Goal: Task Accomplishment & Management: Complete application form

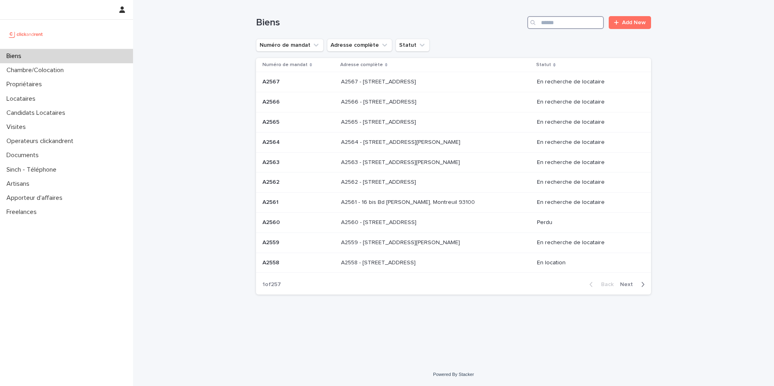
click at [553, 24] on input "Search" at bounding box center [565, 22] width 77 height 13
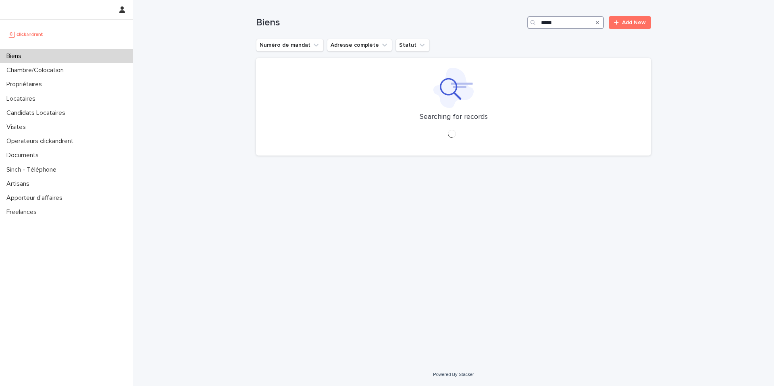
type input "*****"
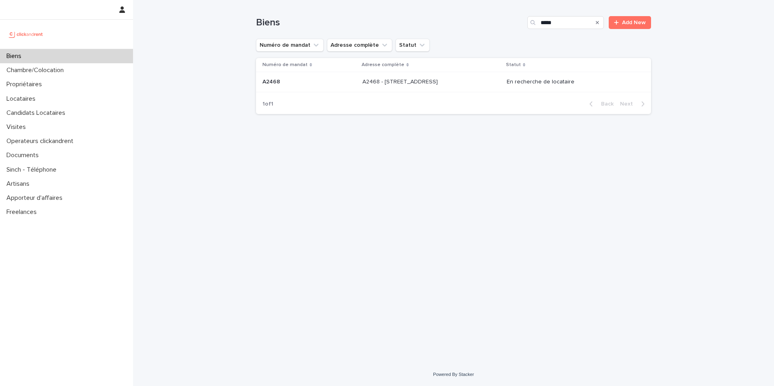
click at [457, 86] on div "A2468 - 19 Avenue Nationale, Massy 91300 A2468 - 19 Avenue Nationale, Massy 913…" at bounding box center [431, 81] width 138 height 13
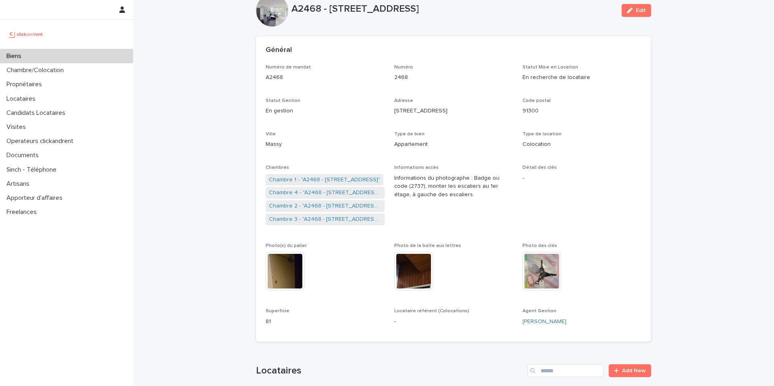
scroll to position [30, 0]
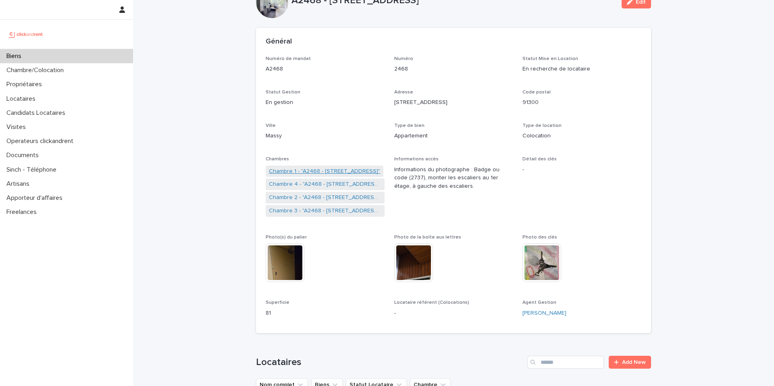
click at [352, 170] on link "Chambre 1 - "A2468 - 19 Avenue Nationale, Massy 91300"" at bounding box center [324, 171] width 111 height 8
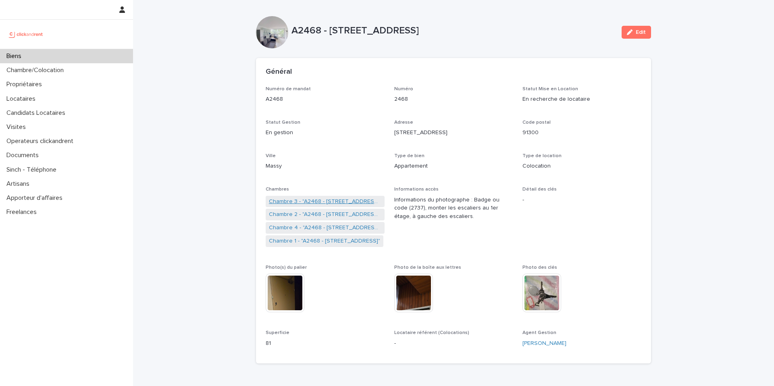
click at [314, 203] on link "Chambre 3 - "A2468 - 19 Avenue Nationale, Massy 91300"" at bounding box center [325, 201] width 112 height 8
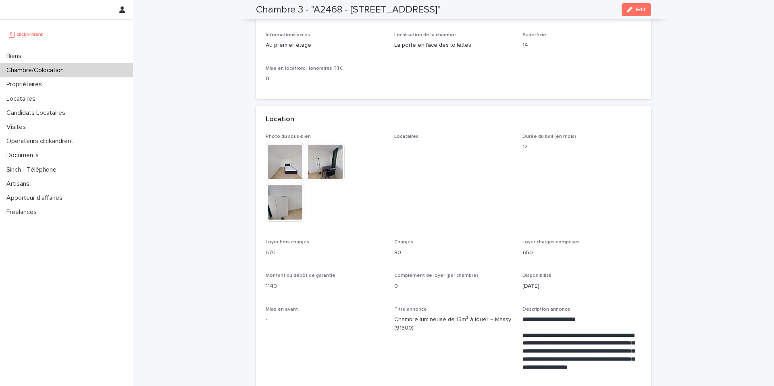
scroll to position [88, 0]
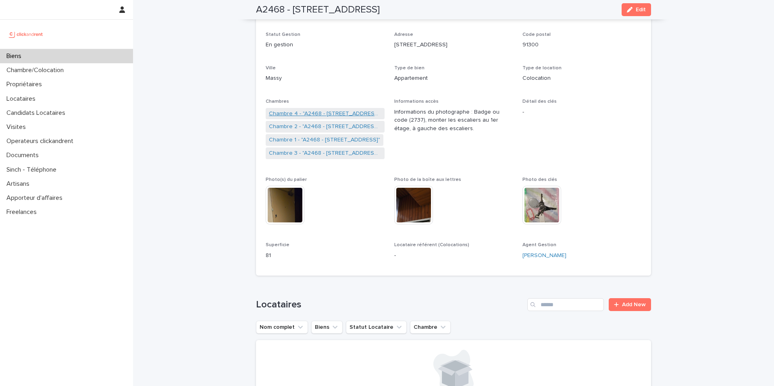
click at [324, 112] on link "Chambre 4 - "A2468 - 19 Avenue Nationale, Massy 91300"" at bounding box center [325, 114] width 112 height 8
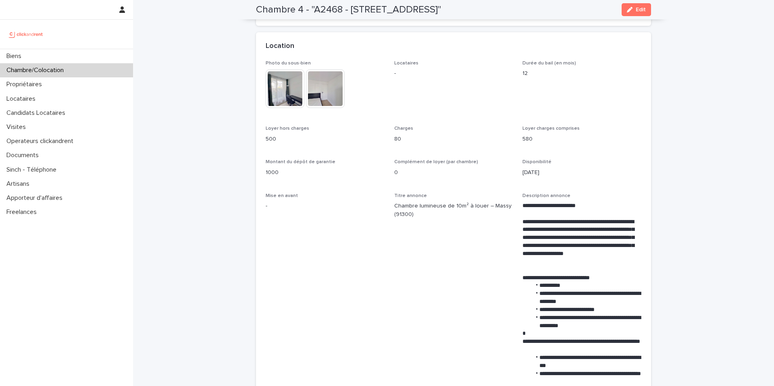
scroll to position [168, 0]
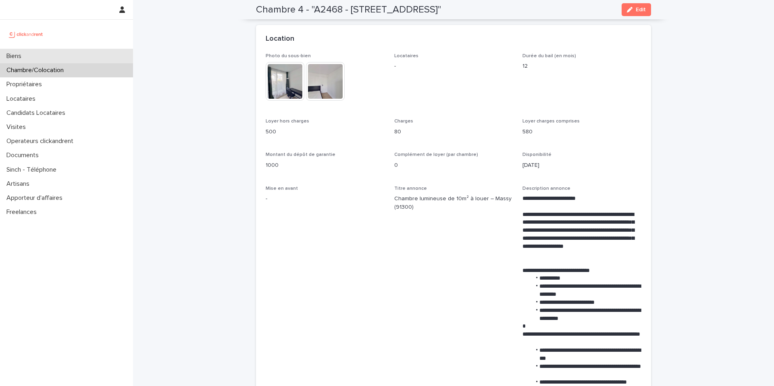
click at [97, 56] on div "Biens" at bounding box center [66, 56] width 133 height 14
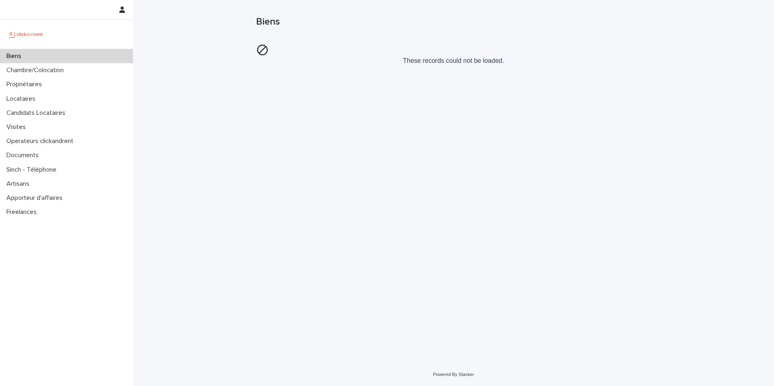
click at [70, 51] on div "Biens" at bounding box center [66, 56] width 133 height 14
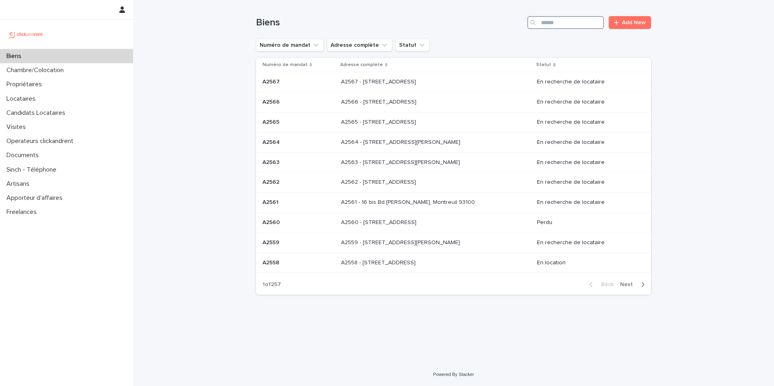
click at [580, 18] on input "Search" at bounding box center [565, 22] width 77 height 13
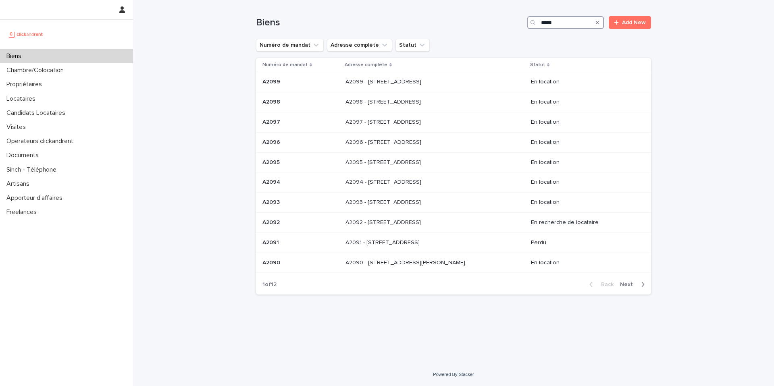
type input "*****"
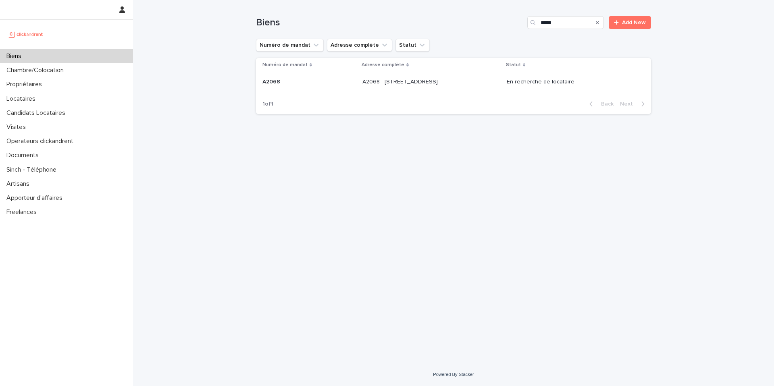
click at [472, 78] on div "A2068 - 60 Rue De Castille, Amiens 80000 A2068 - 60 Rue De Castille, Amiens 800…" at bounding box center [431, 81] width 138 height 13
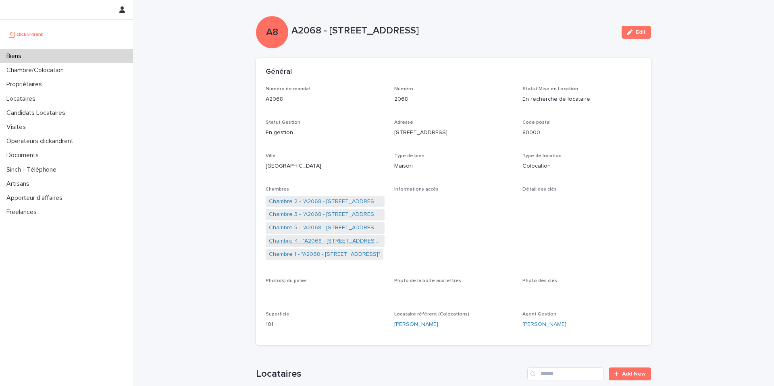
click at [339, 241] on link "Chambre 4 - "A2068 - 60 Rue De Castille, Amiens 80000"" at bounding box center [325, 241] width 112 height 8
click at [341, 216] on link "Chambre 3 - "A2068 - 60 Rue De Castille, Amiens 80000"" at bounding box center [325, 214] width 112 height 8
click at [313, 228] on link "Chambre 2 - "A2068 - 60 Rue De Castille, Amiens 80000"" at bounding box center [325, 228] width 112 height 8
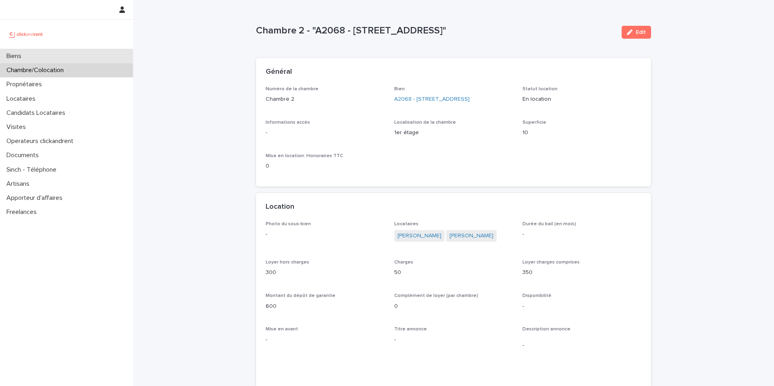
click at [87, 55] on div "Biens" at bounding box center [66, 56] width 133 height 14
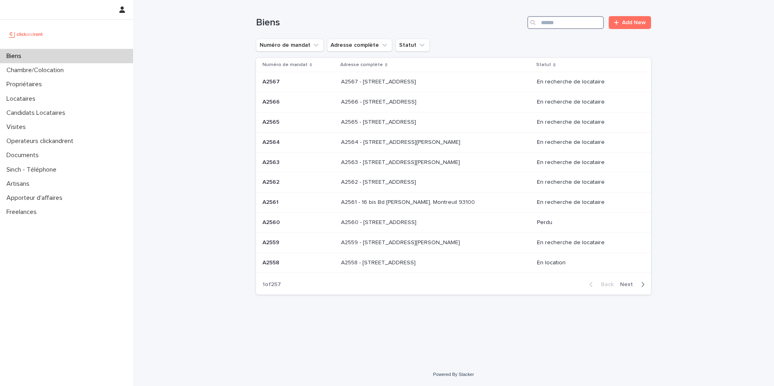
click at [571, 24] on input "Search" at bounding box center [565, 22] width 77 height 13
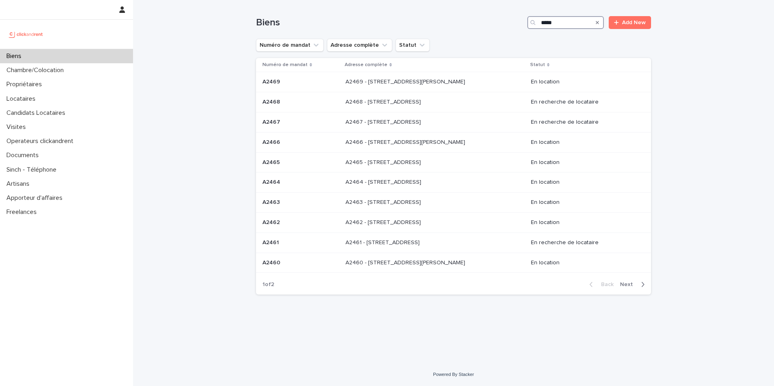
type input "*****"
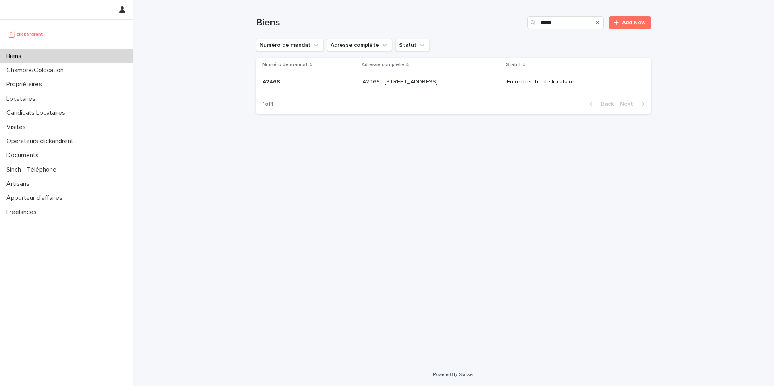
click at [439, 85] on p "A2468 - 19 Avenue Nationale, Massy 91300" at bounding box center [400, 81] width 77 height 8
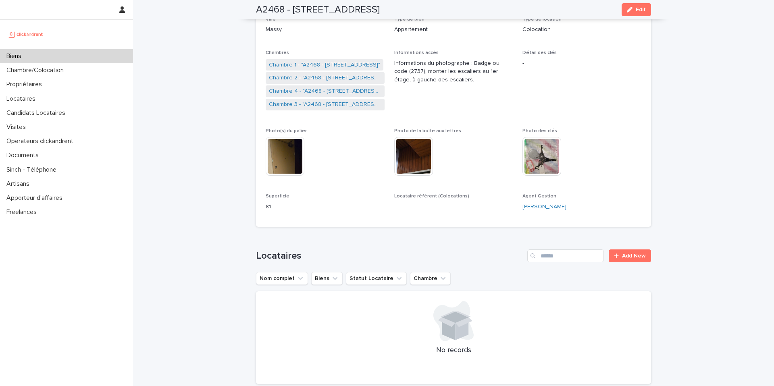
scroll to position [144, 0]
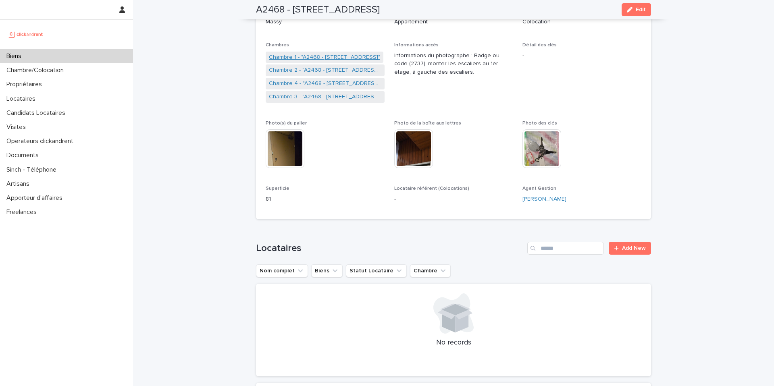
click at [310, 59] on link "Chambre 1 - "A2468 - 19 Avenue Nationale, Massy 91300"" at bounding box center [324, 57] width 111 height 8
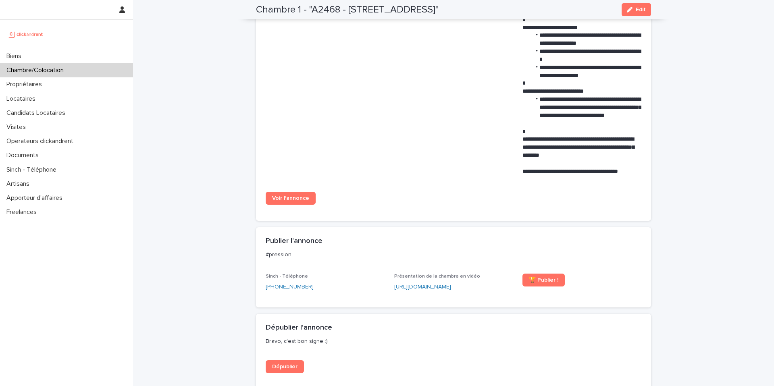
scroll to position [606, 0]
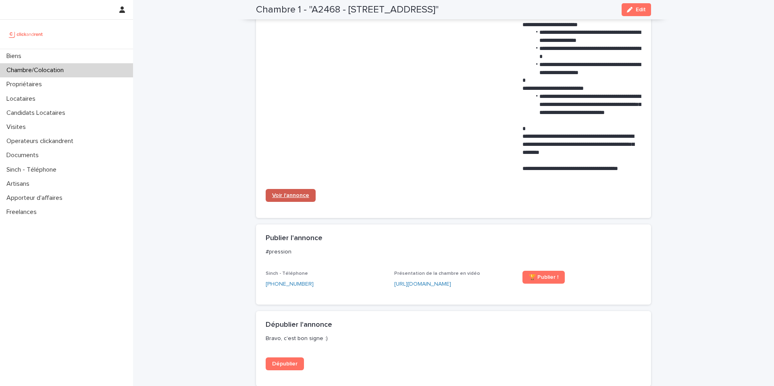
click at [286, 189] on link "Voir l'annonce" at bounding box center [291, 195] width 50 height 13
click at [53, 54] on div "Biens" at bounding box center [66, 56] width 133 height 14
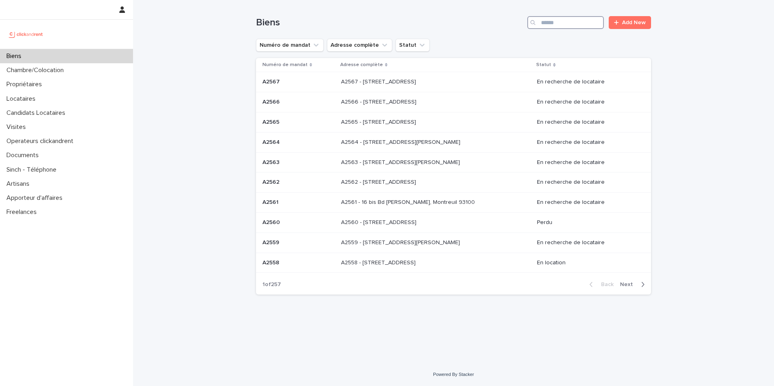
click at [559, 23] on input "Search" at bounding box center [565, 22] width 77 height 13
paste input "**********"
type input "**********"
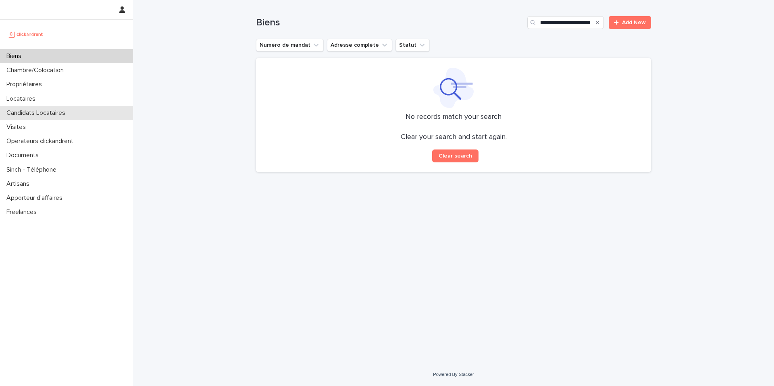
click at [86, 111] on div "Candidats Locataires" at bounding box center [66, 113] width 133 height 14
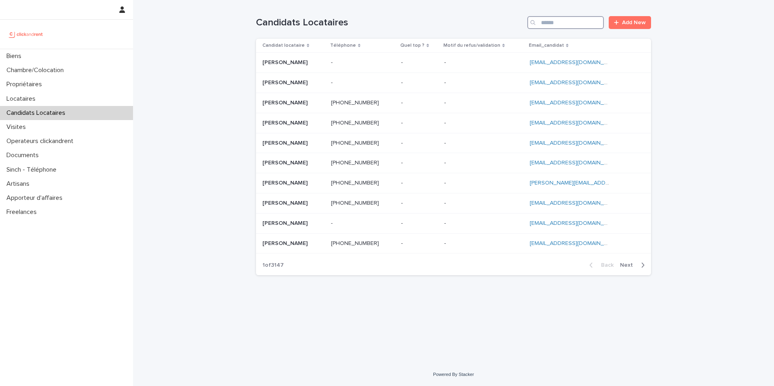
click at [570, 21] on input "Search" at bounding box center [565, 22] width 77 height 13
paste input "**********"
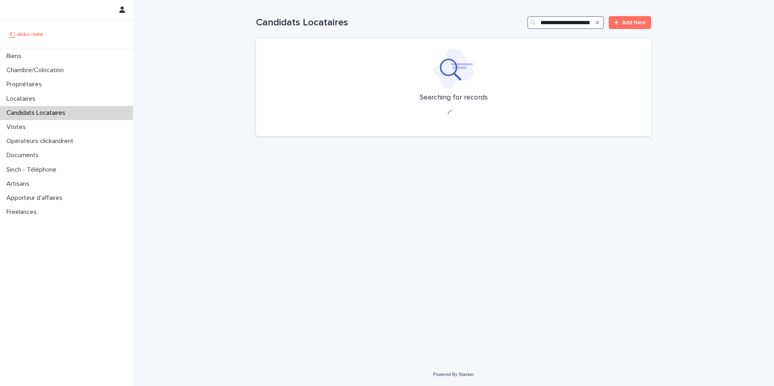
type input "**********"
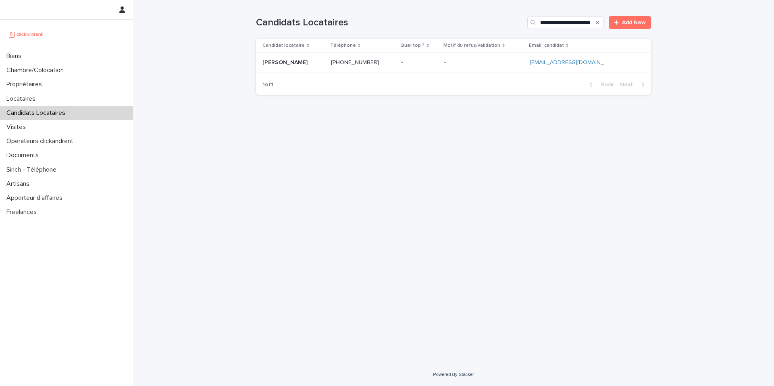
click at [469, 62] on p at bounding box center [483, 62] width 79 height 7
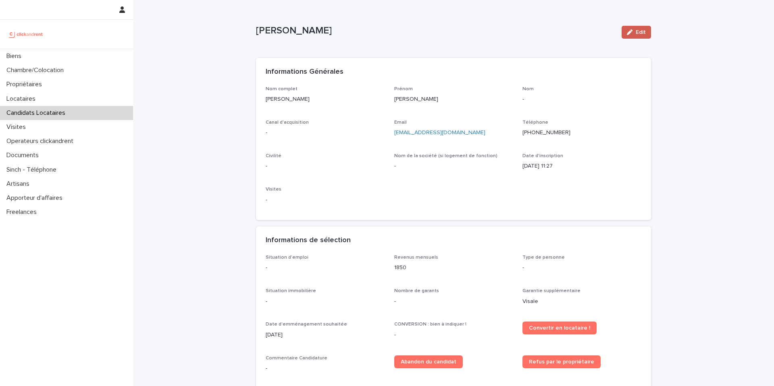
click at [632, 33] on icon "button" at bounding box center [630, 32] width 6 height 6
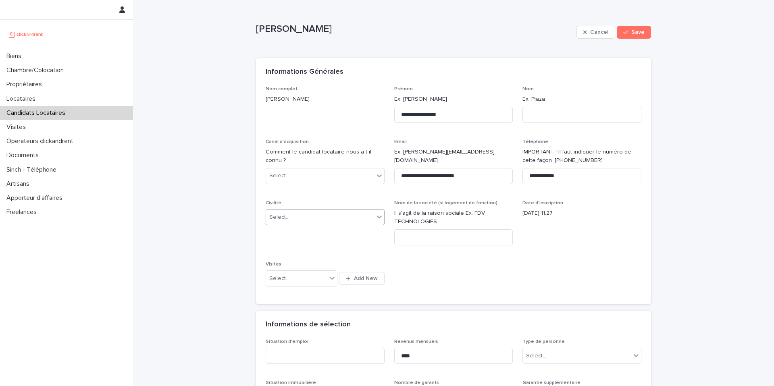
click at [310, 218] on div "Select..." at bounding box center [320, 217] width 108 height 13
click at [304, 242] on div "Monsieur" at bounding box center [325, 247] width 118 height 14
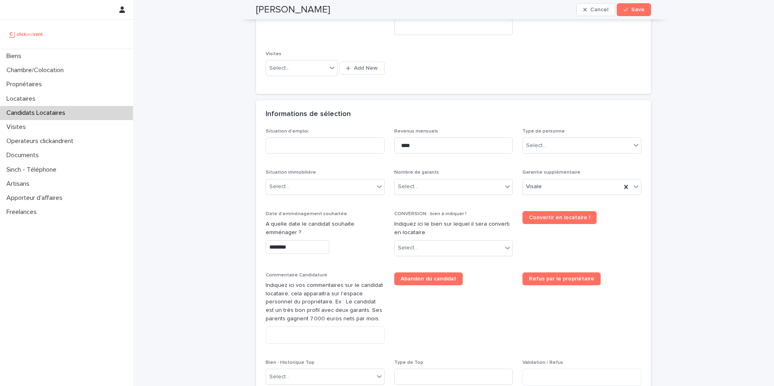
scroll to position [210, 0]
click at [428, 148] on input "****" at bounding box center [453, 145] width 119 height 16
click at [338, 143] on input at bounding box center [325, 145] width 119 height 16
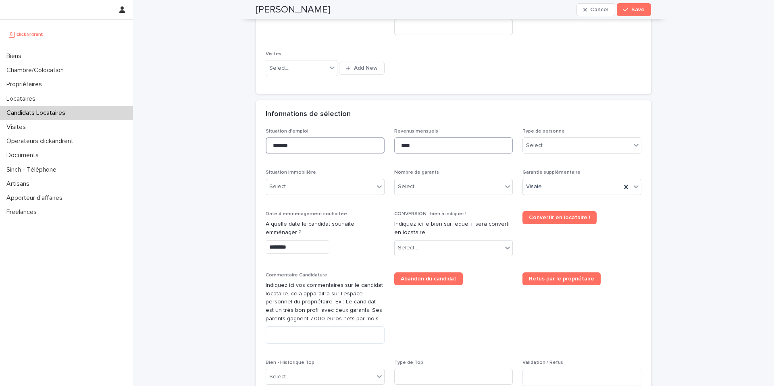
type input "*******"
click at [442, 146] on input "****" at bounding box center [453, 145] width 119 height 16
type input "****"
click at [583, 149] on div "Select..." at bounding box center [577, 145] width 108 height 13
click at [570, 164] on div "Particulier" at bounding box center [582, 161] width 118 height 14
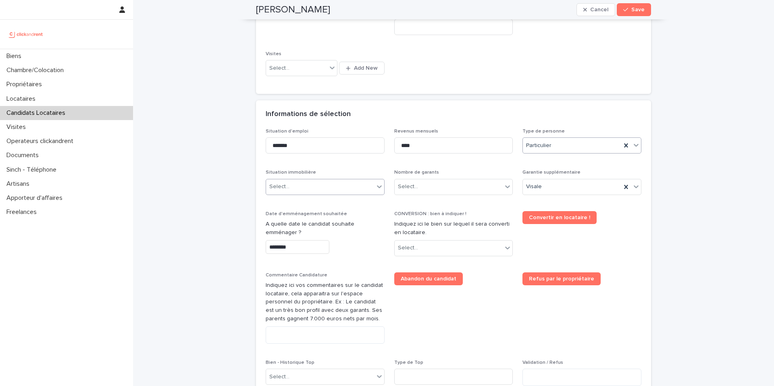
click at [318, 187] on div "Select..." at bounding box center [320, 186] width 108 height 13
click at [314, 212] on div "Locataire" at bounding box center [325, 217] width 118 height 14
click at [428, 189] on div "Select..." at bounding box center [449, 186] width 108 height 13
click at [428, 202] on div "Pas de garant Personne Physique" at bounding box center [454, 202] width 118 height 14
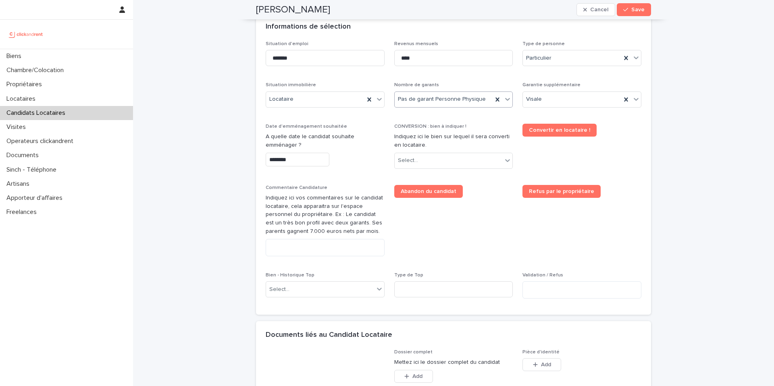
scroll to position [300, 0]
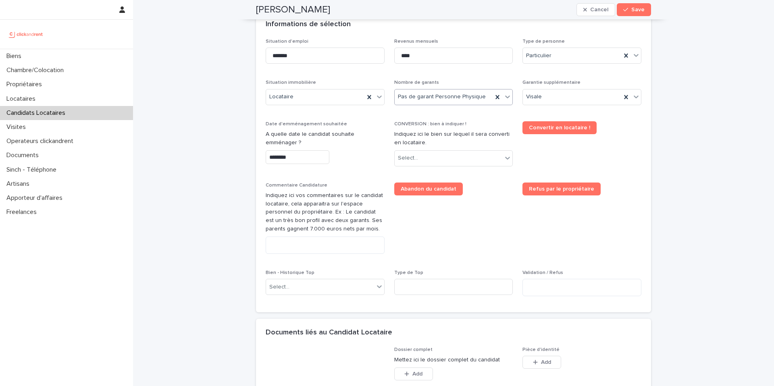
click at [309, 156] on input "********" at bounding box center [298, 157] width 64 height 14
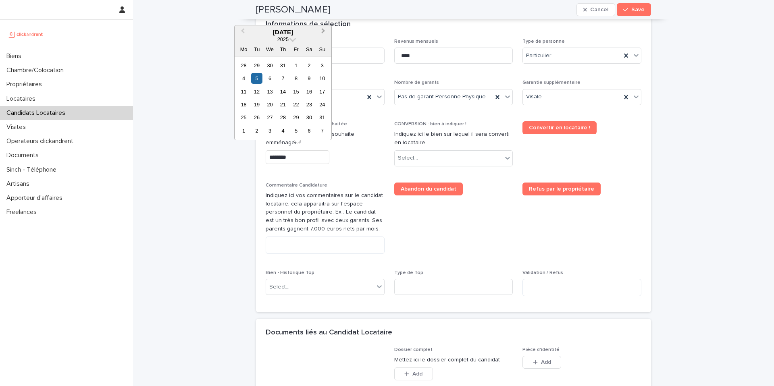
click at [327, 30] on button "Next Month" at bounding box center [324, 32] width 13 height 13
click at [259, 107] on div "23" at bounding box center [256, 104] width 11 height 11
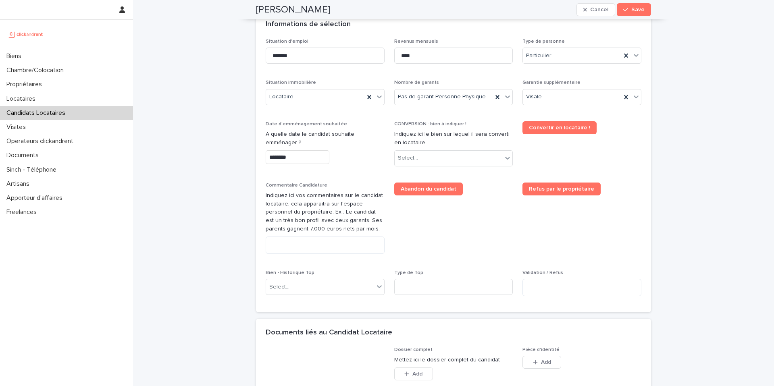
type input "*********"
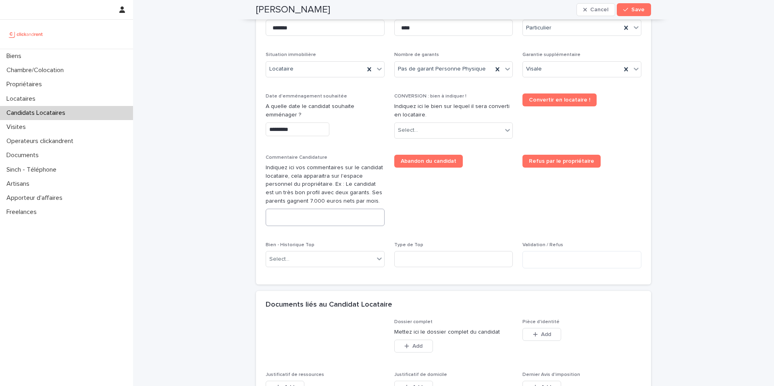
scroll to position [330, 0]
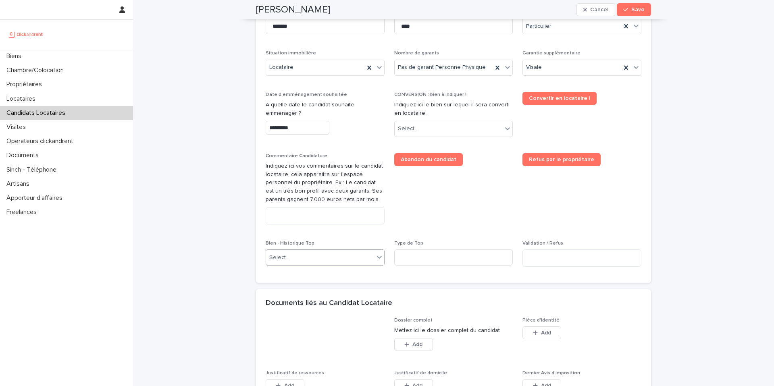
click at [311, 256] on div "Select..." at bounding box center [320, 257] width 108 height 13
type input "*****"
click at [326, 270] on div "A2468 - 19 Avenue Nationale, Massy 91300" at bounding box center [325, 273] width 118 height 14
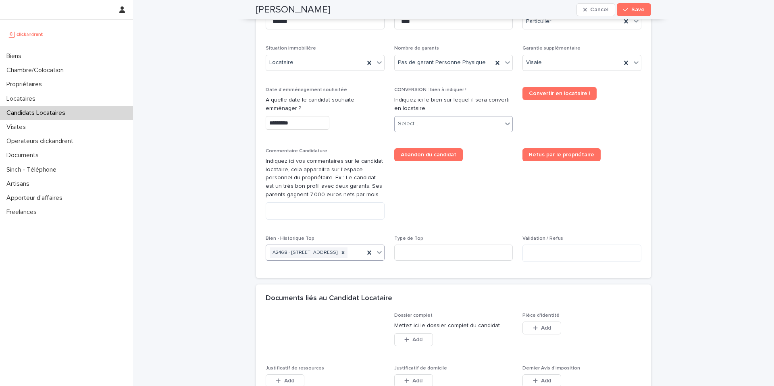
click at [445, 123] on div "Select..." at bounding box center [449, 123] width 108 height 13
type input "*****"
click at [459, 140] on div "A2468 - 19 Avenue Nationale, Massy 91300" at bounding box center [454, 140] width 118 height 14
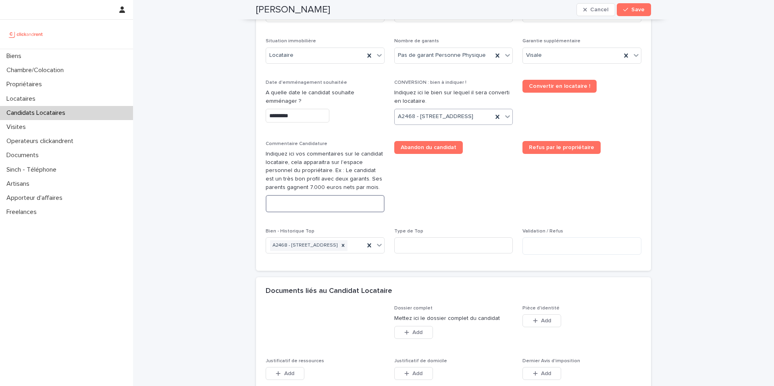
click at [298, 212] on textarea at bounding box center [325, 203] width 119 height 17
paste textarea "**********"
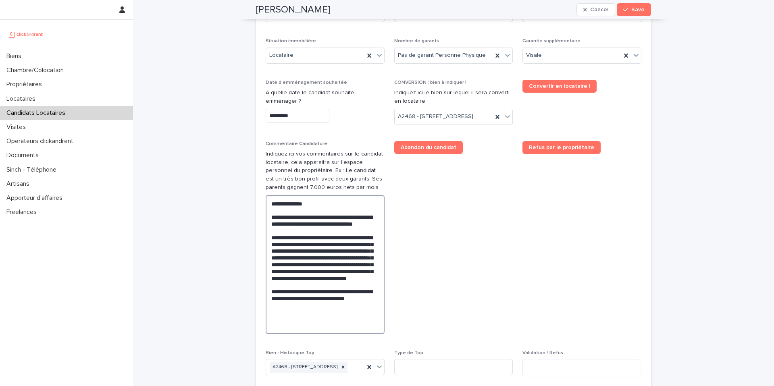
drag, startPoint x: 271, startPoint y: 231, endPoint x: 265, endPoint y: 217, distance: 15.0
click at [265, 217] on div "Situation d'emploi ******* Revenus mensuels **** Type de personne Particulier S…" at bounding box center [453, 195] width 395 height 396
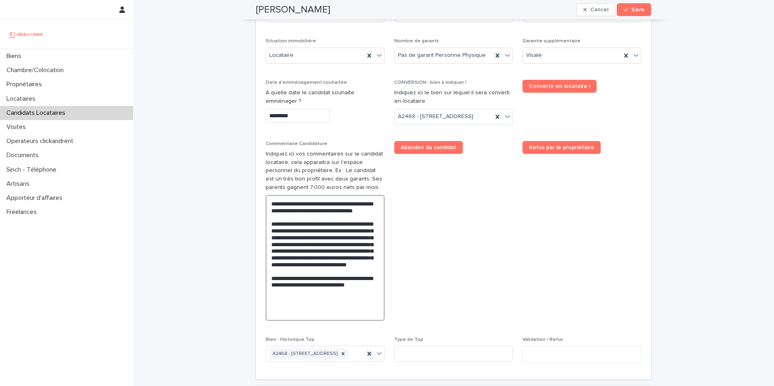
type textarea "**********"
click at [447, 250] on span "Abandon du candidat" at bounding box center [453, 234] width 119 height 186
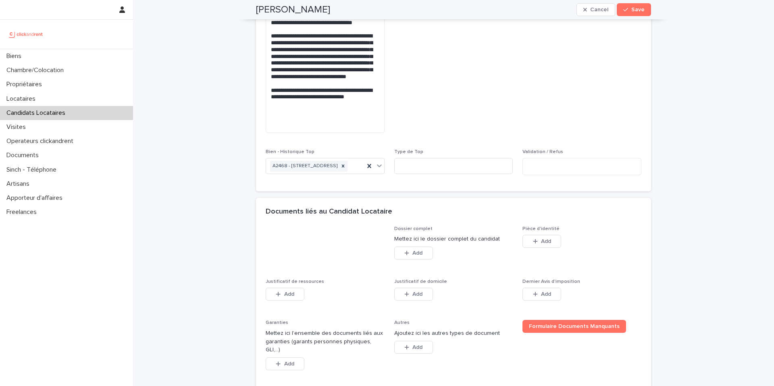
scroll to position [618, 0]
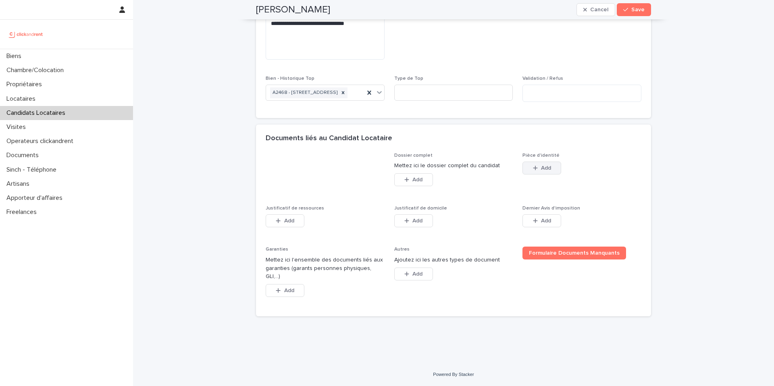
click at [541, 171] on span "Add" at bounding box center [546, 168] width 10 height 6
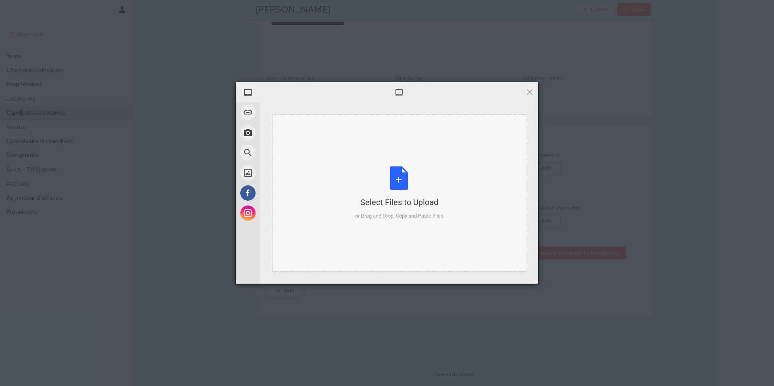
click at [397, 174] on div "Select Files to Upload or Drag and Drop, Copy and Paste Files" at bounding box center [399, 193] width 88 height 54
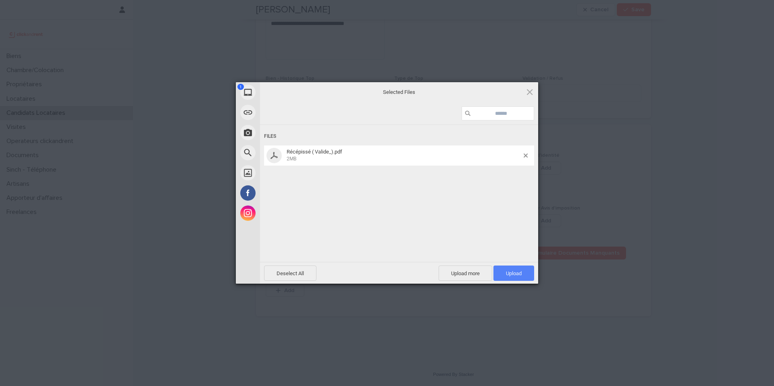
click at [520, 270] on span "Upload 1" at bounding box center [514, 273] width 16 height 6
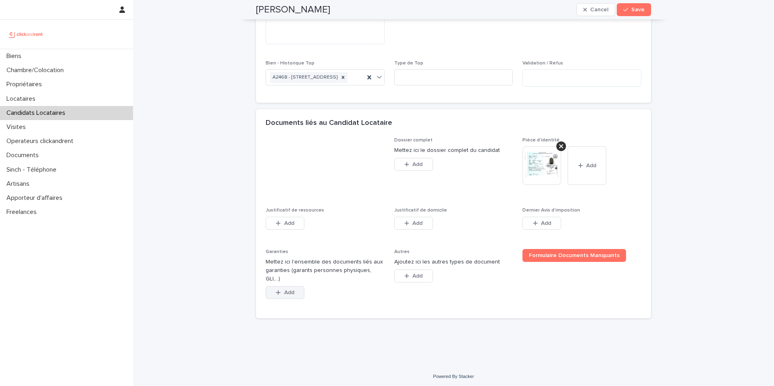
click at [284, 295] on span "Add" at bounding box center [289, 293] width 10 height 6
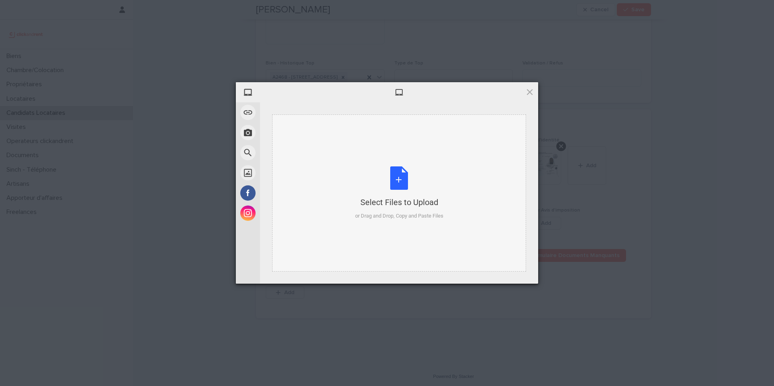
click at [401, 181] on div "Select Files to Upload or Drag and Drop, Copy and Paste Files" at bounding box center [399, 193] width 88 height 54
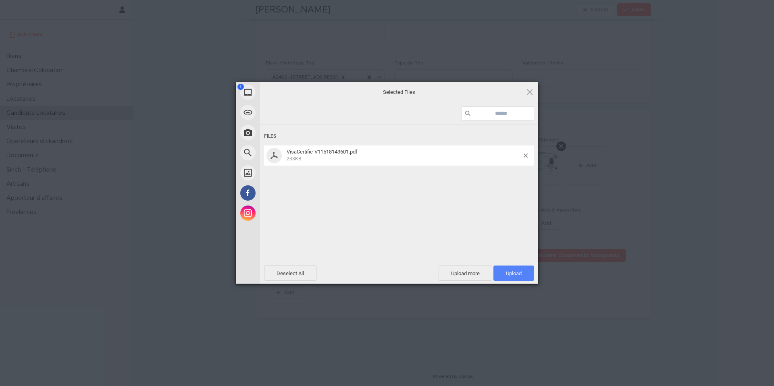
click at [514, 270] on span "Upload 1" at bounding box center [514, 273] width 16 height 6
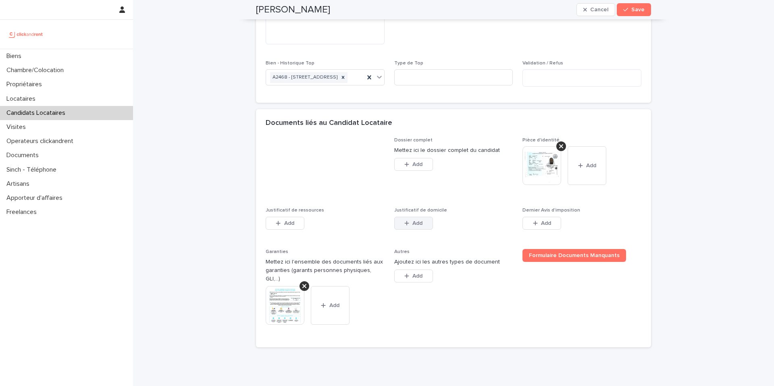
click at [415, 226] on span "Add" at bounding box center [417, 223] width 10 height 6
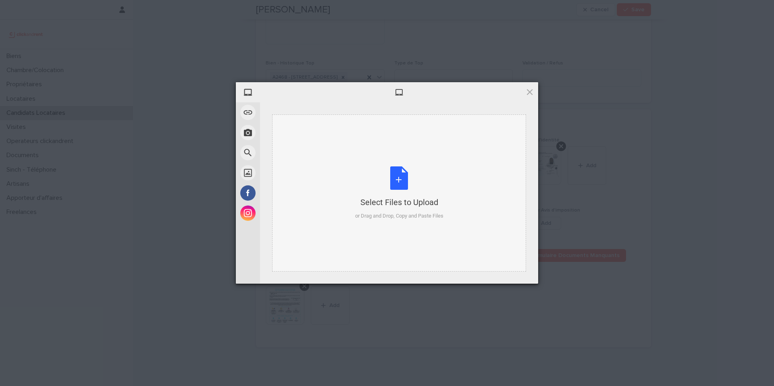
click at [396, 174] on div "Select Files to Upload or Drag and Drop, Copy and Paste Files" at bounding box center [399, 193] width 88 height 54
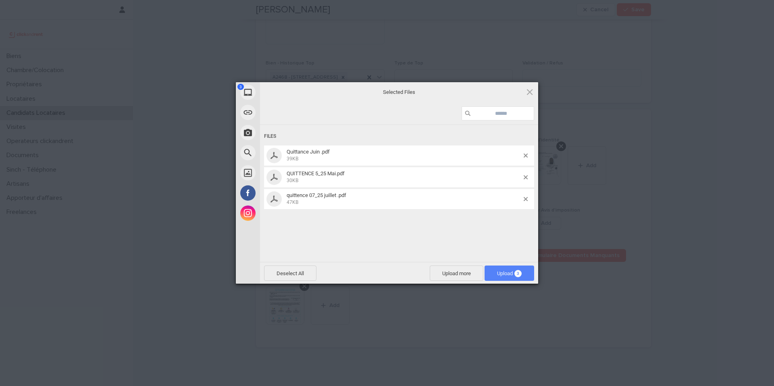
click at [497, 270] on span "Upload 3" at bounding box center [509, 273] width 25 height 6
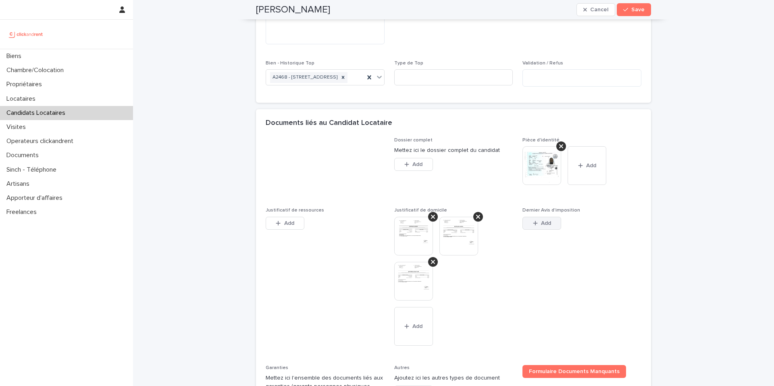
click at [549, 230] on button "Add" at bounding box center [541, 223] width 39 height 13
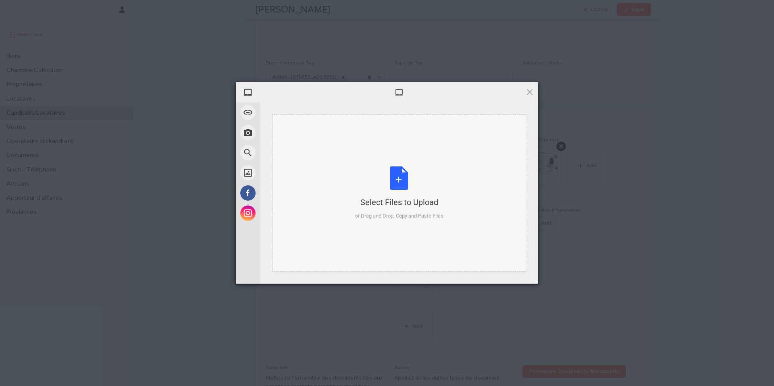
click at [399, 181] on div "Select Files to Upload or Drag and Drop, Copy and Paste Files" at bounding box center [399, 193] width 88 height 54
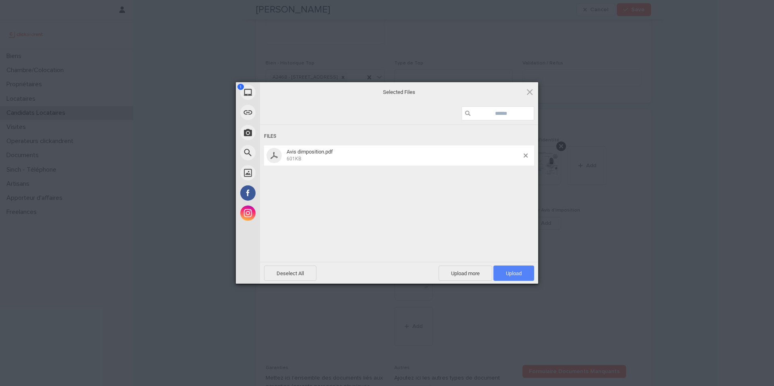
click at [521, 271] on span "Upload 1" at bounding box center [514, 273] width 16 height 6
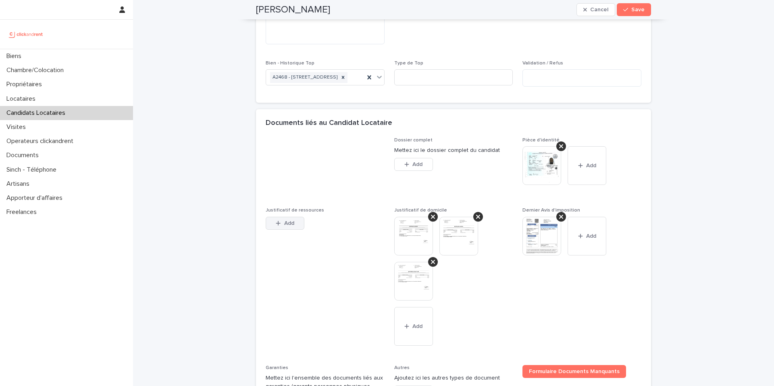
click at [290, 226] on span "Add" at bounding box center [289, 223] width 10 height 6
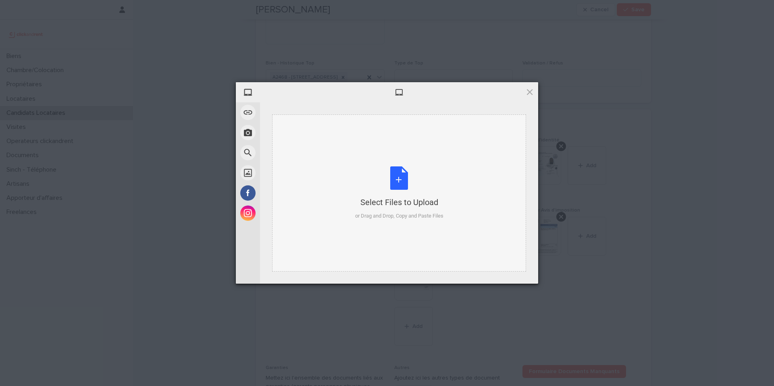
click at [393, 175] on div "Select Files to Upload or Drag and Drop, Copy and Paste Files" at bounding box center [399, 193] width 88 height 54
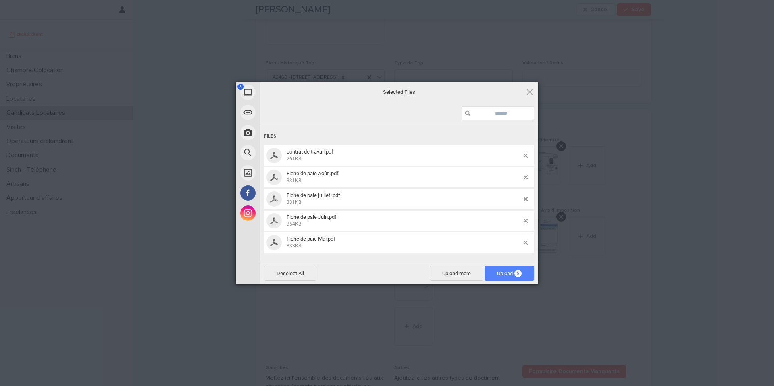
click at [508, 274] on span "Upload 5" at bounding box center [509, 273] width 25 height 6
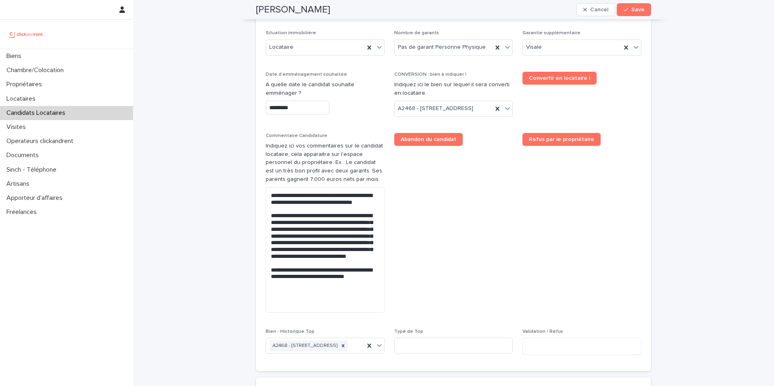
scroll to position [0, 0]
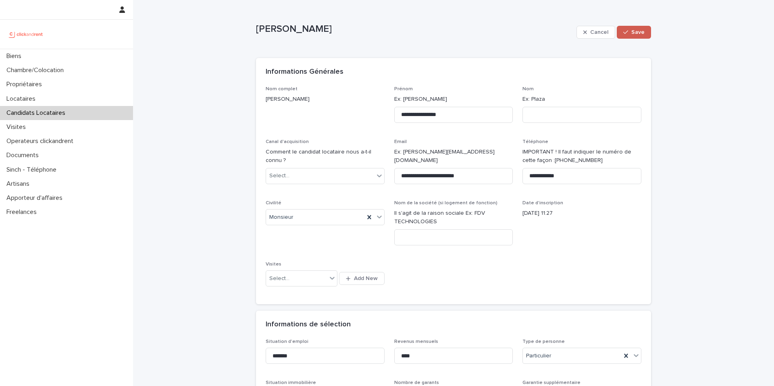
click at [636, 32] on span "Save" at bounding box center [637, 32] width 13 height 6
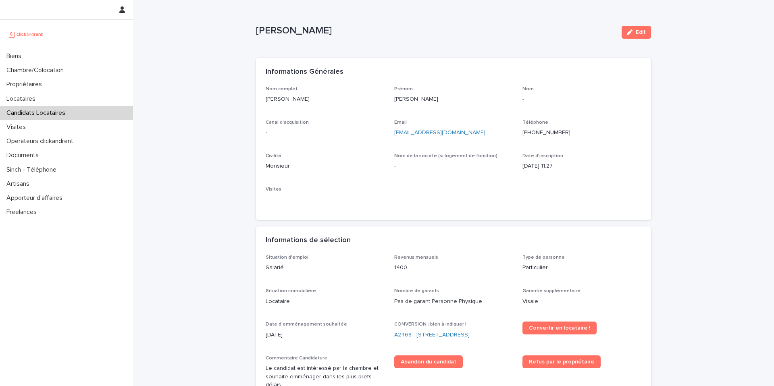
click at [326, 29] on p "Abdoul Aziz DIABY" at bounding box center [435, 31] width 359 height 12
copy div "Abdoul Aziz DIABY Edit Sorry, there was an error saving your record. Please try…"
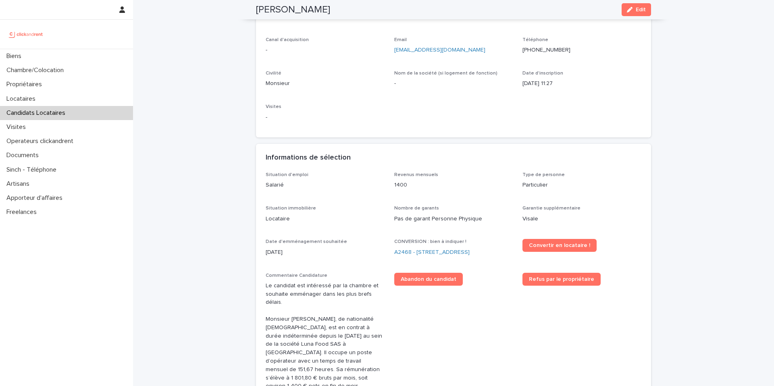
scroll to position [85, 0]
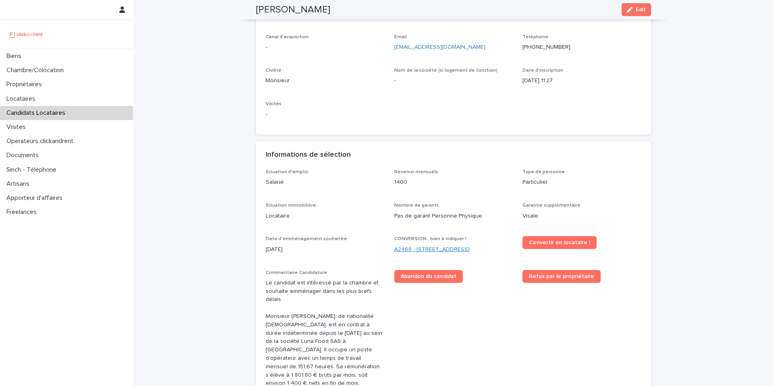
click at [444, 251] on link "A2468 - 19 Avenue Nationale, Massy 91300" at bounding box center [431, 249] width 75 height 8
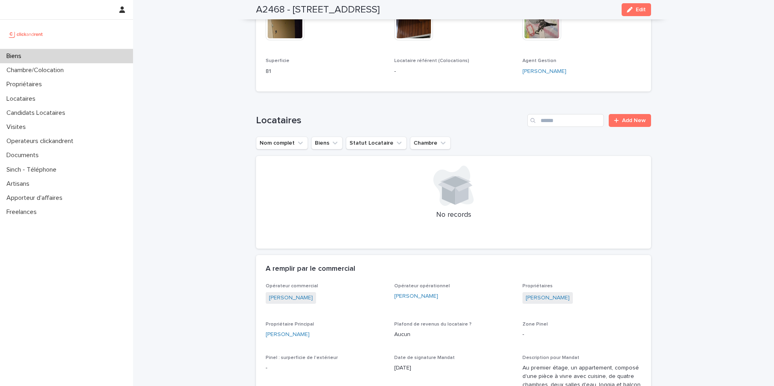
scroll to position [2225, 0]
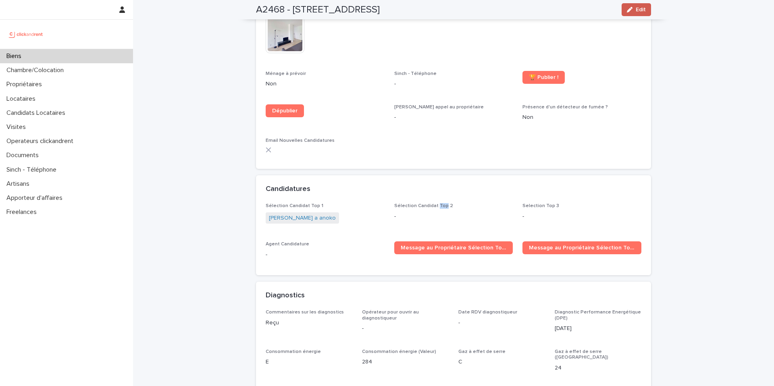
click at [634, 8] on div "button" at bounding box center [631, 10] width 9 height 6
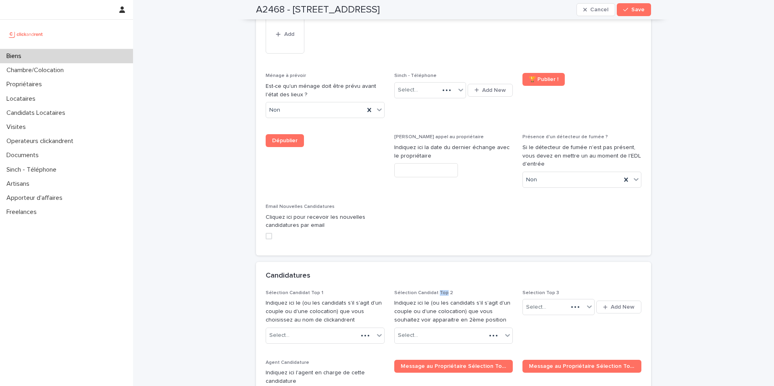
scroll to position [3659, 0]
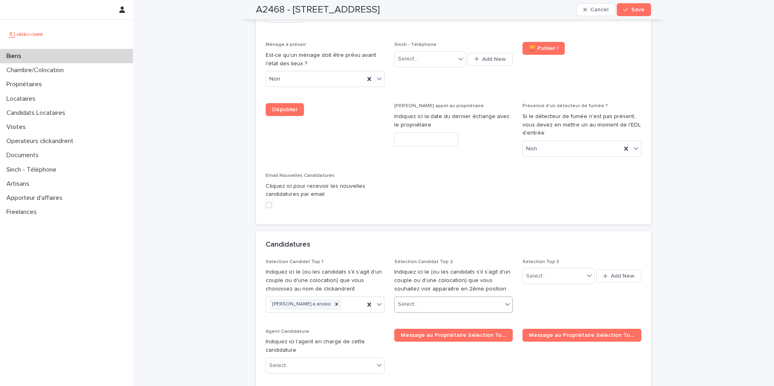
click at [427, 298] on div "Select..." at bounding box center [449, 304] width 108 height 13
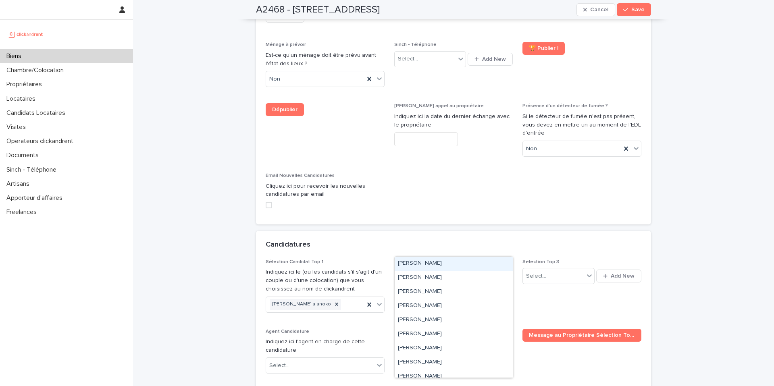
paste input "**********"
type input "**********"
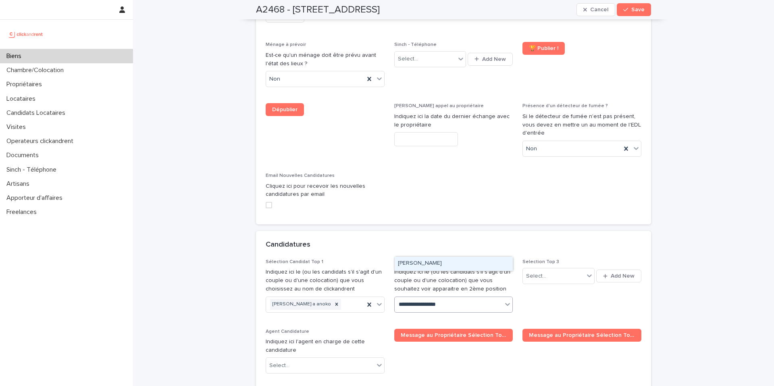
click at [447, 262] on div "Abdoul Aziz DIABY" at bounding box center [454, 264] width 118 height 14
click at [631, 11] on div "button" at bounding box center [627, 10] width 8 height 6
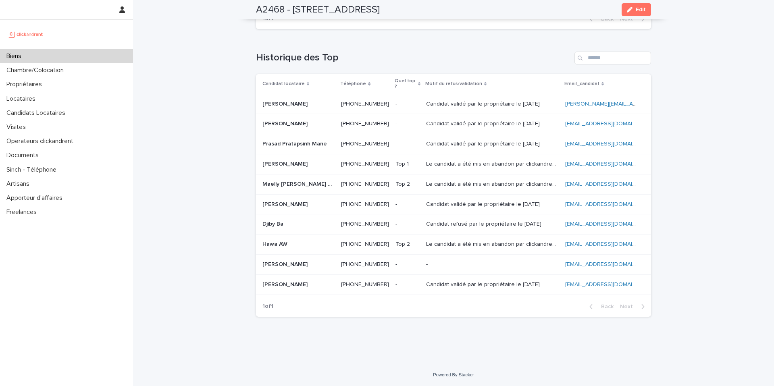
scroll to position [2211, 0]
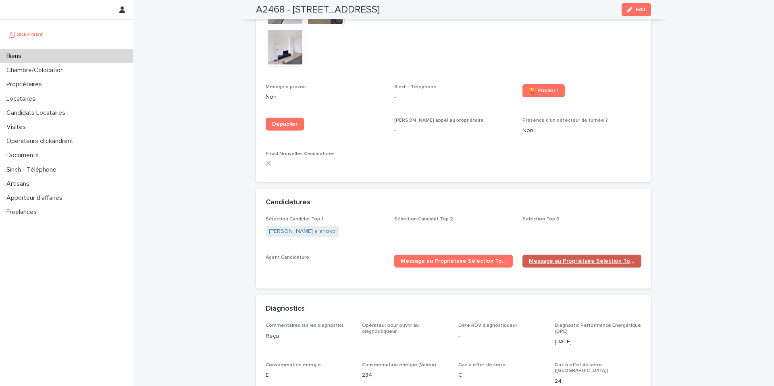
click at [569, 258] on span "Message au Propriétaire Sélection Top 2" at bounding box center [582, 261] width 106 height 6
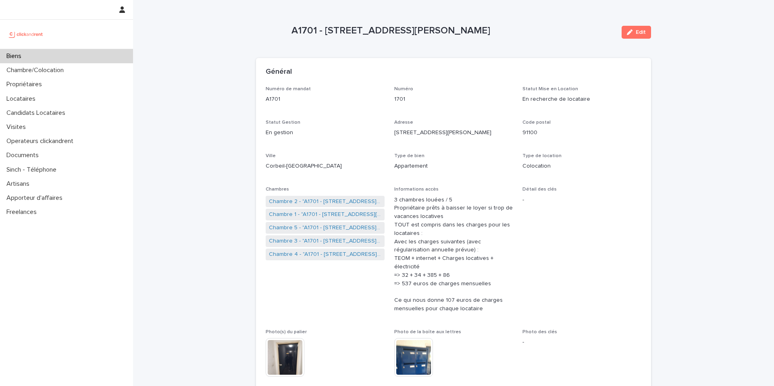
click at [83, 54] on div "Biens" at bounding box center [66, 56] width 133 height 14
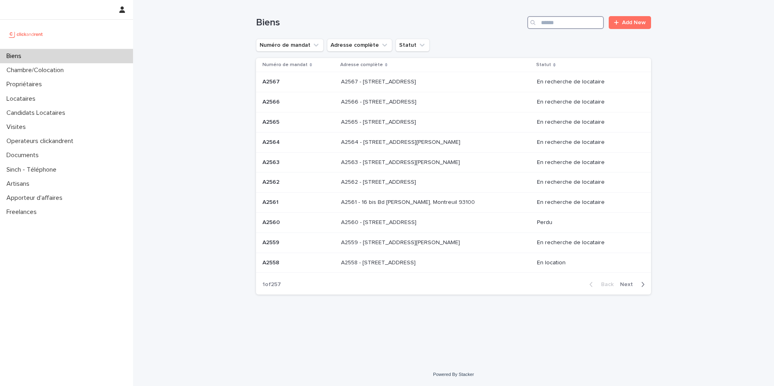
click at [547, 23] on input "Search" at bounding box center [565, 22] width 77 height 13
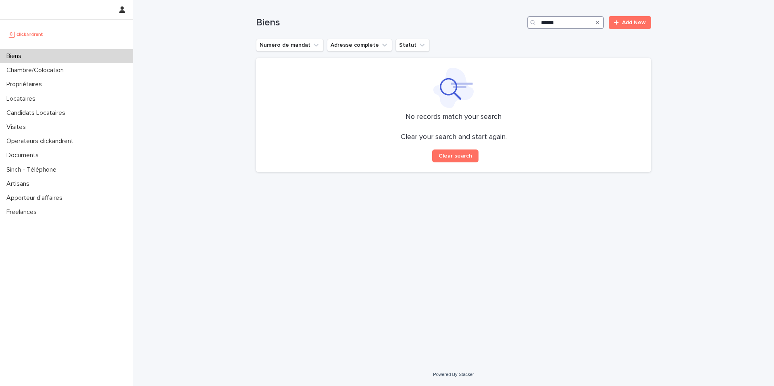
click at [547, 21] on input "******" at bounding box center [565, 22] width 77 height 13
type input "*****"
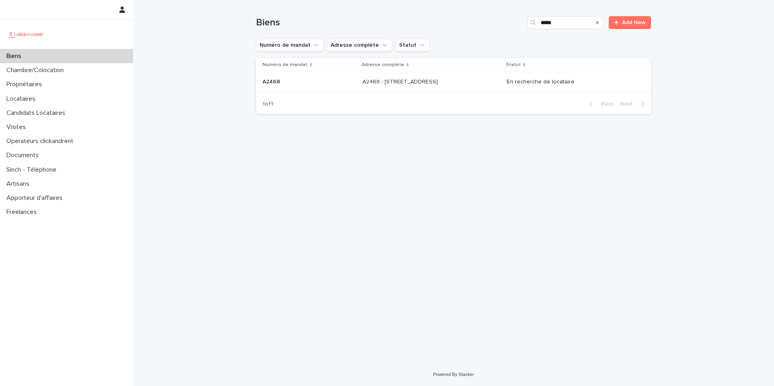
click at [471, 80] on p at bounding box center [429, 82] width 134 height 7
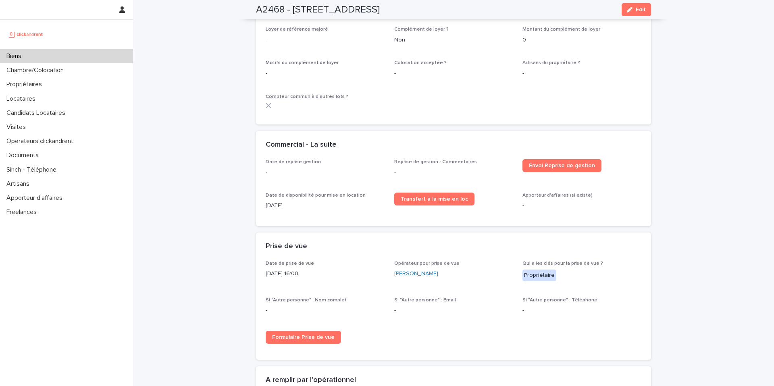
scroll to position [2225, 0]
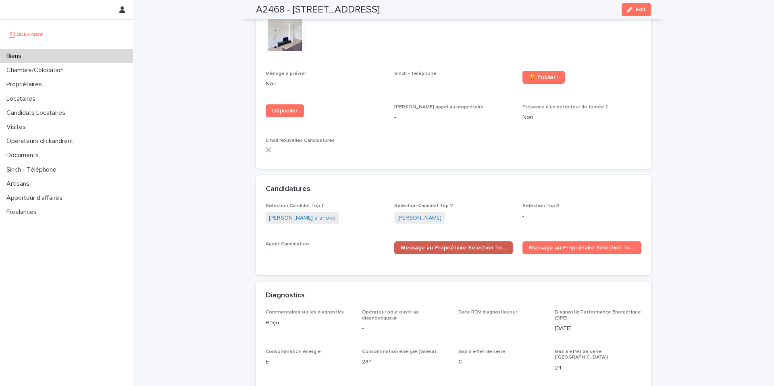
click at [440, 245] on span "Message au Propriétaire Sélection Top 1" at bounding box center [454, 248] width 106 height 6
click at [580, 245] on span "Message au Propriétaire Sélection Top 2" at bounding box center [582, 248] width 106 height 6
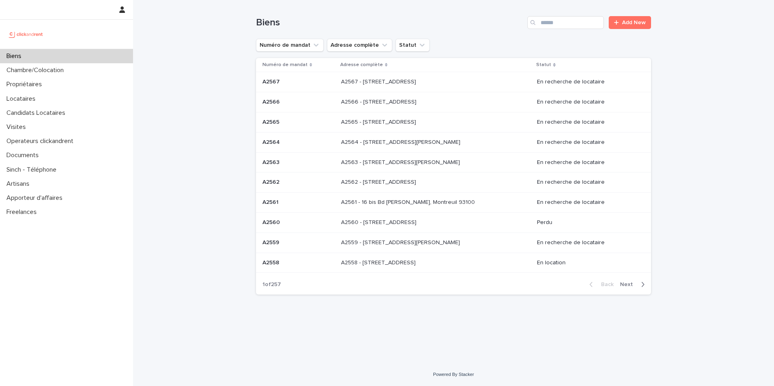
click at [42, 56] on div "Biens" at bounding box center [66, 56] width 133 height 14
click at [556, 23] on input "Search" at bounding box center [565, 22] width 77 height 13
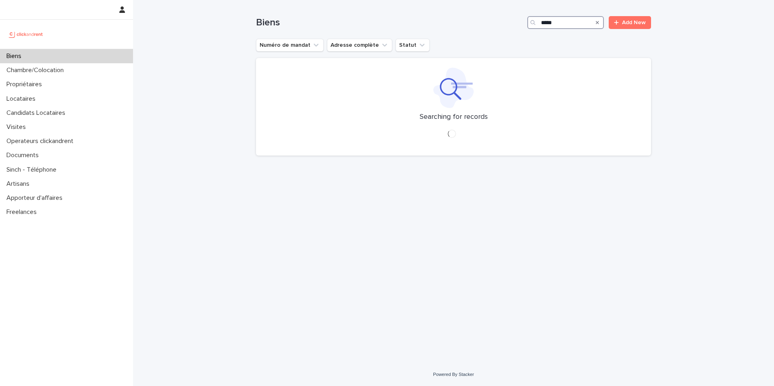
type input "*****"
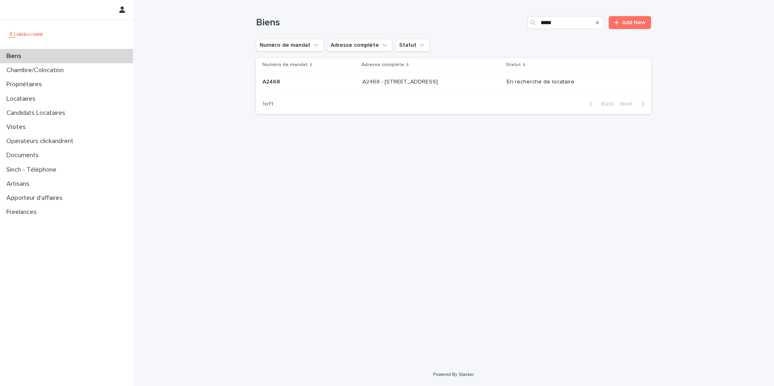
click at [463, 84] on p at bounding box center [429, 82] width 134 height 7
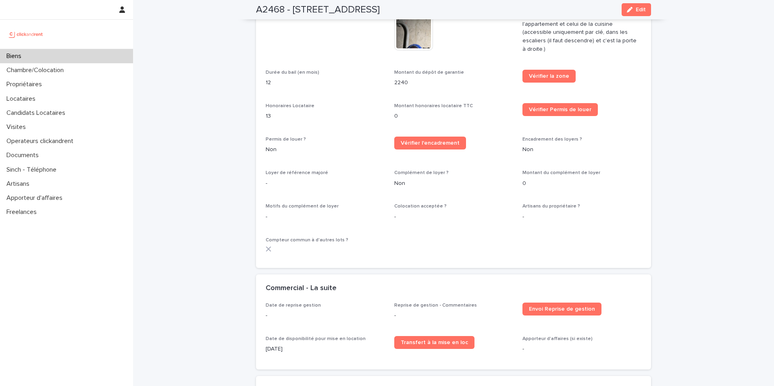
scroll to position [2225, 0]
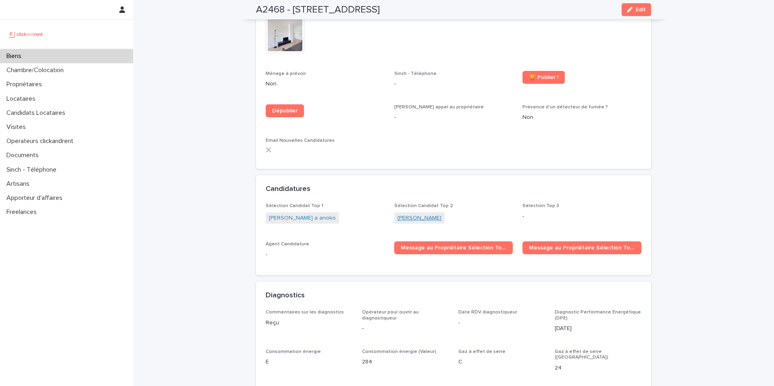
click at [427, 214] on link "Abdoul Aziz DIABY" at bounding box center [419, 218] width 44 height 8
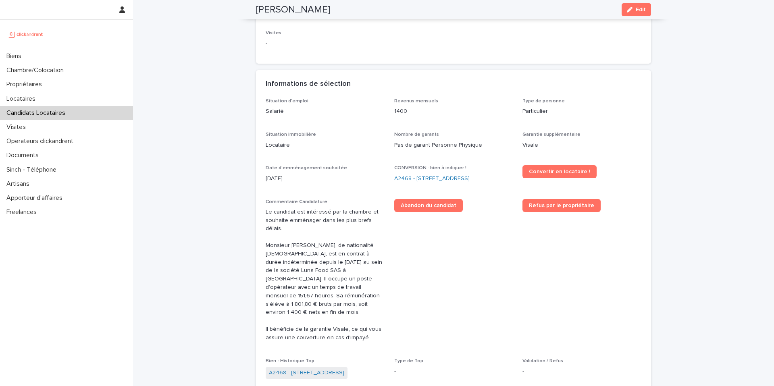
scroll to position [157, 0]
click at [635, 8] on div "button" at bounding box center [631, 10] width 9 height 6
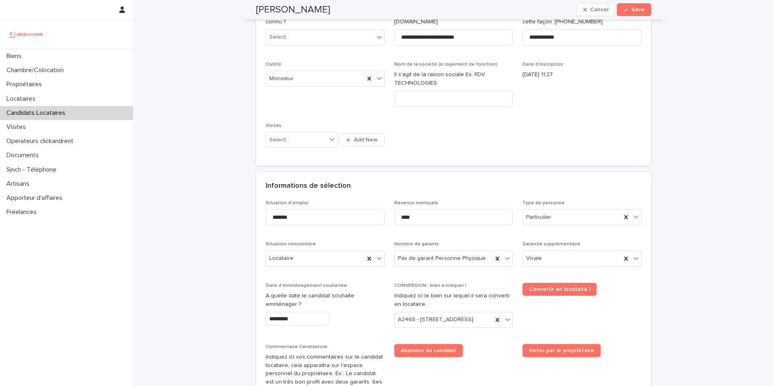
scroll to position [0, 0]
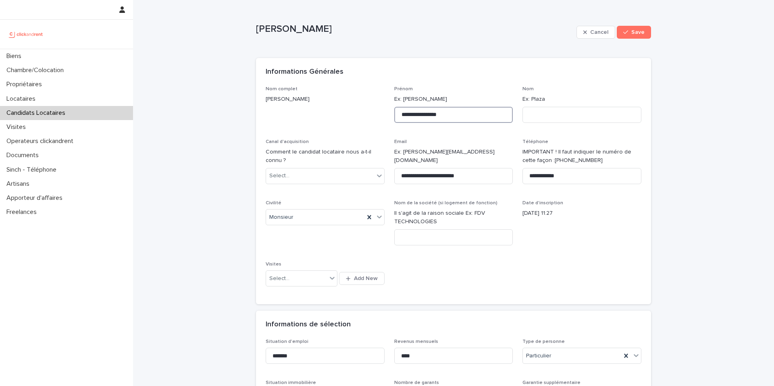
click at [441, 114] on input "**********" at bounding box center [453, 115] width 119 height 16
type input "**********"
click at [571, 113] on input at bounding box center [581, 115] width 119 height 16
paste input "*****"
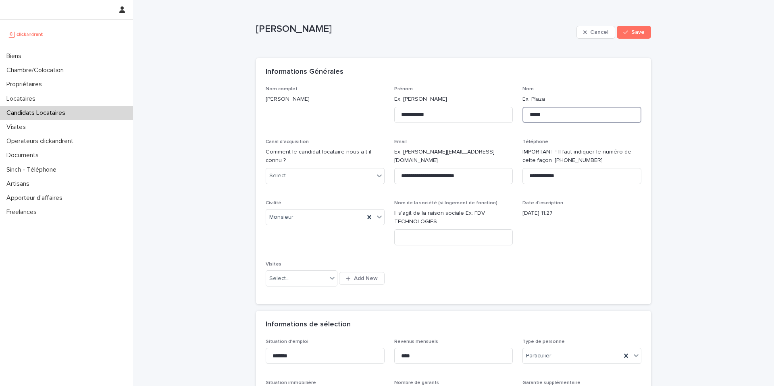
type input "*****"
click at [587, 208] on div "05/08/2025 11:27" at bounding box center [581, 213] width 119 height 10
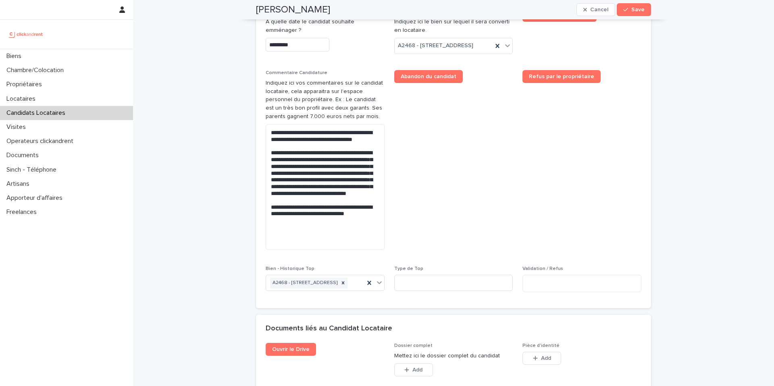
scroll to position [418, 0]
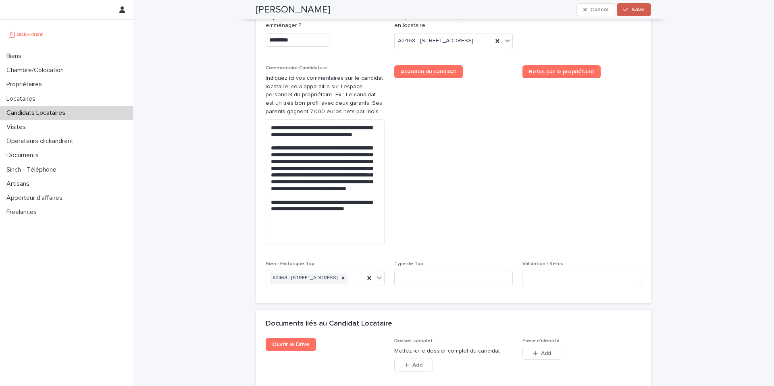
click at [637, 8] on span "Save" at bounding box center [637, 10] width 13 height 6
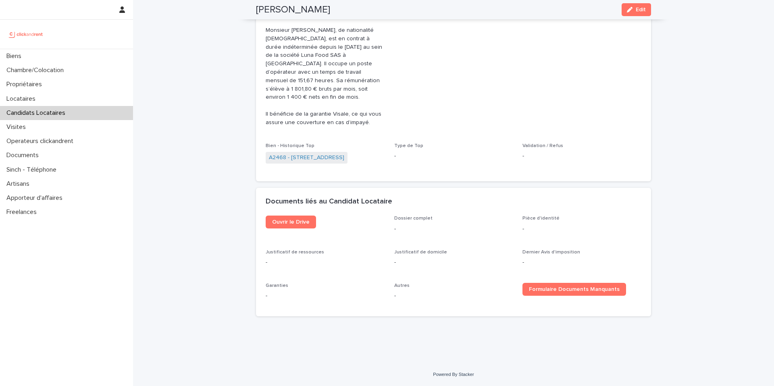
scroll to position [191, 0]
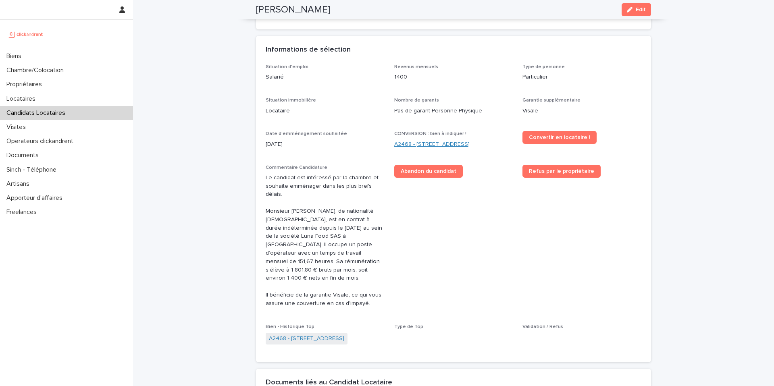
click at [431, 142] on link "A2468 - 19 Avenue Nationale, Massy 91300" at bounding box center [431, 144] width 75 height 8
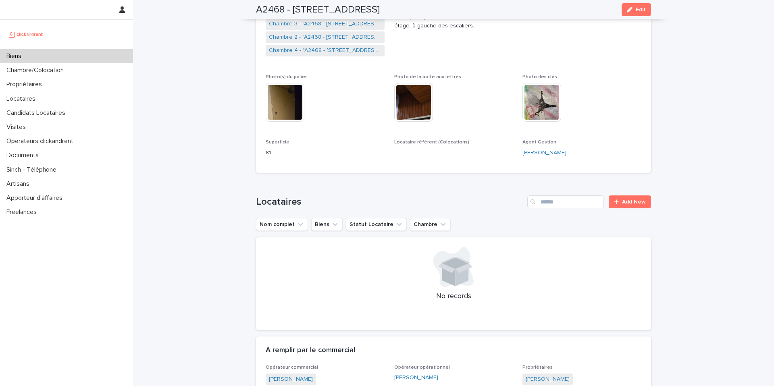
scroll to position [2225, 0]
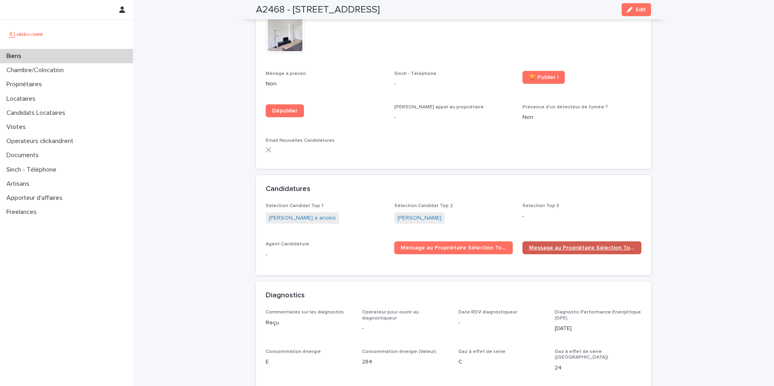
click at [557, 245] on span "Message au Propriétaire Sélection Top 2" at bounding box center [582, 248] width 106 height 6
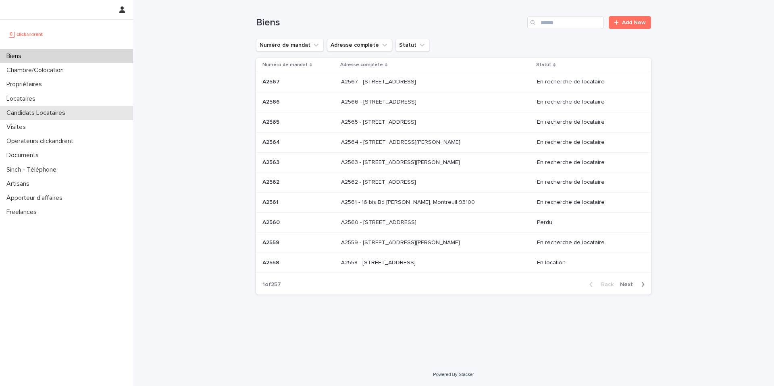
click at [39, 113] on p "Candidats Locataires" at bounding box center [37, 113] width 69 height 8
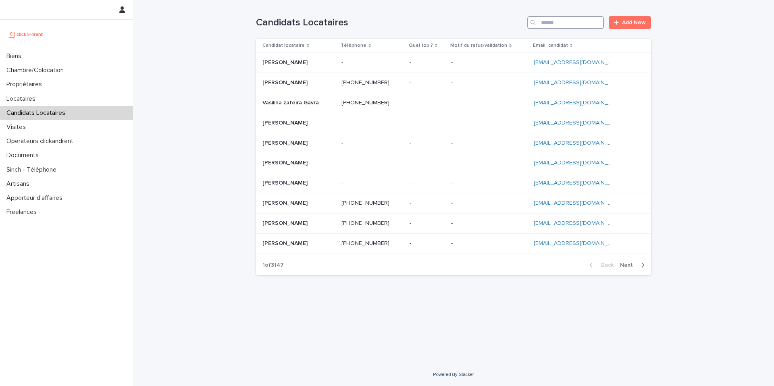
click at [564, 20] on input "Search" at bounding box center [565, 22] width 77 height 13
paste input "**********"
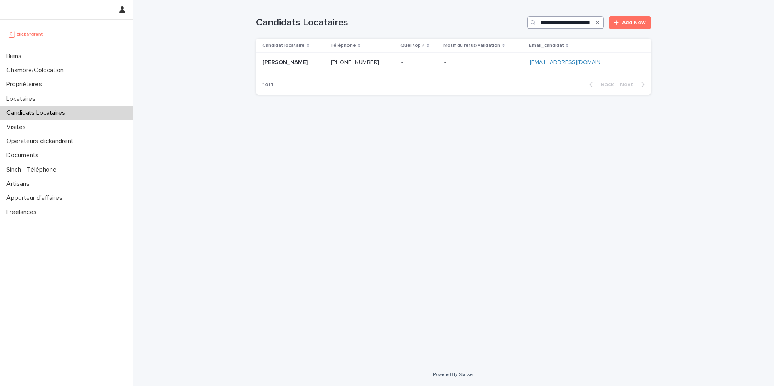
type input "**********"
click at [459, 64] on p at bounding box center [483, 62] width 79 height 7
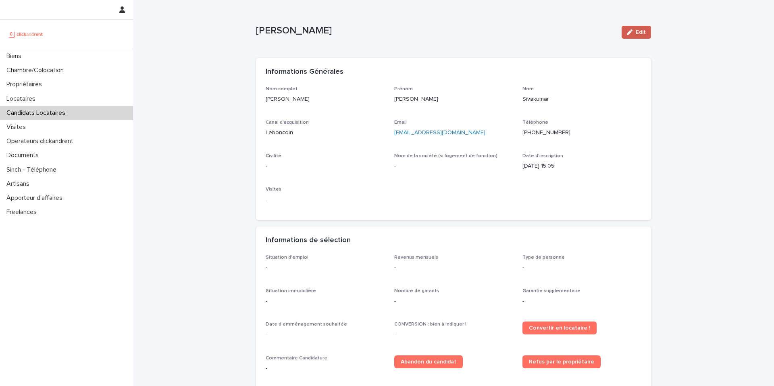
click at [635, 32] on div "button" at bounding box center [631, 32] width 9 height 6
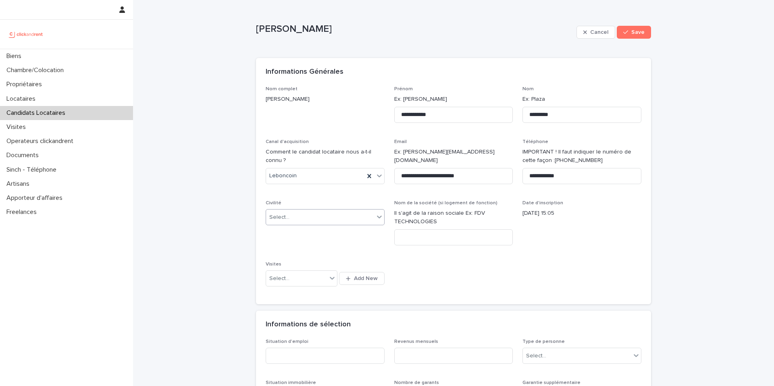
click at [323, 215] on div "Select..." at bounding box center [320, 217] width 108 height 13
click at [314, 243] on div "Monsieur" at bounding box center [325, 247] width 118 height 14
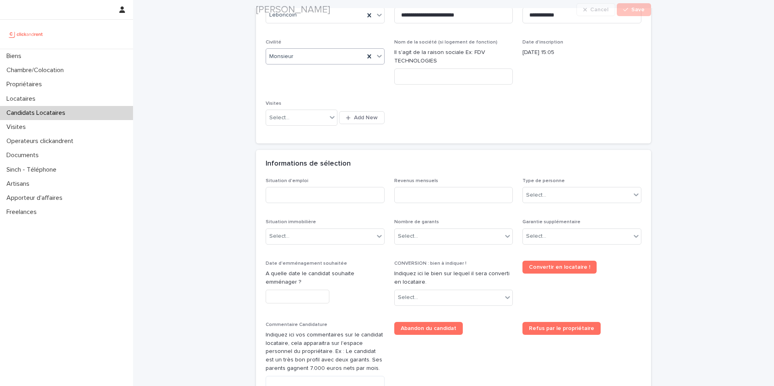
scroll to position [176, 0]
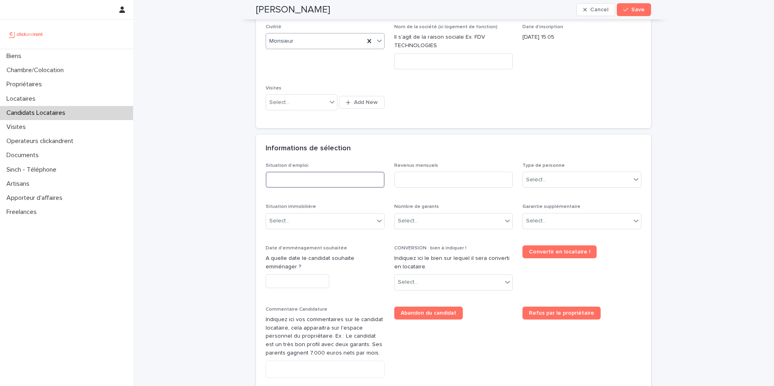
click at [331, 180] on input at bounding box center [325, 180] width 119 height 16
type input "********"
click at [435, 178] on input at bounding box center [453, 180] width 119 height 16
type input "*"
click at [563, 178] on div "Select..." at bounding box center [577, 179] width 108 height 13
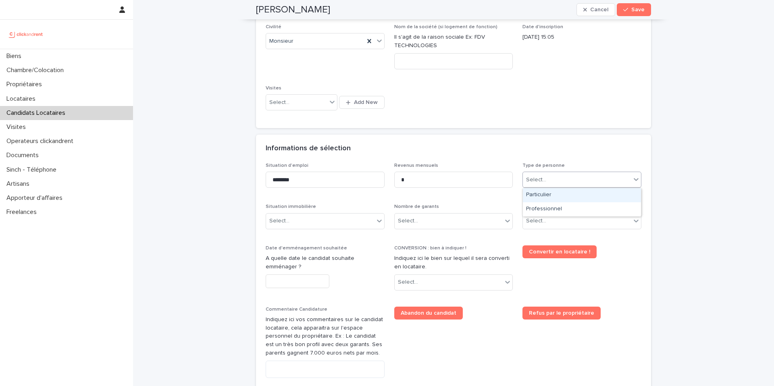
click at [555, 199] on div "Particulier" at bounding box center [582, 195] width 118 height 14
click at [328, 221] on div "Select..." at bounding box center [320, 220] width 108 height 13
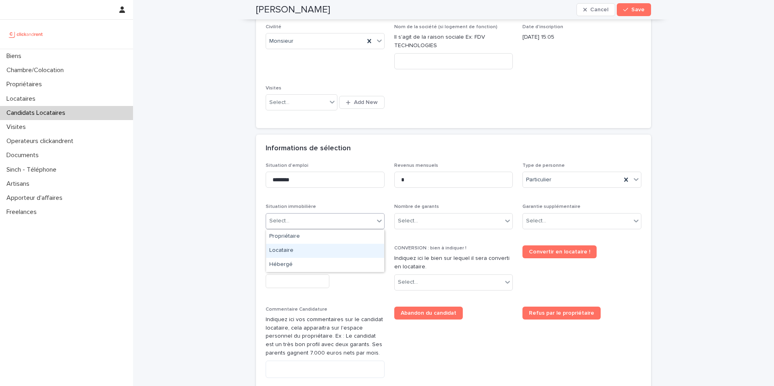
click at [320, 253] on div "Locataire" at bounding box center [325, 251] width 118 height 14
click at [434, 227] on div "Select..." at bounding box center [449, 220] width 108 height 13
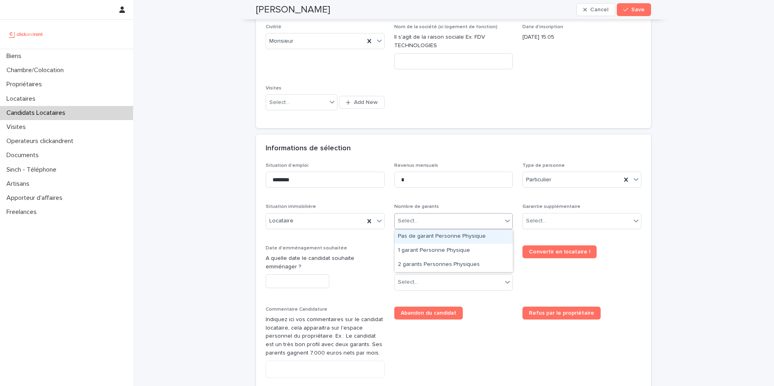
click at [437, 240] on div "Pas de garant Personne Physique" at bounding box center [454, 237] width 118 height 14
click at [556, 220] on div "Select..." at bounding box center [577, 220] width 108 height 13
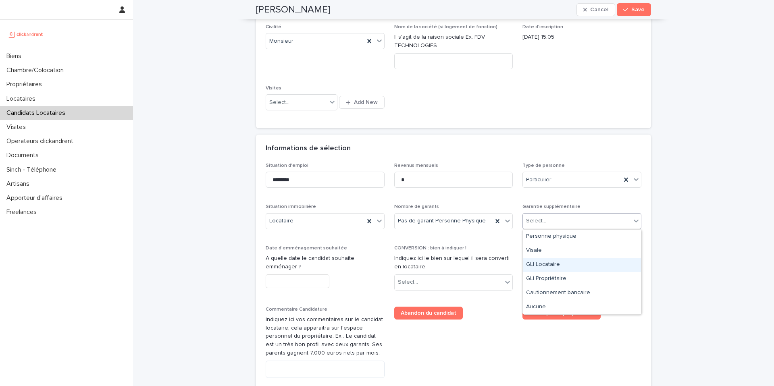
click at [554, 265] on div "GLI Locataire" at bounding box center [582, 265] width 118 height 14
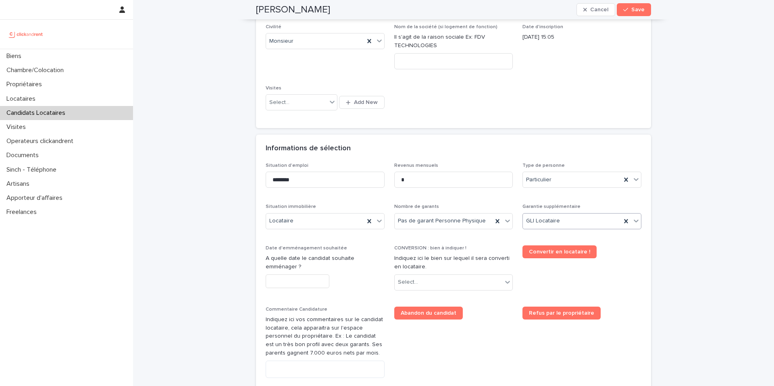
click at [293, 283] on input "text" at bounding box center [298, 281] width 64 height 14
click at [326, 155] on button "Next Month" at bounding box center [324, 156] width 13 height 13
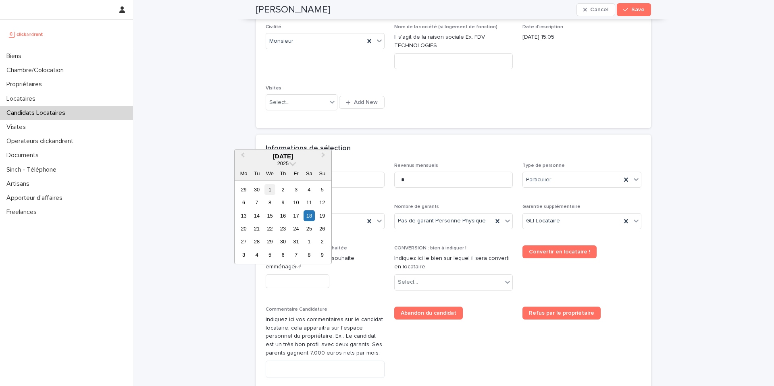
click at [272, 192] on div "1" at bounding box center [269, 189] width 11 height 11
type input "*********"
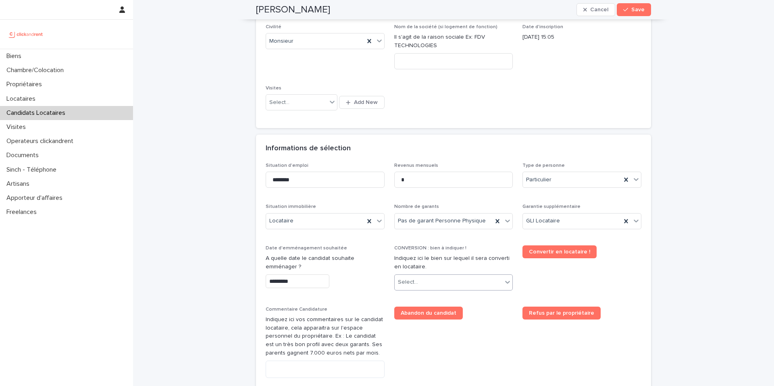
click at [428, 285] on div "Select..." at bounding box center [449, 282] width 108 height 13
type input "*****"
click at [451, 296] on div "A1701 - 7 bis boulevard Georges Michel, Corbeil-Essonnes 91100" at bounding box center [454, 298] width 118 height 14
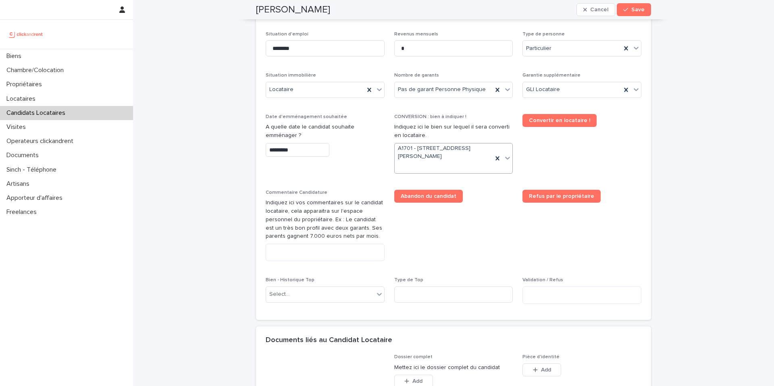
scroll to position [319, 0]
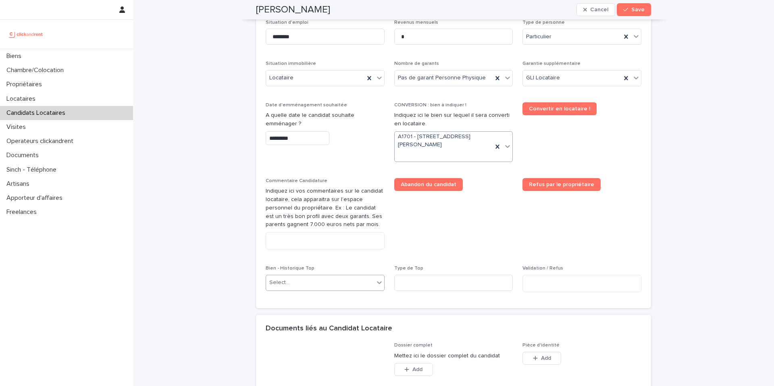
click at [314, 282] on div "Select..." at bounding box center [320, 282] width 108 height 13
type input "*****"
click at [319, 300] on div "A1701 - 7 bis boulevard Georges Michel, Corbeil-Essonnes 91100" at bounding box center [325, 298] width 118 height 14
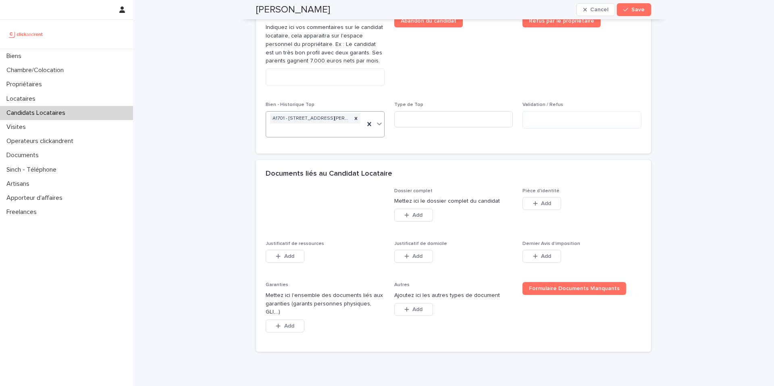
scroll to position [470, 0]
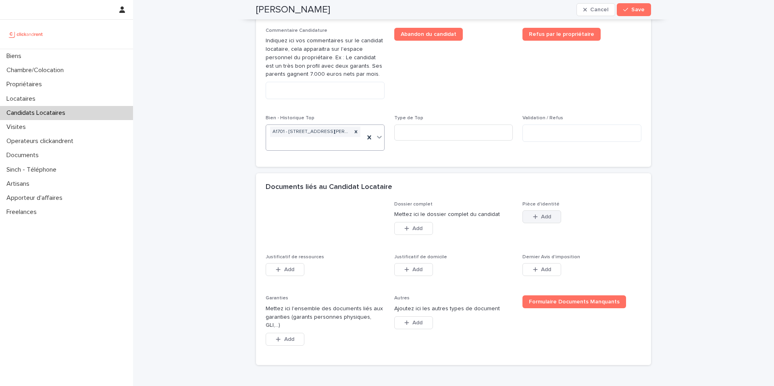
click at [549, 216] on span "Add" at bounding box center [546, 217] width 10 height 6
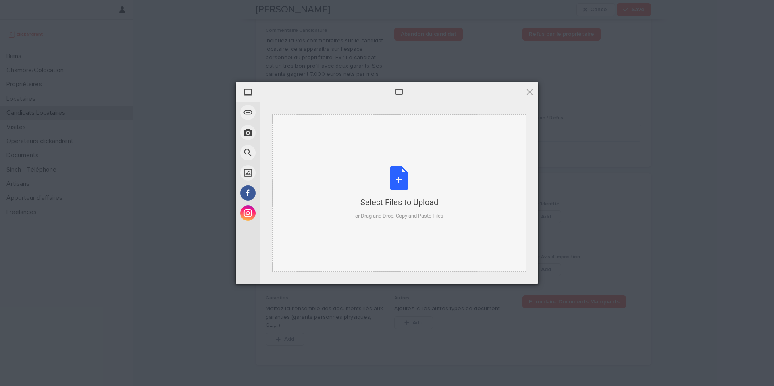
click at [399, 176] on div "Select Files to Upload or Drag and Drop, Copy and Paste Files" at bounding box center [399, 193] width 88 height 54
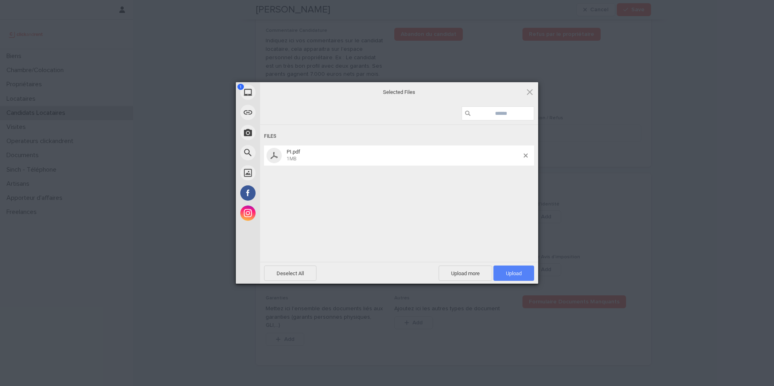
click at [512, 271] on span "Upload 1" at bounding box center [514, 273] width 16 height 6
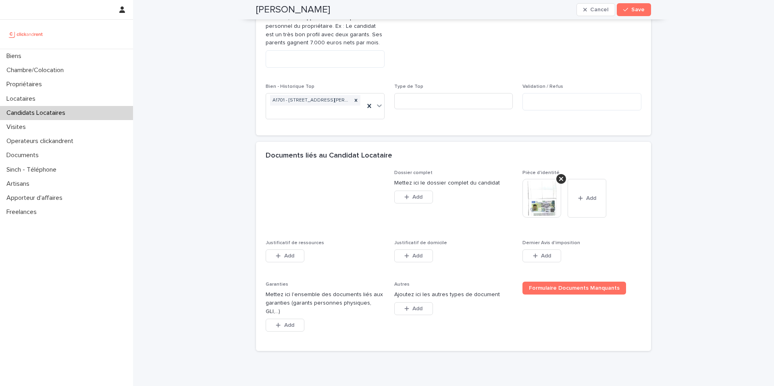
scroll to position [527, 0]
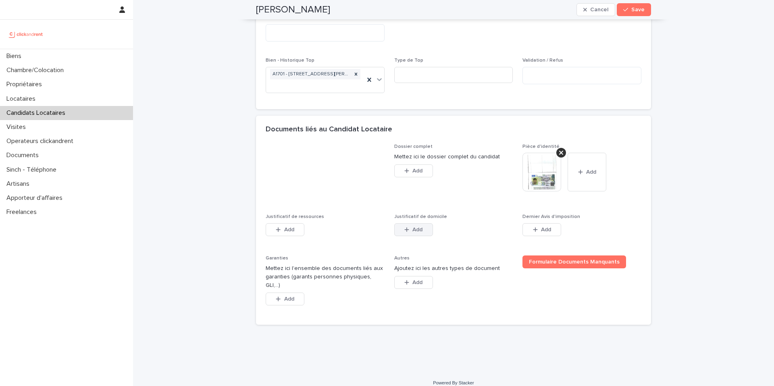
click at [412, 229] on span "Add" at bounding box center [417, 230] width 10 height 6
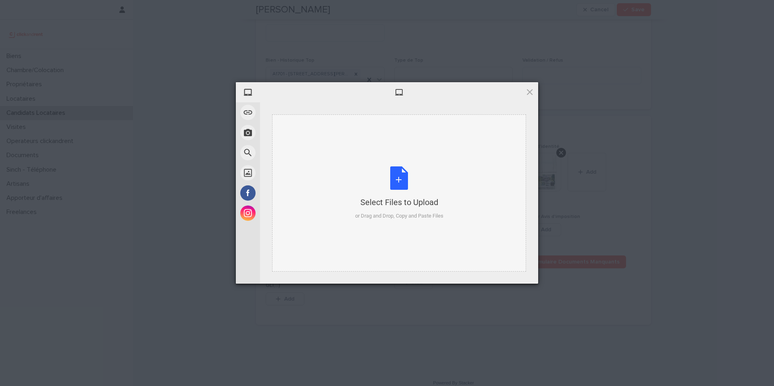
click at [398, 170] on div "Select Files to Upload or Drag and Drop, Copy and Paste Files" at bounding box center [399, 193] width 88 height 54
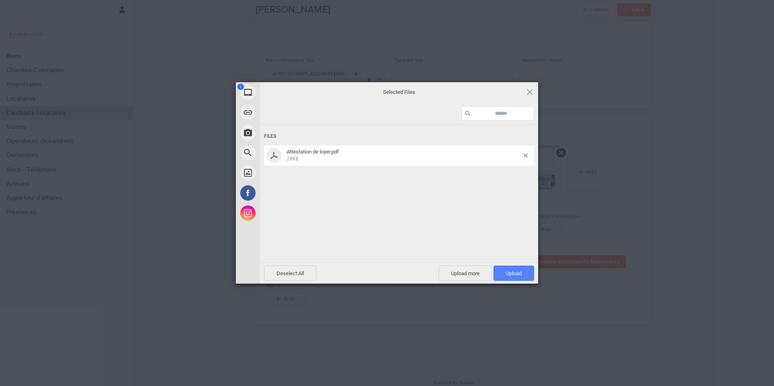
click at [517, 270] on span "Upload 1" at bounding box center [514, 273] width 16 height 6
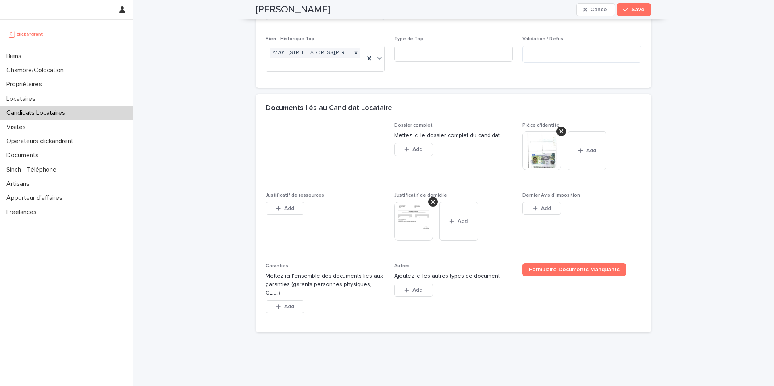
scroll to position [556, 0]
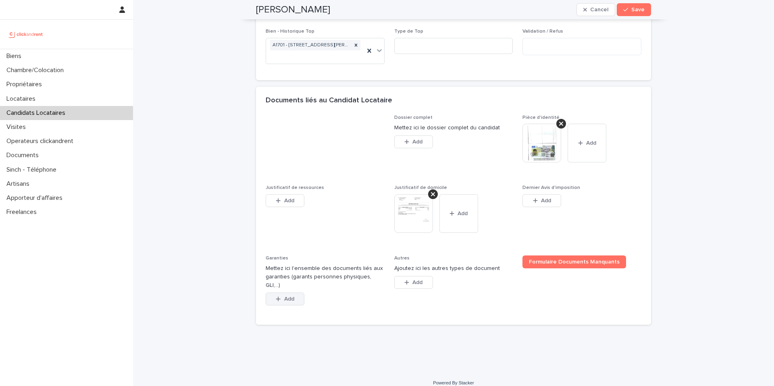
click at [296, 293] on button "Add" at bounding box center [285, 299] width 39 height 13
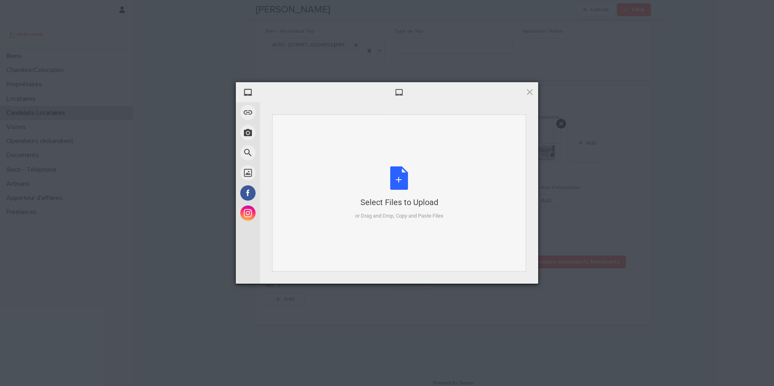
click at [396, 181] on div "Select Files to Upload or Drag and Drop, Copy and Paste Files" at bounding box center [399, 193] width 88 height 54
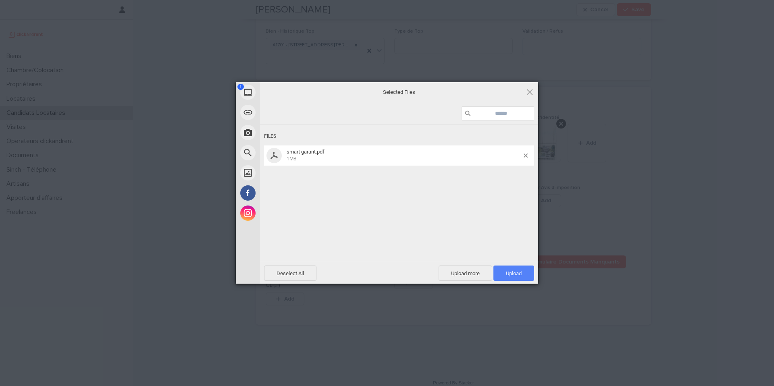
click at [511, 274] on span "Upload 1" at bounding box center [514, 273] width 16 height 6
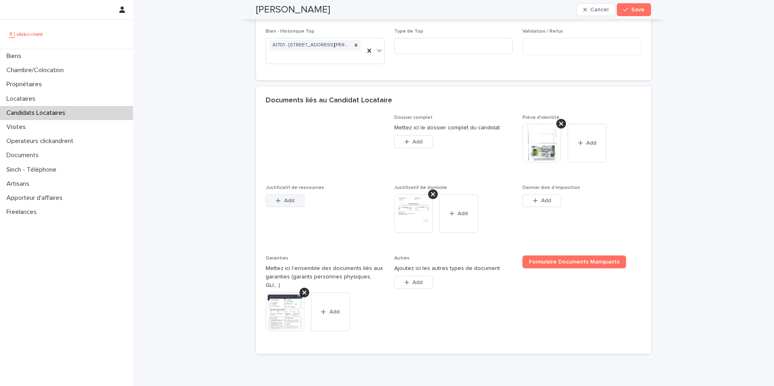
click at [292, 200] on span "Add" at bounding box center [289, 201] width 10 height 6
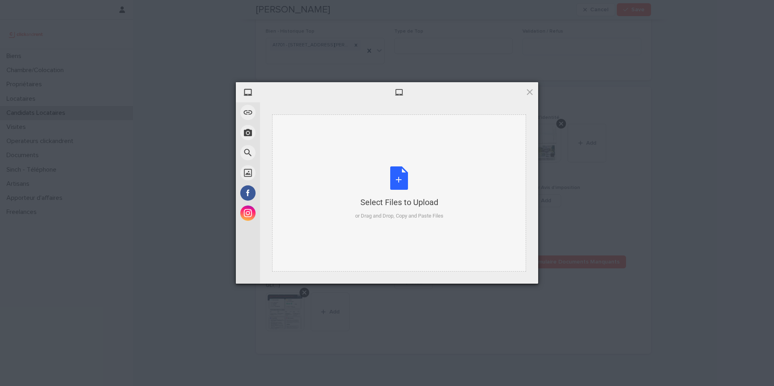
click at [397, 176] on div "Select Files to Upload or Drag and Drop, Copy and Paste Files" at bounding box center [399, 193] width 88 height 54
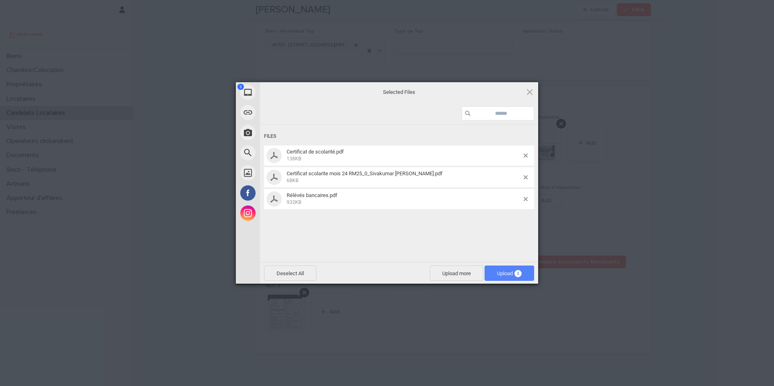
click at [520, 270] on span "3" at bounding box center [517, 273] width 7 height 7
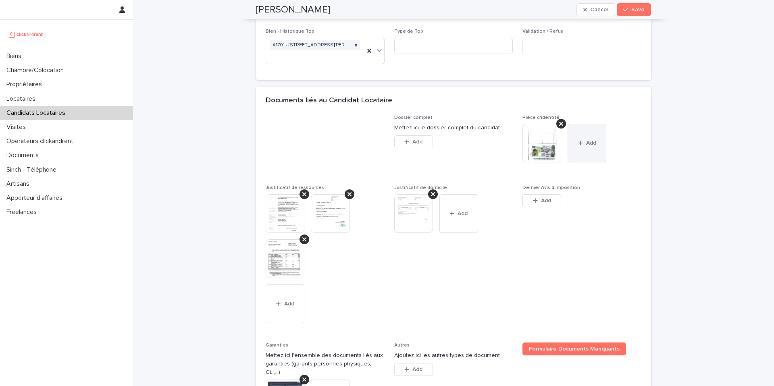
click at [580, 140] on icon "button" at bounding box center [580, 143] width 5 height 6
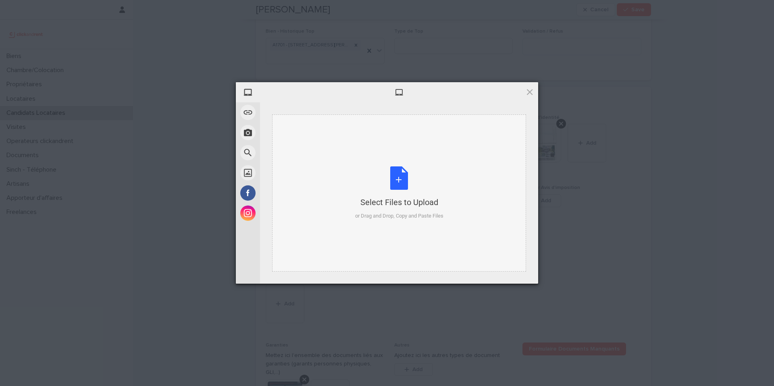
click at [397, 182] on div "Select Files to Upload or Drag and Drop, Copy and Paste Files" at bounding box center [399, 193] width 88 height 54
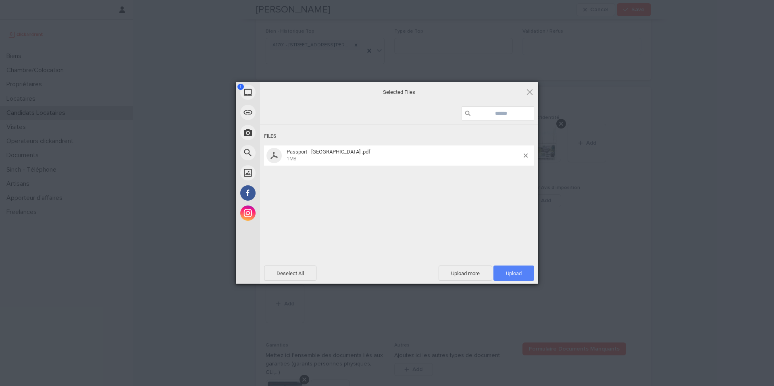
click at [514, 272] on span "Upload 1" at bounding box center [514, 273] width 16 height 6
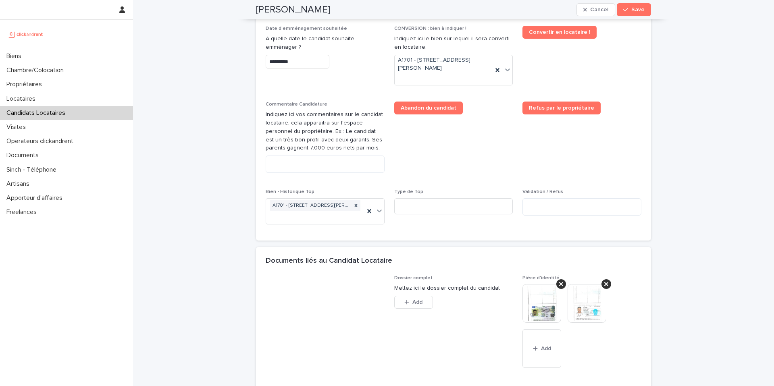
scroll to position [396, 0]
click at [310, 160] on textarea at bounding box center [325, 164] width 119 height 17
paste textarea "**********"
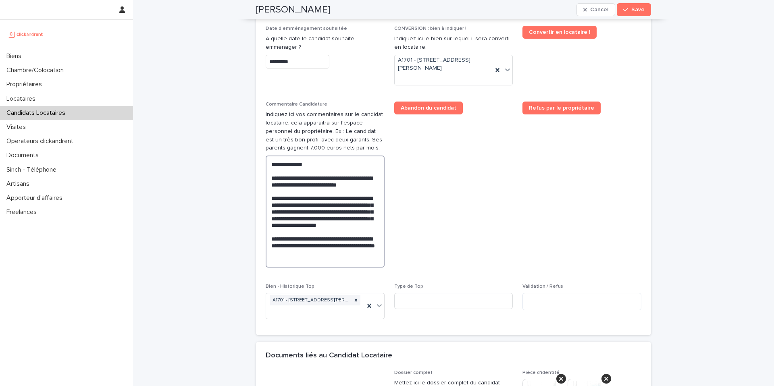
drag, startPoint x: 270, startPoint y: 181, endPoint x: 259, endPoint y: 165, distance: 19.4
click at [259, 165] on div "Situation d'emploi ******** Revenus mensuels * Type de personne Particulier Sit…" at bounding box center [453, 139] width 395 height 393
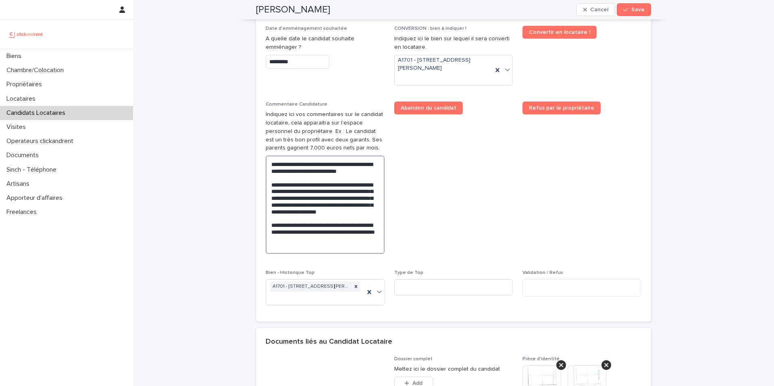
type textarea "**********"
click at [553, 192] on span "Refus par le propriétaire" at bounding box center [581, 181] width 119 height 159
click at [628, 11] on icon "button" at bounding box center [625, 10] width 5 height 6
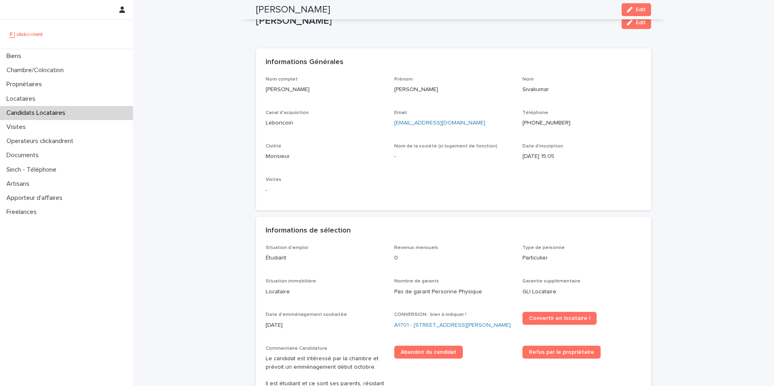
scroll to position [0, 0]
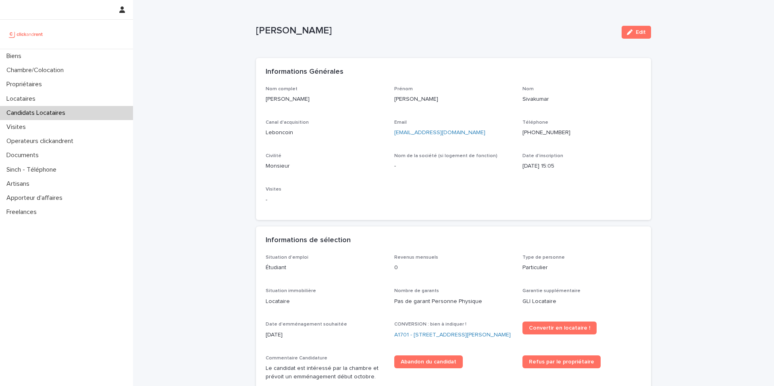
click at [337, 34] on p "Ashwin kumar Sivakumar" at bounding box center [435, 31] width 359 height 12
copy div "Ashwin kumar Sivakumar Edit Sorry, there was an error saving your record. Pleas…"
click at [354, 171] on div "Civilité Monsieur" at bounding box center [325, 165] width 119 height 24
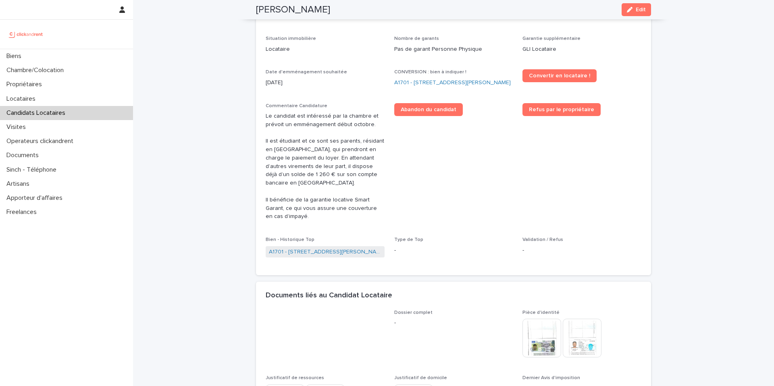
scroll to position [240, 0]
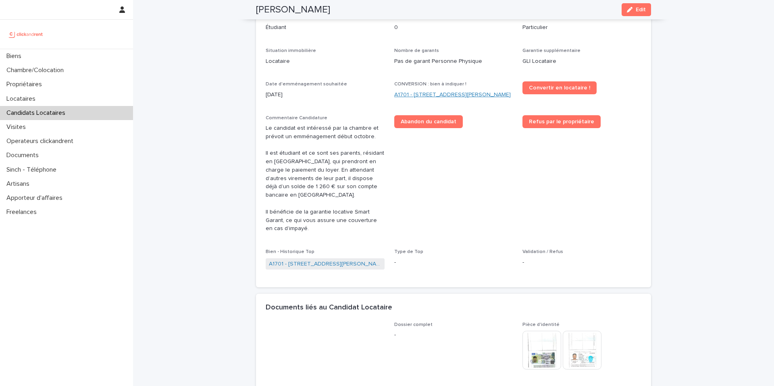
click at [430, 96] on link "A1701 - 7 bis boulevard Georges Michel, Corbeil-Essonnes 91100" at bounding box center [452, 95] width 116 height 8
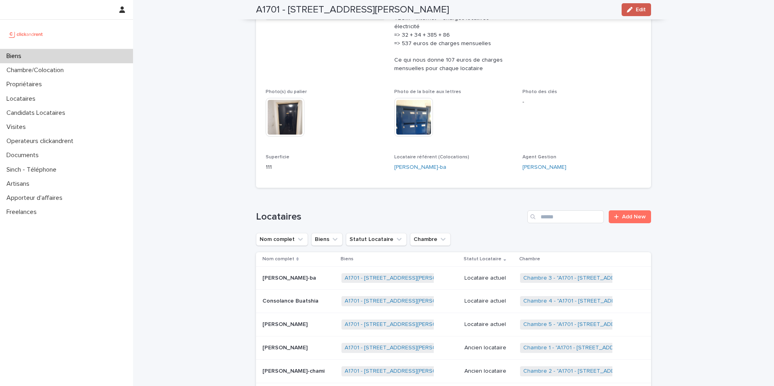
click at [637, 10] on span "Edit" at bounding box center [641, 10] width 10 height 6
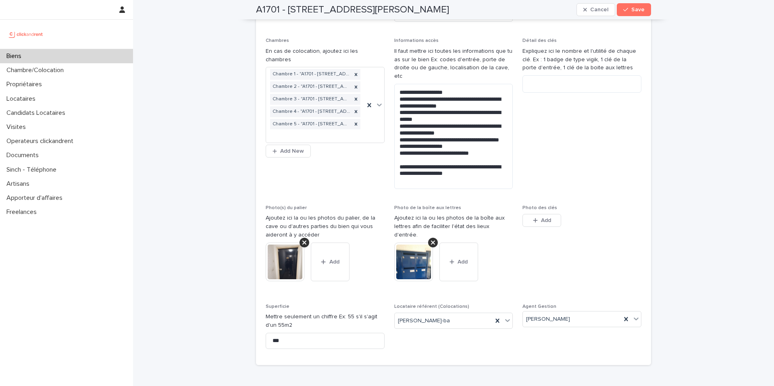
scroll to position [3957, 0]
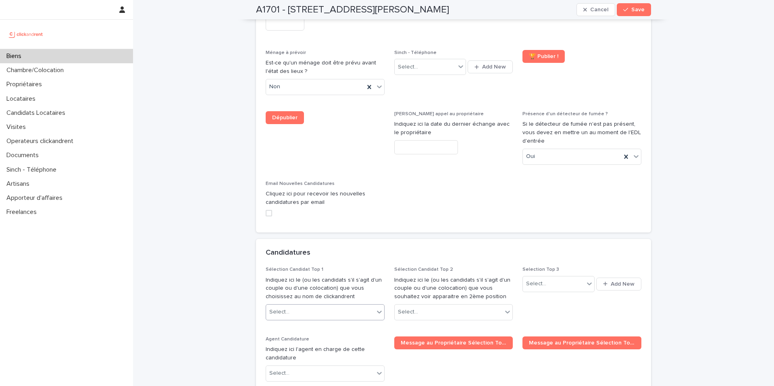
click at [349, 306] on div "Select..." at bounding box center [320, 312] width 108 height 13
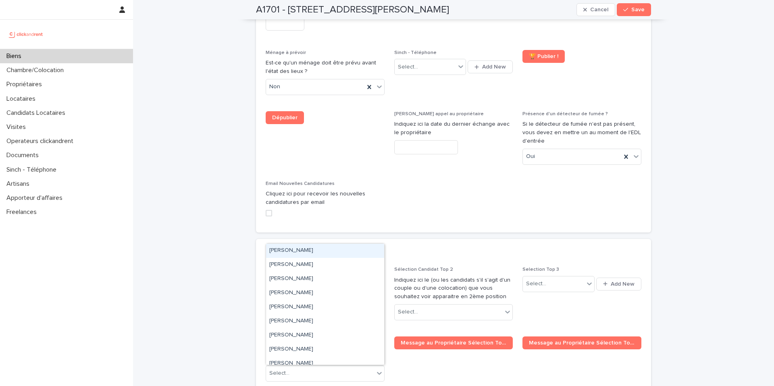
paste input "**********"
type input "**********"
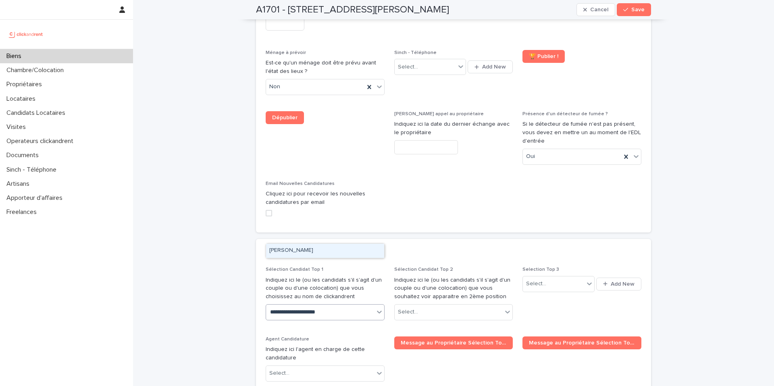
click at [311, 248] on div "Ashwin kumar Sivakumar" at bounding box center [325, 251] width 118 height 14
click at [634, 10] on span "Save" at bounding box center [637, 10] width 13 height 6
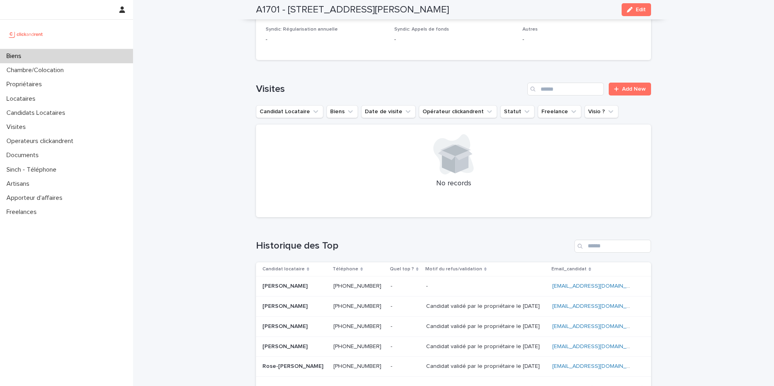
scroll to position [2587, 0]
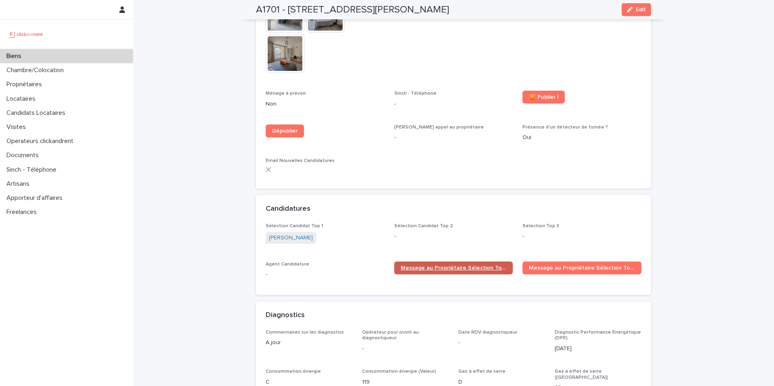
click at [430, 265] on span "Message au Propriétaire Sélection Top 1" at bounding box center [454, 268] width 106 height 6
click at [86, 52] on div "Biens" at bounding box center [66, 56] width 133 height 14
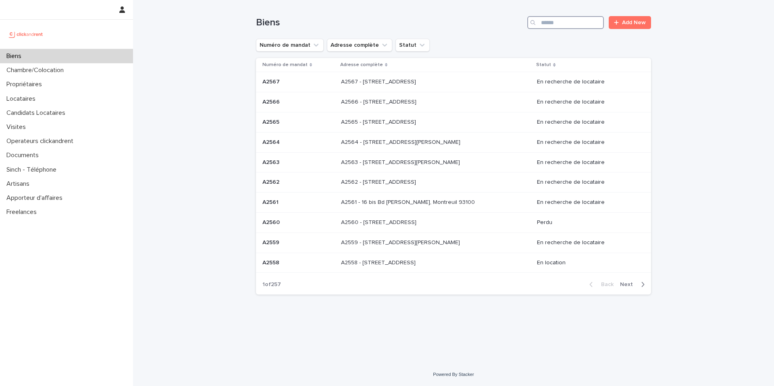
click at [559, 22] on input "Search" at bounding box center [565, 22] width 77 height 13
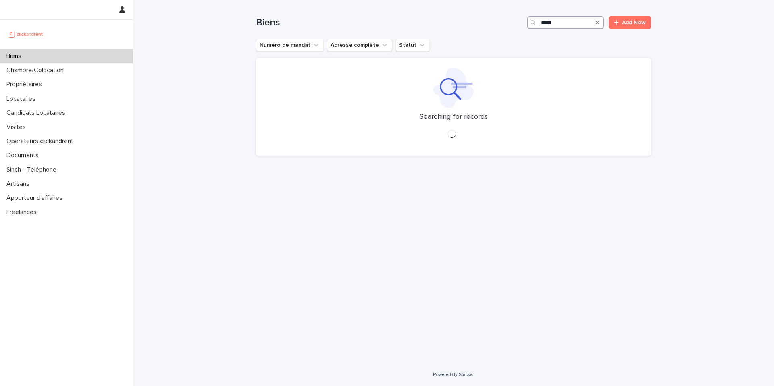
type input "*****"
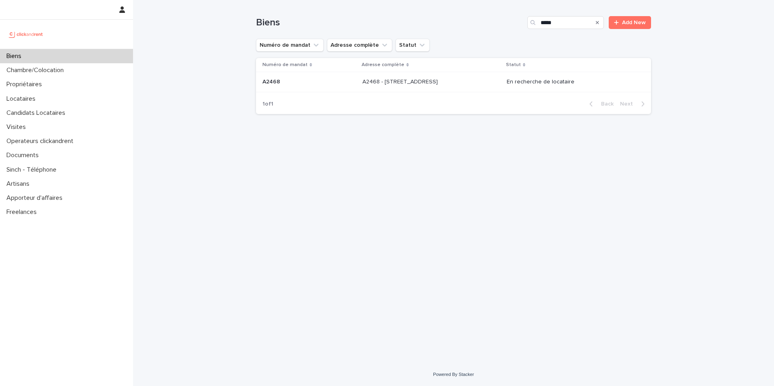
click at [462, 78] on div "A2468 - 19 Avenue Nationale, Massy 91300 A2468 - 19 Avenue Nationale, Massy 913…" at bounding box center [431, 81] width 138 height 13
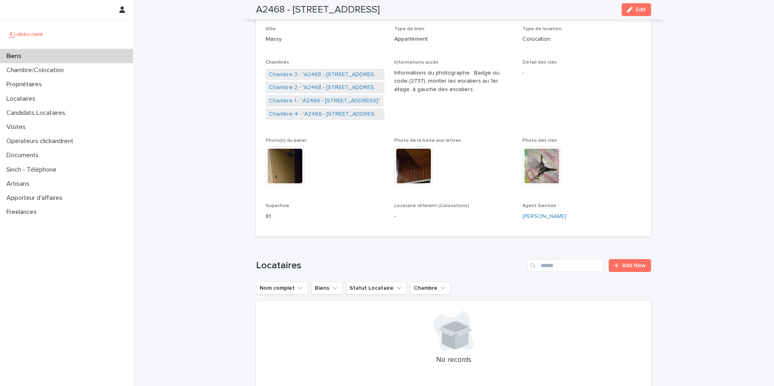
scroll to position [122, 0]
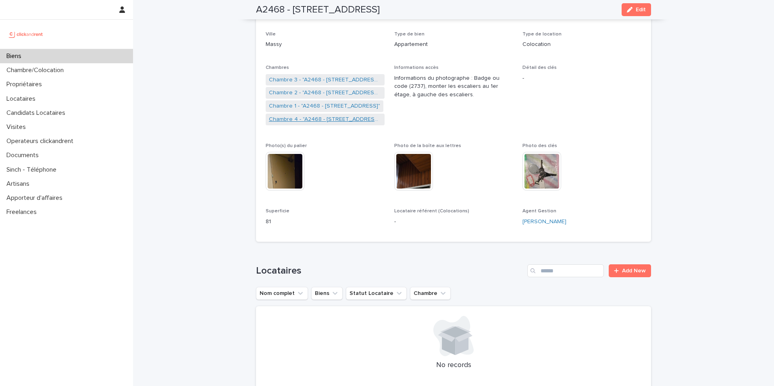
click at [334, 119] on link "Chambre 4 - "A2468 - 19 Avenue Nationale, Massy 91300"" at bounding box center [325, 119] width 112 height 8
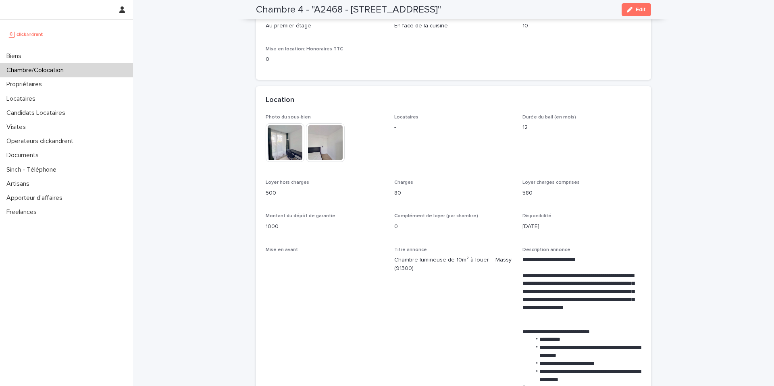
scroll to position [108, 0]
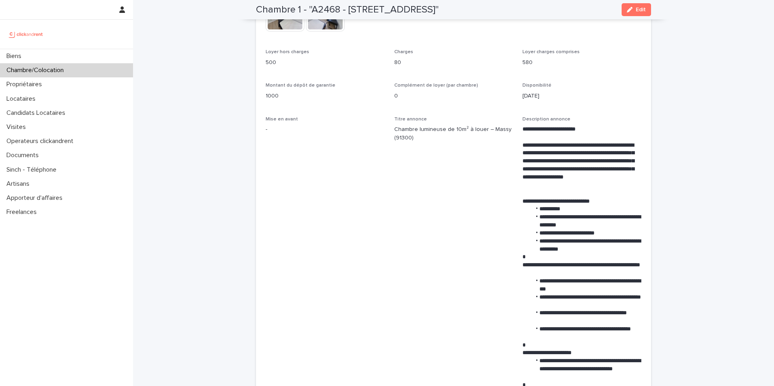
scroll to position [236, 0]
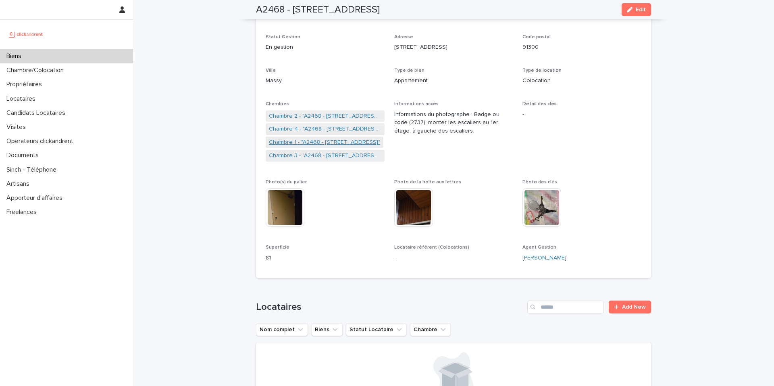
scroll to position [87, 0]
click at [321, 139] on link "Chambre 1 - "A2468 - 19 Avenue Nationale, Massy 91300"" at bounding box center [324, 141] width 111 height 8
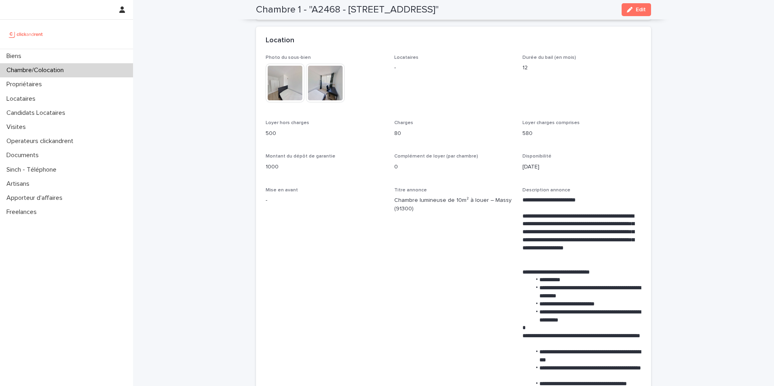
scroll to position [167, 0]
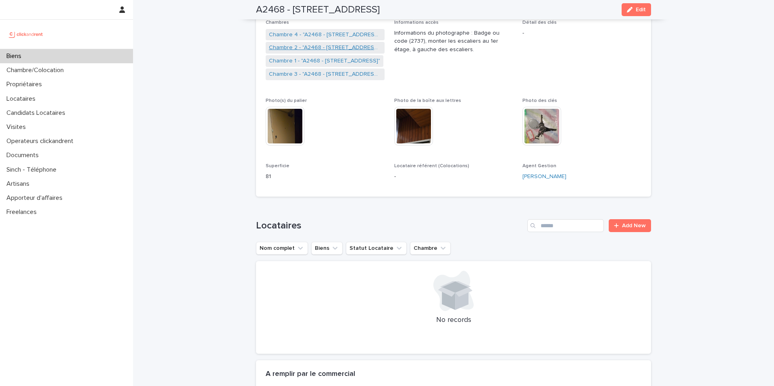
click at [325, 48] on link "Chambre 2 - "A2468 - 19 Avenue Nationale, Massy 91300"" at bounding box center [325, 48] width 112 height 8
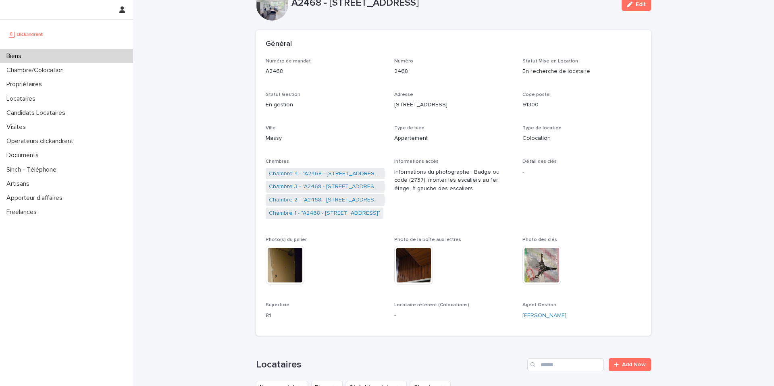
scroll to position [29, 0]
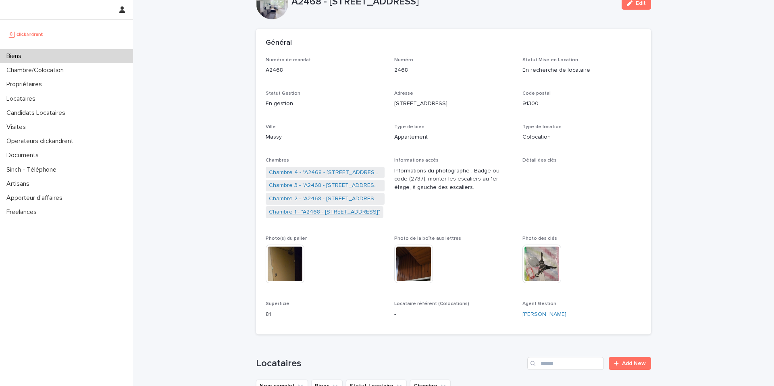
click at [308, 213] on link "Chambre 1 - "A2468 - 19 Avenue Nationale, Massy 91300"" at bounding box center [324, 212] width 111 height 8
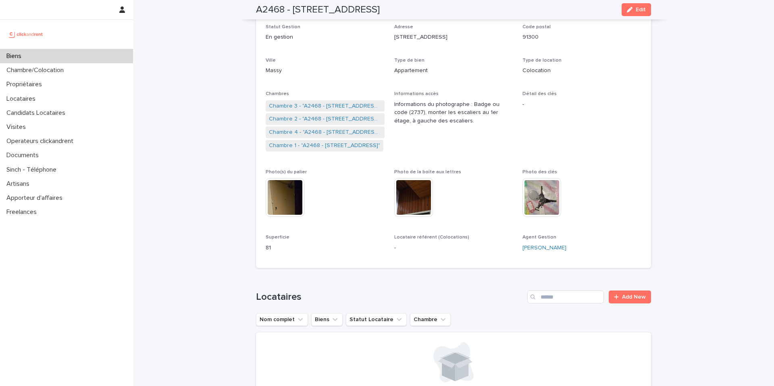
scroll to position [96, 0]
click at [352, 144] on link "Chambre 1 - "A2468 - 19 Avenue Nationale, Massy 91300"" at bounding box center [324, 145] width 111 height 8
click at [317, 131] on link "Chambre 2 - "A2468 - 19 Avenue Nationale, Massy 91300"" at bounding box center [325, 132] width 112 height 8
click at [314, 117] on link "Chambre 3 - "A2468 - 19 Avenue Nationale, Massy 91300"" at bounding box center [325, 118] width 112 height 8
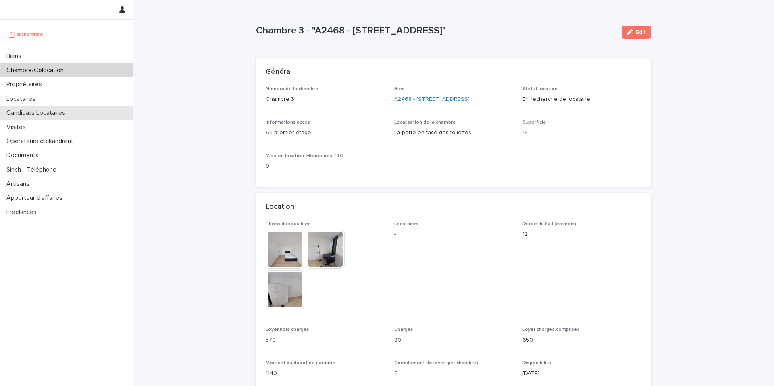
click at [59, 114] on p "Candidats Locataires" at bounding box center [37, 113] width 69 height 8
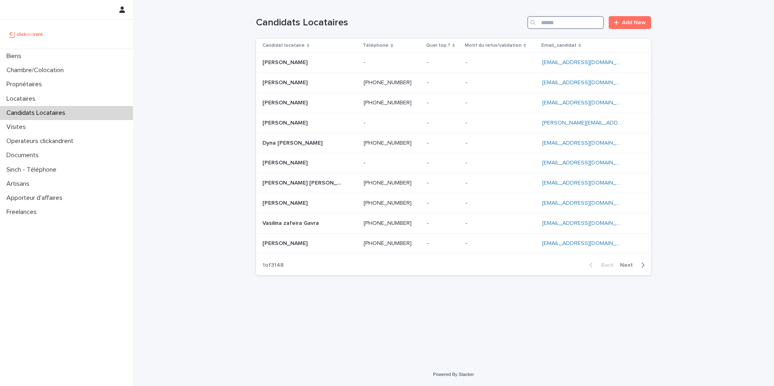
click at [565, 23] on input "Search" at bounding box center [565, 22] width 77 height 13
paste input "**********"
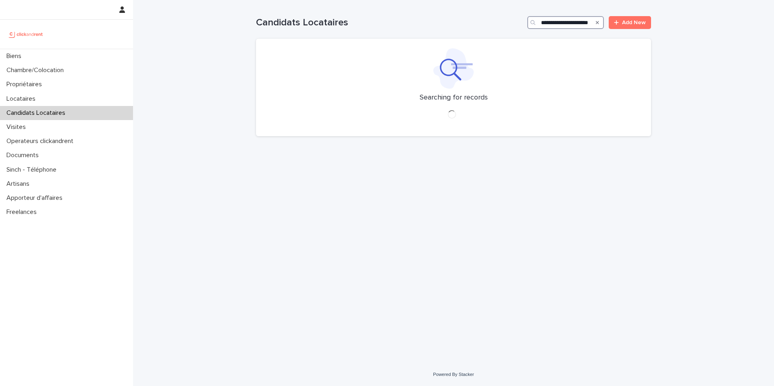
type input "**********"
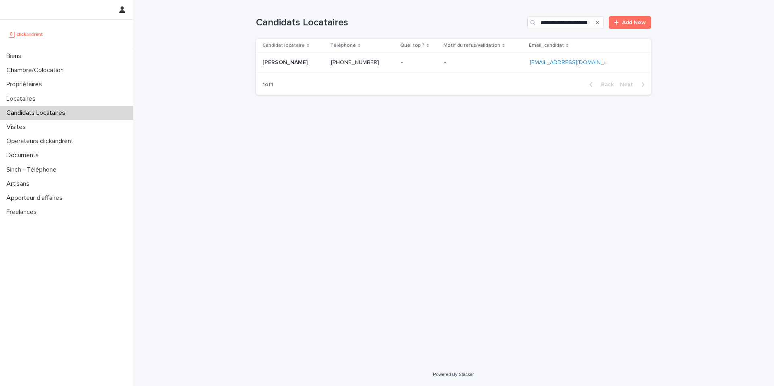
click at [463, 62] on p at bounding box center [483, 62] width 79 height 7
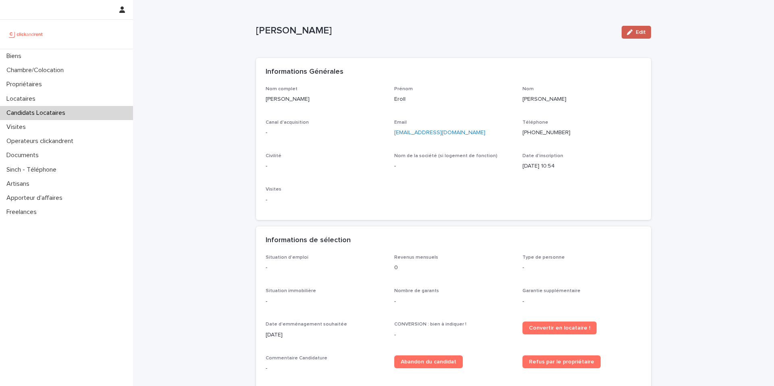
click at [634, 33] on div "button" at bounding box center [631, 32] width 9 height 6
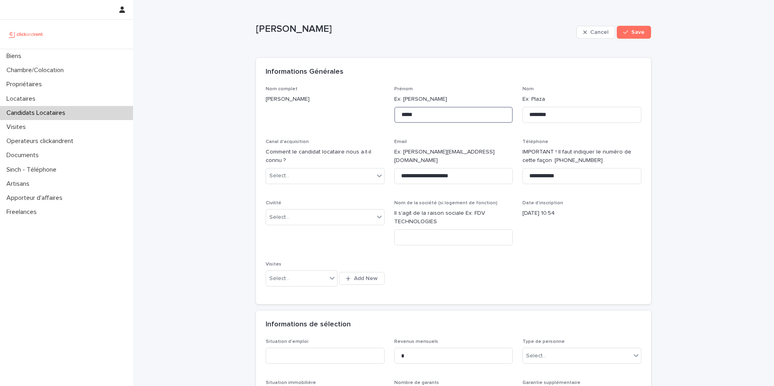
click at [464, 114] on input "*****" at bounding box center [453, 115] width 119 height 16
type input "**********"
click at [533, 70] on div "Informations Générales" at bounding box center [452, 72] width 372 height 9
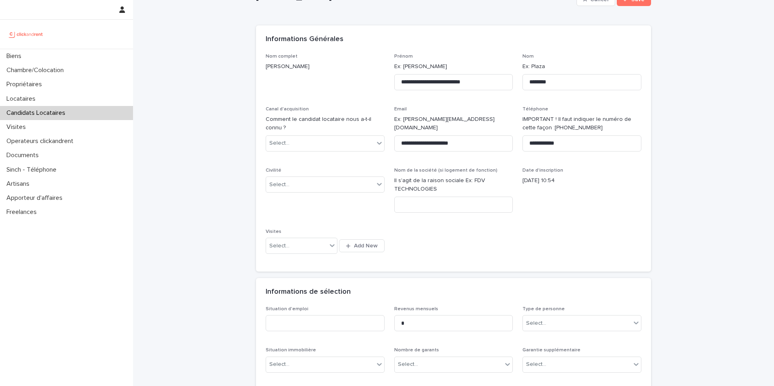
scroll to position [34, 0]
click at [314, 186] on div "Select..." at bounding box center [320, 183] width 108 height 13
click at [307, 210] on div "Monsieur" at bounding box center [325, 213] width 118 height 14
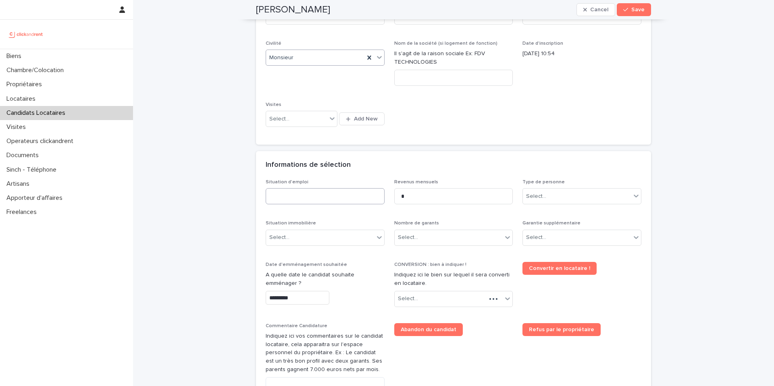
scroll to position [160, 0]
click at [327, 188] on input at bounding box center [325, 196] width 119 height 16
type input "********"
click at [552, 201] on div "Select..." at bounding box center [577, 195] width 108 height 13
click at [555, 211] on div "Particulier" at bounding box center [582, 211] width 118 height 14
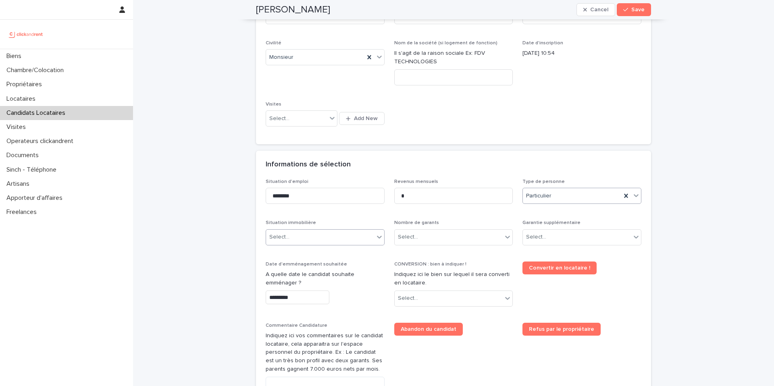
click at [353, 236] on div "Select..." at bounding box center [320, 237] width 108 height 13
click at [334, 262] on div "Locataire" at bounding box center [325, 267] width 118 height 14
click at [436, 237] on div "Select..." at bounding box center [449, 237] width 108 height 13
click at [436, 251] on div "Pas de garant Personne Physique" at bounding box center [454, 253] width 118 height 14
click at [568, 235] on div "Select..." at bounding box center [577, 237] width 108 height 13
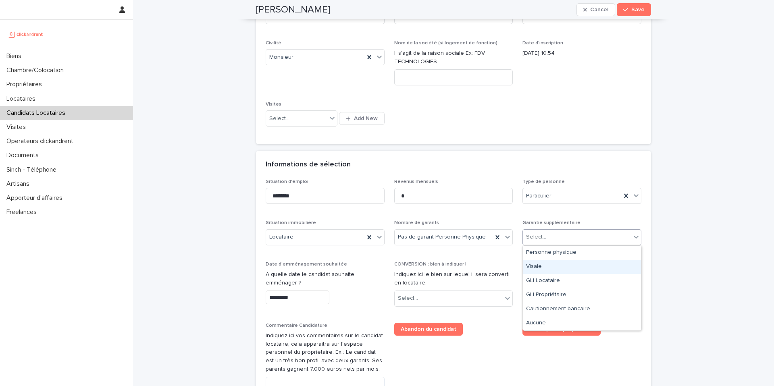
click at [553, 264] on div "Visale" at bounding box center [582, 267] width 118 height 14
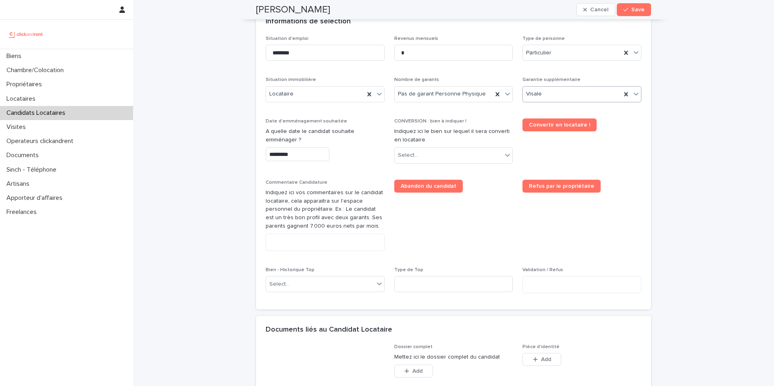
scroll to position [318, 0]
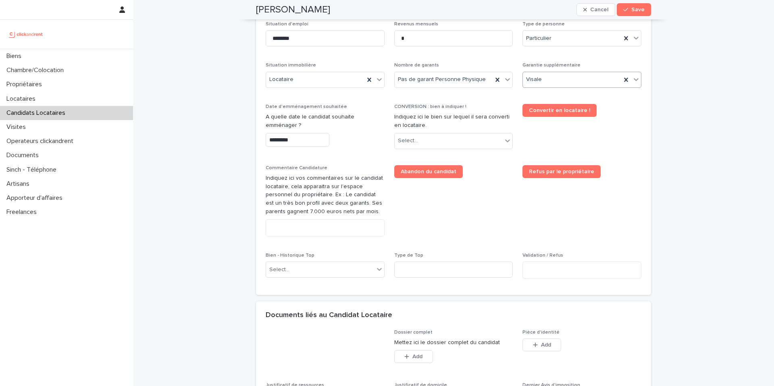
click at [306, 140] on input "*********" at bounding box center [298, 140] width 64 height 14
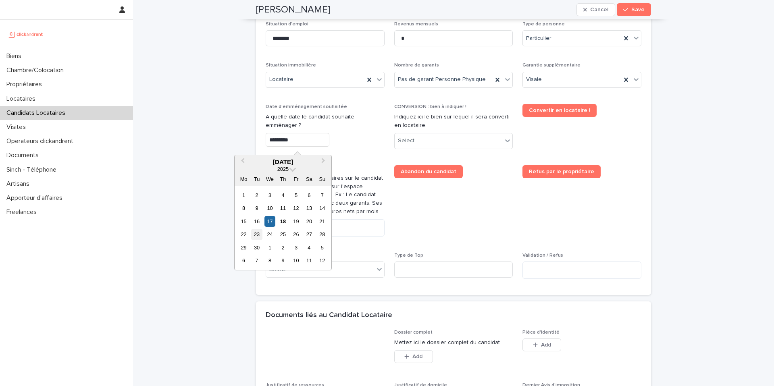
click at [256, 232] on div "23" at bounding box center [256, 234] width 11 height 11
type input "*********"
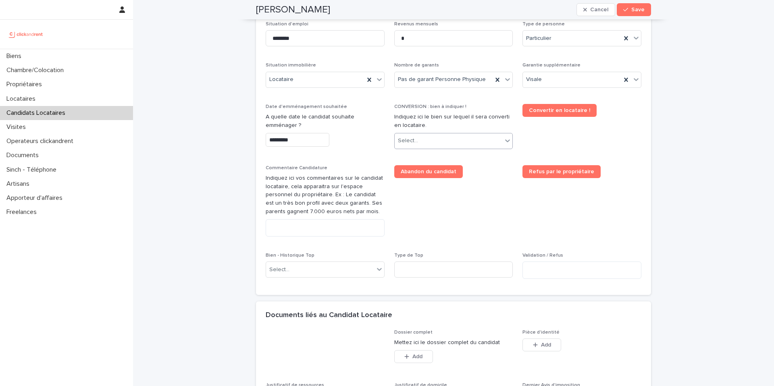
click at [449, 141] on div "Select..." at bounding box center [449, 140] width 108 height 13
type input "*****"
click at [441, 155] on div "A2468 - 19 Avenue Nationale, Massy 91300" at bounding box center [454, 157] width 118 height 14
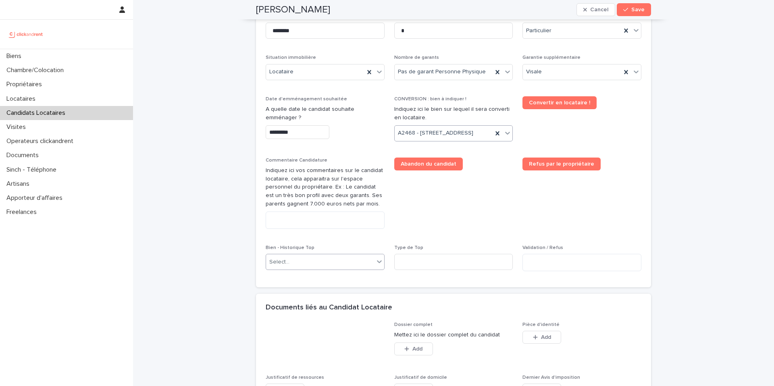
click at [304, 269] on div "Select..." at bounding box center [320, 262] width 108 height 13
type input "*****"
click at [317, 293] on div "A2468 - 19 Avenue Nationale, Massy 91300" at bounding box center [325, 292] width 118 height 14
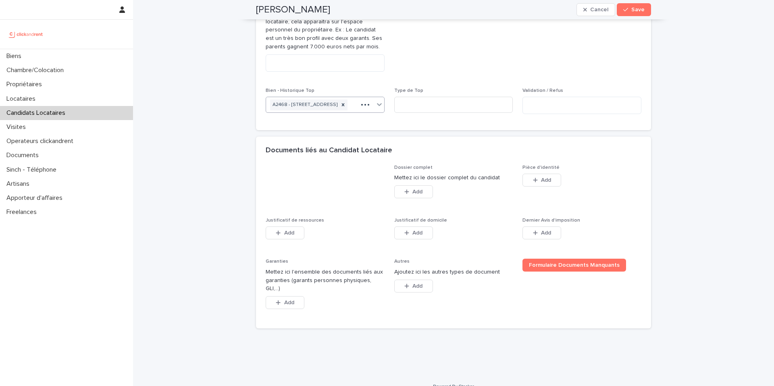
scroll to position [483, 0]
click at [617, 68] on span "Refus par le propriétaire" at bounding box center [581, 39] width 119 height 78
click at [543, 183] on span "Add" at bounding box center [546, 180] width 10 height 6
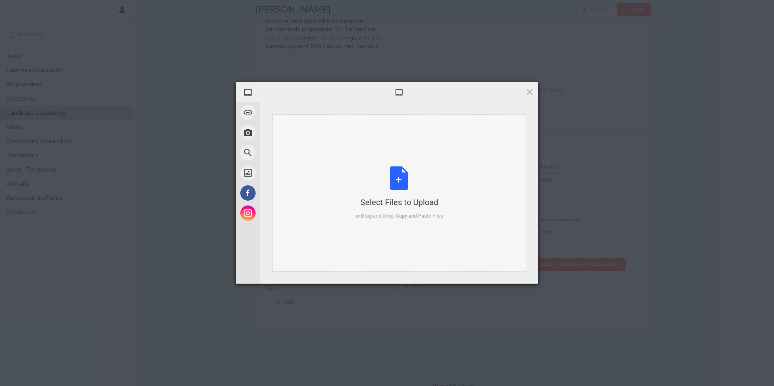
click at [399, 168] on div "Select Files to Upload or Drag and Drop, Copy and Paste Files" at bounding box center [399, 193] width 88 height 54
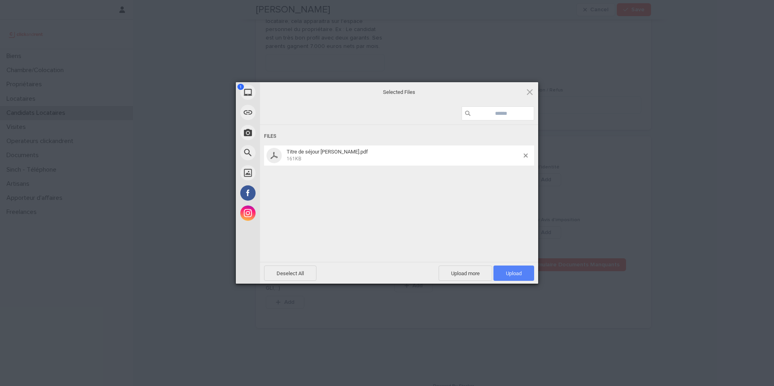
click at [510, 269] on span "Upload 1" at bounding box center [513, 273] width 41 height 15
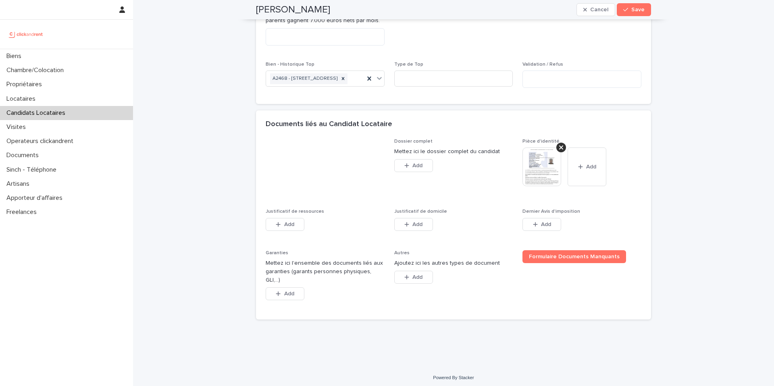
scroll to position [509, 0]
click at [421, 227] on span "Add" at bounding box center [417, 224] width 10 height 6
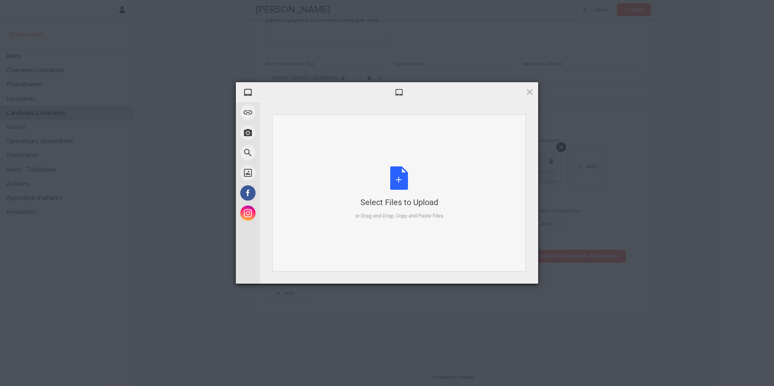
click at [395, 185] on div "Select Files to Upload or Drag and Drop, Copy and Paste Files" at bounding box center [399, 193] width 88 height 54
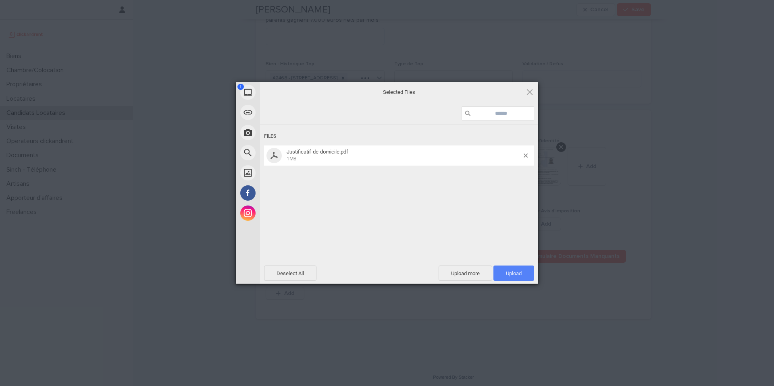
click at [512, 274] on span "Upload 1" at bounding box center [514, 273] width 16 height 6
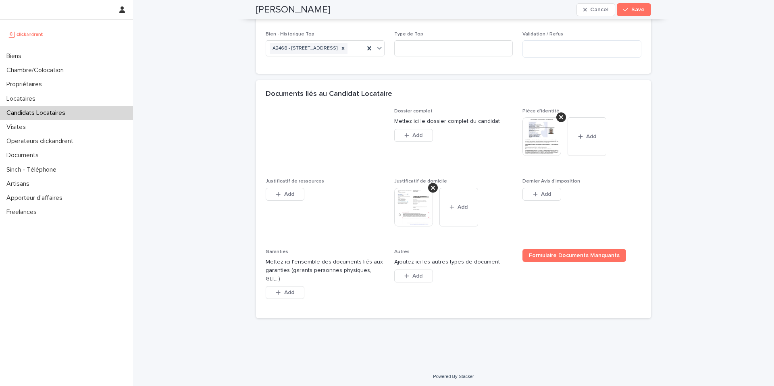
scroll to position [556, 0]
click at [291, 291] on span "Add" at bounding box center [289, 291] width 10 height 6
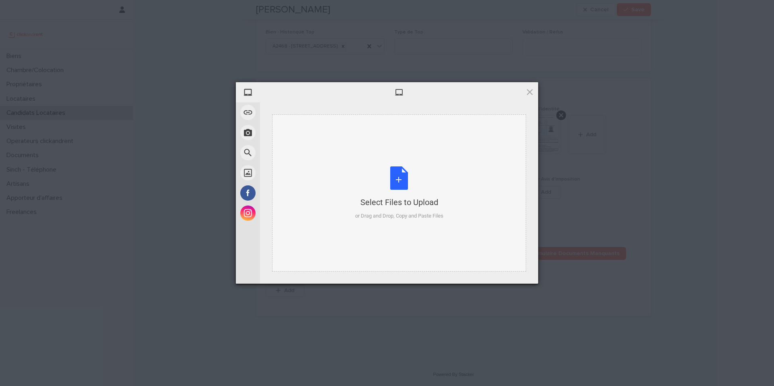
click at [399, 181] on div "Select Files to Upload or Drag and Drop, Copy and Paste Files" at bounding box center [399, 193] width 88 height 54
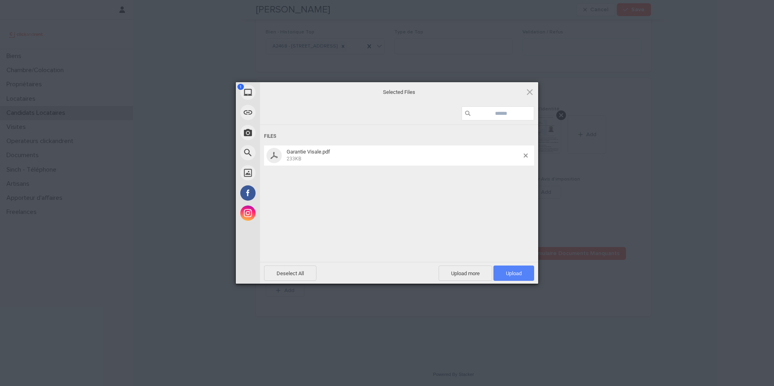
click at [510, 270] on span "Upload 1" at bounding box center [514, 273] width 16 height 6
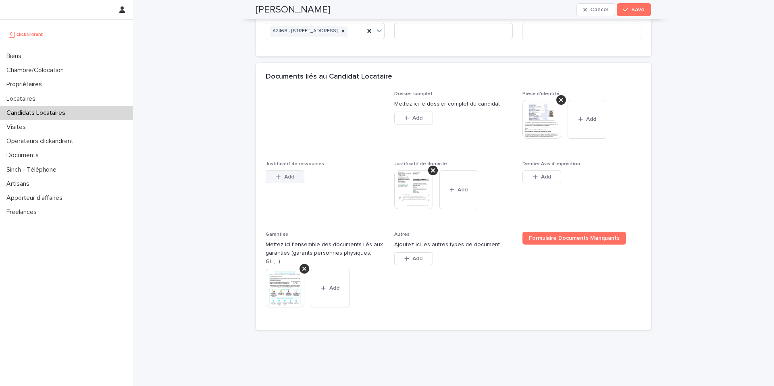
click at [287, 183] on button "Add" at bounding box center [285, 176] width 39 height 13
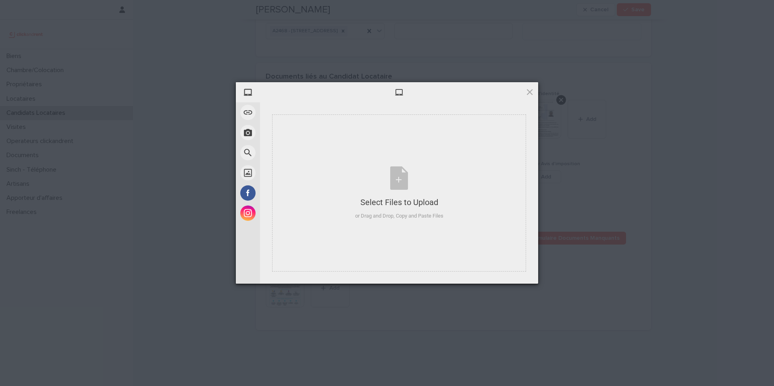
click at [658, 178] on div "My Device Link (URL) Take Photo Web Search Unsplash Facebook Instagram Select F…" at bounding box center [387, 193] width 774 height 386
click at [536, 92] on div at bounding box center [399, 92] width 278 height 20
click at [532, 93] on span at bounding box center [529, 91] width 9 height 9
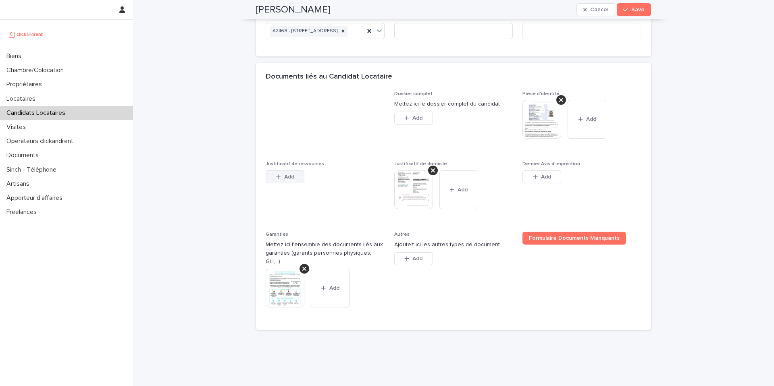
click at [284, 180] on span "Add" at bounding box center [289, 177] width 10 height 6
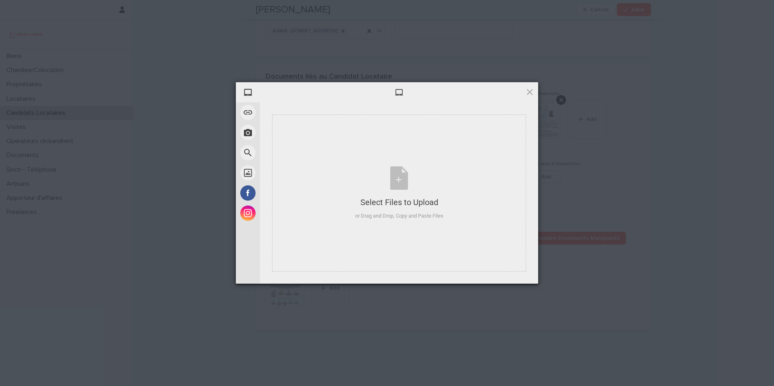
click at [529, 86] on div at bounding box center [399, 92] width 278 height 20
click at [527, 94] on span at bounding box center [529, 91] width 9 height 9
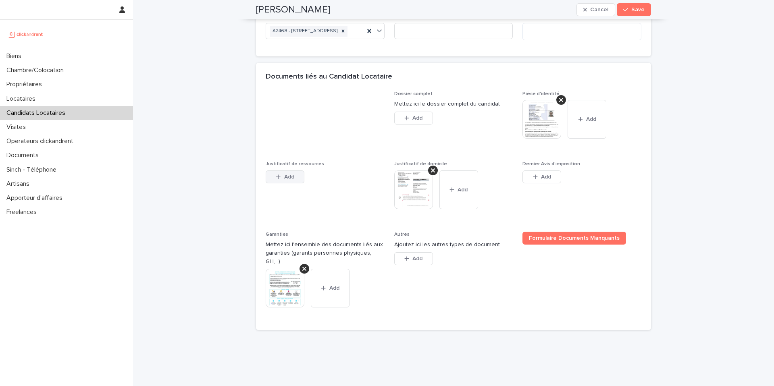
click at [289, 180] on span "Add" at bounding box center [289, 177] width 10 height 6
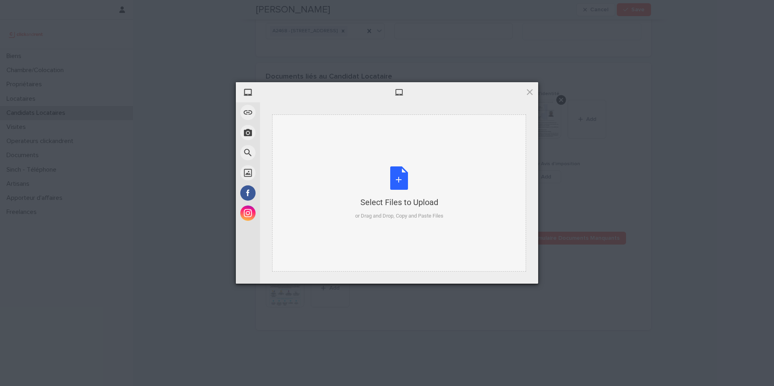
click at [388, 176] on div "Select Files to Upload or Drag and Drop, Copy and Paste Files" at bounding box center [399, 193] width 88 height 54
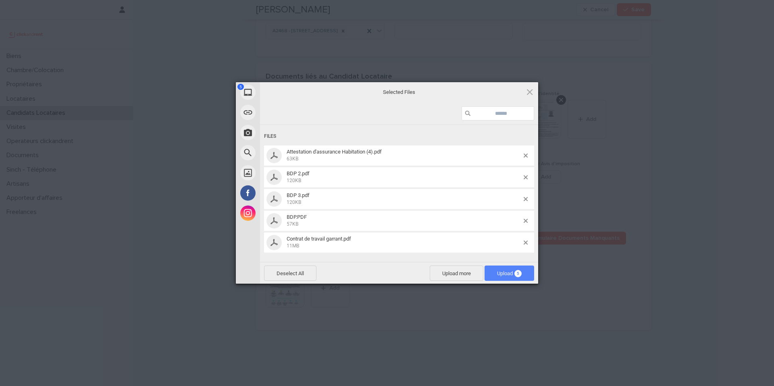
click at [503, 272] on span "Upload 5" at bounding box center [509, 273] width 25 height 6
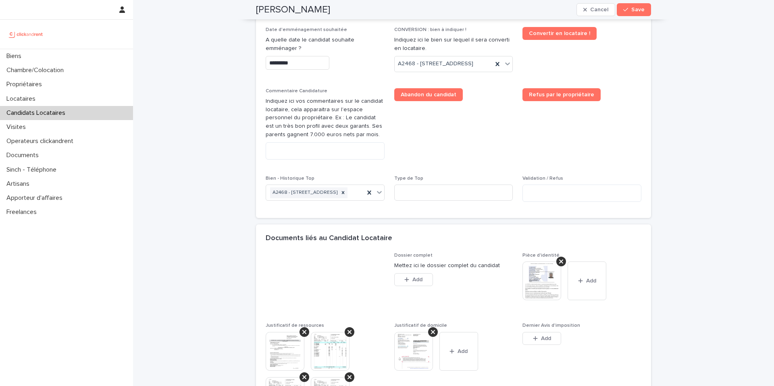
scroll to position [395, 0]
click at [335, 159] on textarea at bounding box center [325, 149] width 119 height 17
paste textarea "**********"
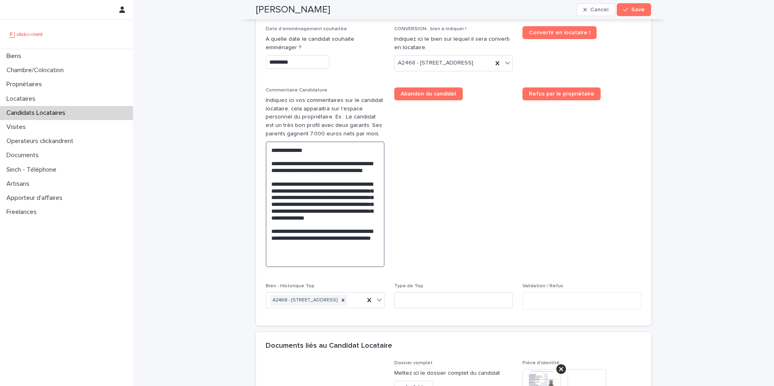
drag, startPoint x: 270, startPoint y: 182, endPoint x: 258, endPoint y: 166, distance: 19.8
click at [258, 166] on div "Situation d'emploi ******** Revenus mensuels * Type de personne Particulier Sit…" at bounding box center [453, 135] width 395 height 382
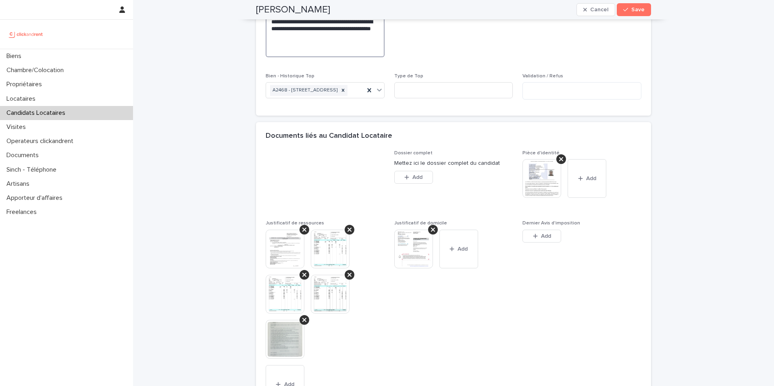
scroll to position [603, 0]
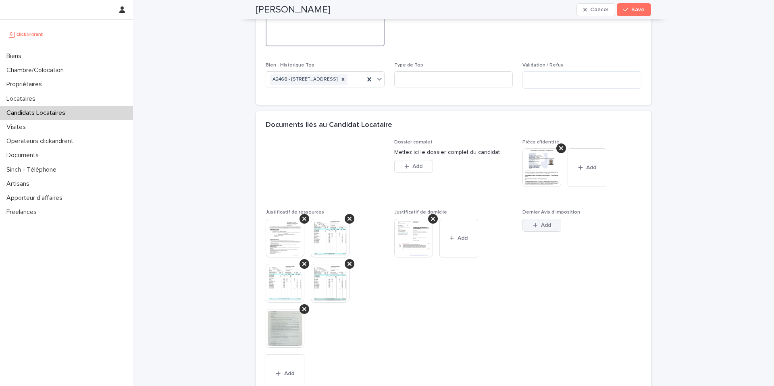
type textarea "**********"
click at [553, 232] on button "Add" at bounding box center [541, 225] width 39 height 13
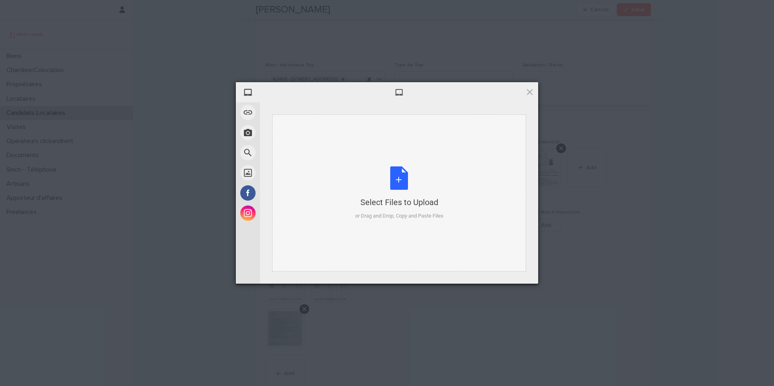
click at [400, 185] on div "Select Files to Upload or Drag and Drop, Copy and Paste Files" at bounding box center [399, 193] width 88 height 54
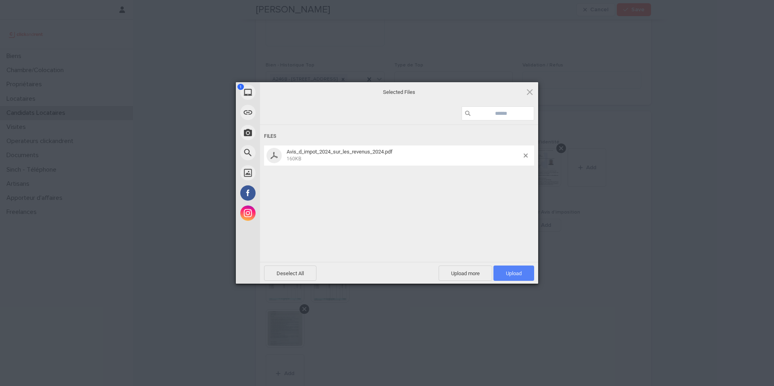
click at [498, 267] on span "Upload 1" at bounding box center [513, 273] width 41 height 15
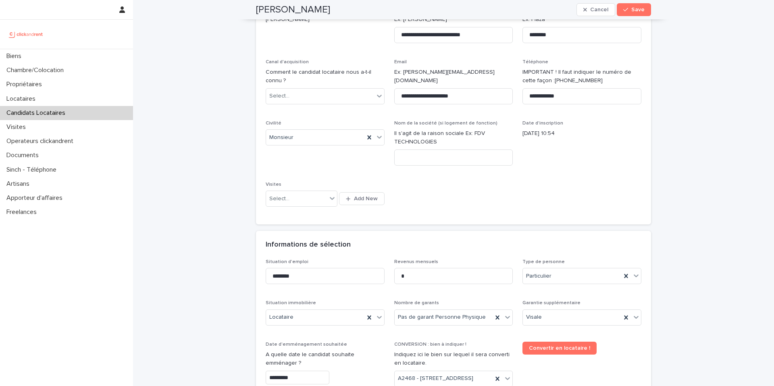
scroll to position [0, 0]
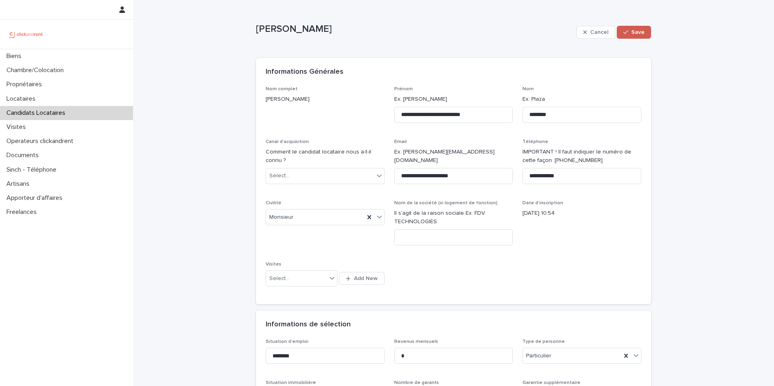
click at [642, 31] on span "Save" at bounding box center [637, 32] width 13 height 6
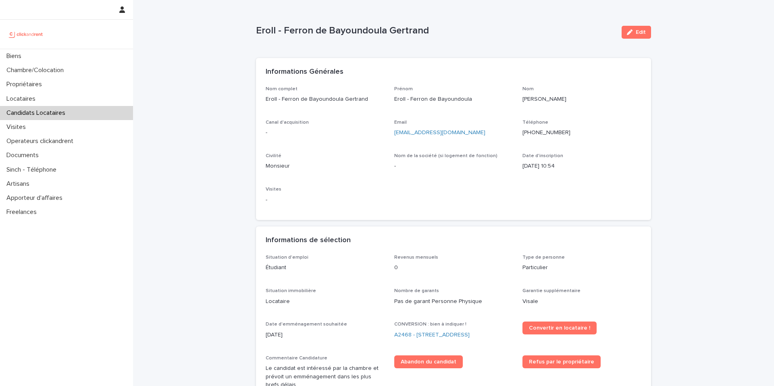
click at [351, 33] on p "Eroll - Ferron de Bayoundoula Gertrand" at bounding box center [435, 31] width 359 height 12
copy div "Eroll - Ferron de Bayoundoula Gertrand Edit Sorry, there was an error saving yo…"
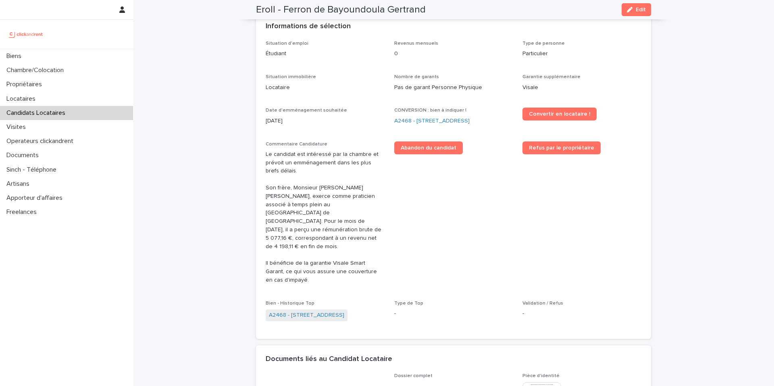
scroll to position [210, 0]
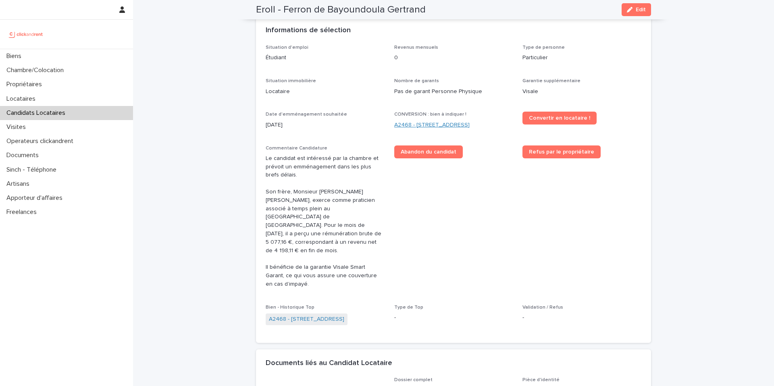
click at [457, 126] on link "A2468 - 19 Avenue Nationale, Massy 91300" at bounding box center [431, 125] width 75 height 8
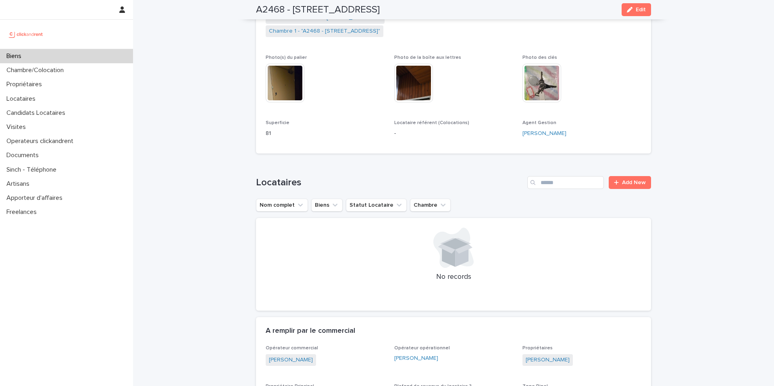
scroll to position [2225, 0]
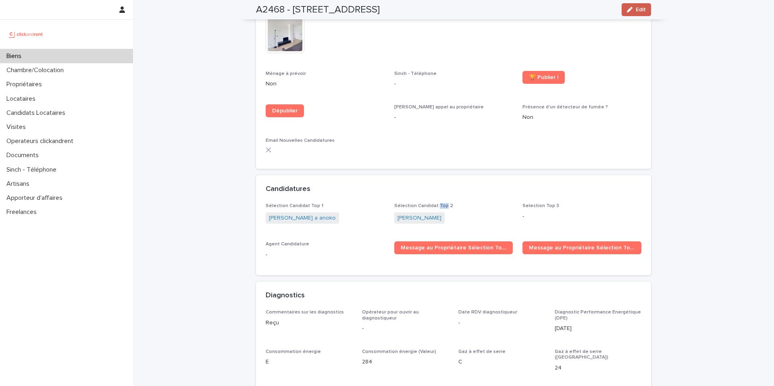
click at [634, 9] on div "button" at bounding box center [631, 10] width 9 height 6
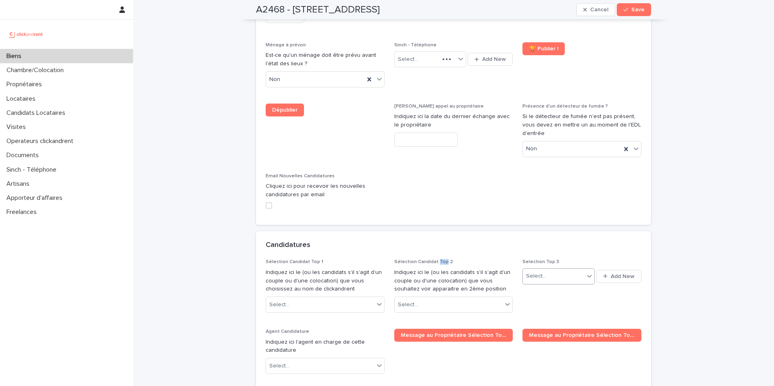
scroll to position [3659, 0]
click at [543, 270] on div "Select..." at bounding box center [553, 276] width 61 height 13
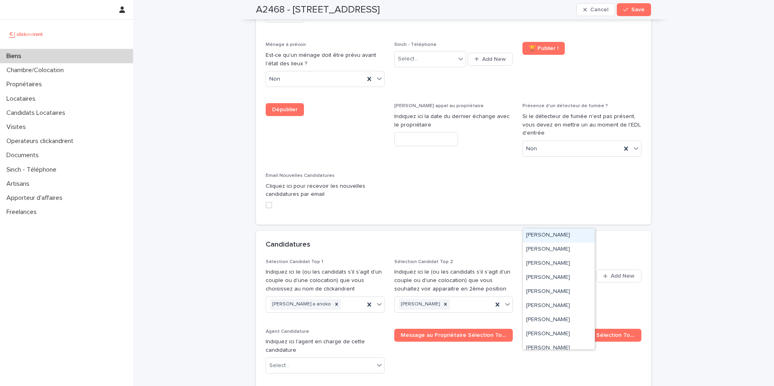
paste input "**********"
type input "**********"
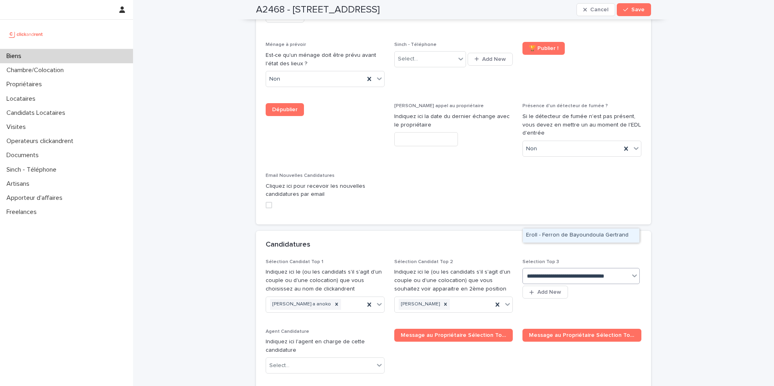
click at [545, 233] on div "Eroll - Ferron de Bayoundoula Gertrand" at bounding box center [581, 236] width 116 height 14
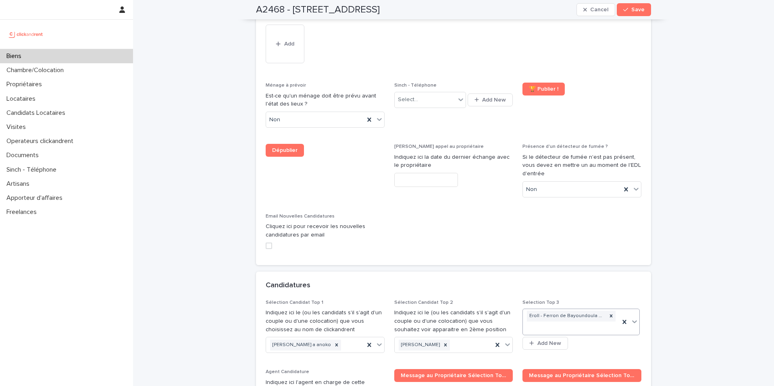
scroll to position [3699, 0]
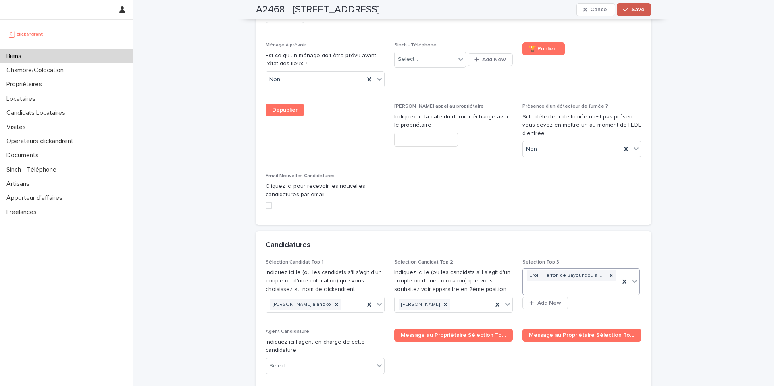
click at [640, 11] on span "Save" at bounding box center [637, 10] width 13 height 6
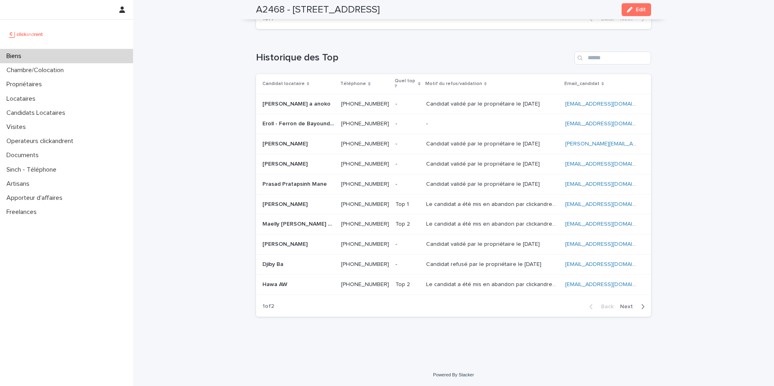
scroll to position [2211, 0]
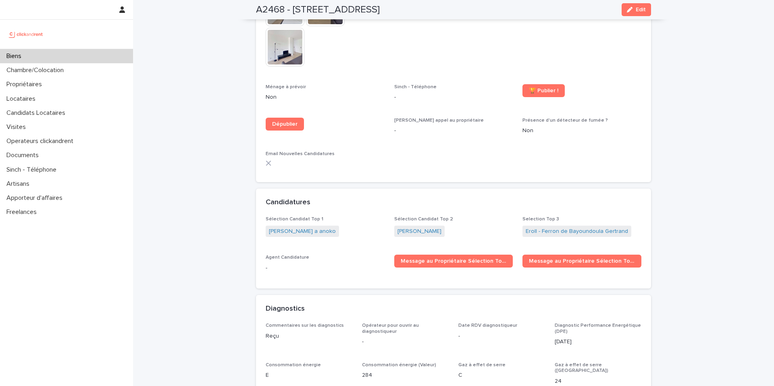
click at [108, 57] on div "Biens" at bounding box center [66, 56] width 133 height 14
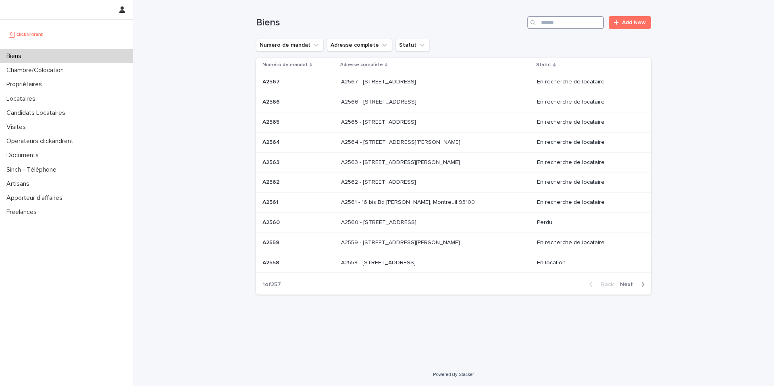
click at [556, 21] on input "Search" at bounding box center [565, 22] width 77 height 13
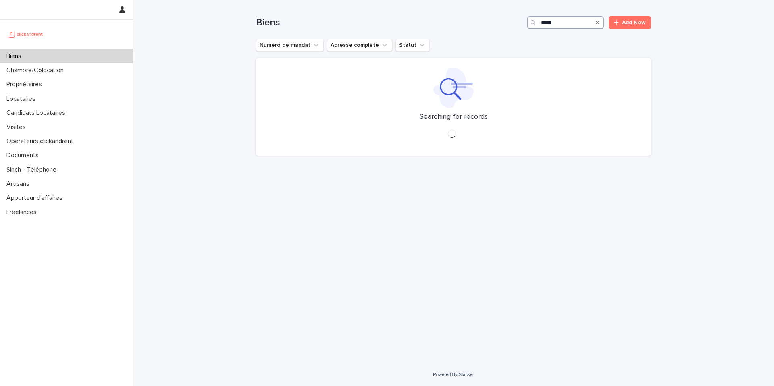
type input "*****"
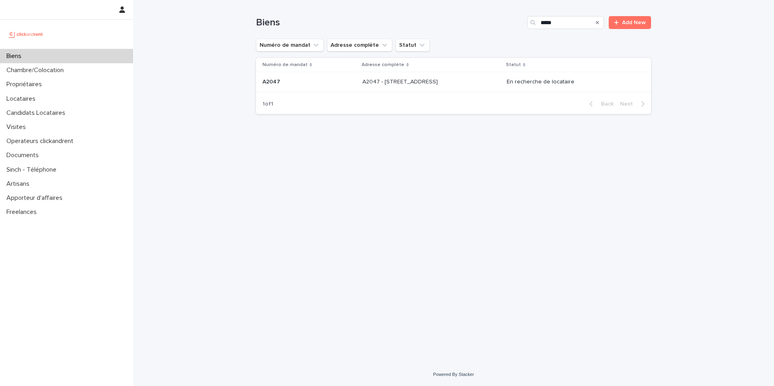
click at [464, 83] on p at bounding box center [429, 82] width 134 height 7
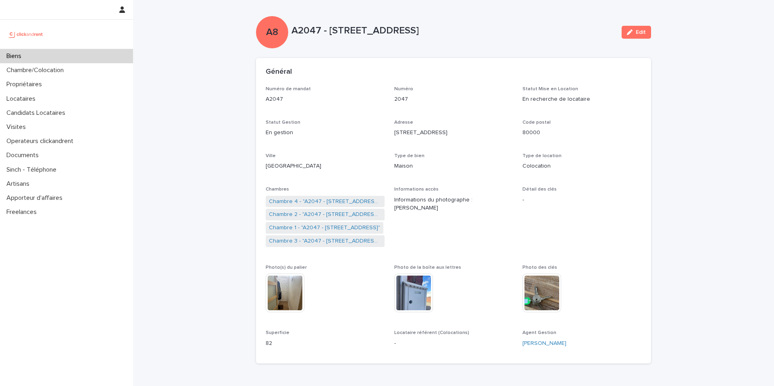
scroll to position [18, 0]
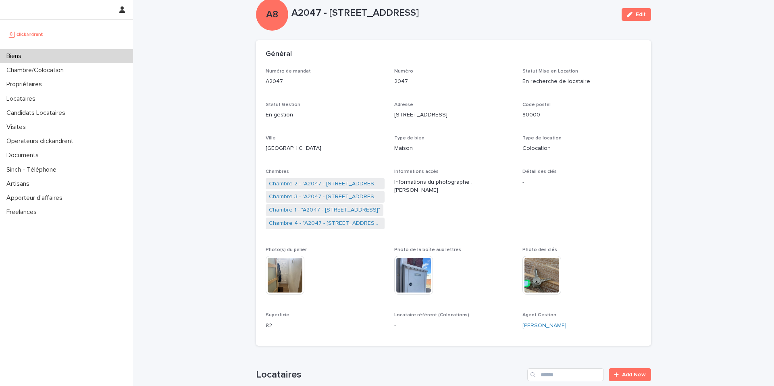
click at [313, 197] on link "Chambre 3 - "A2047 - 296 Rue Riolan, Amiens 80000"" at bounding box center [325, 197] width 112 height 8
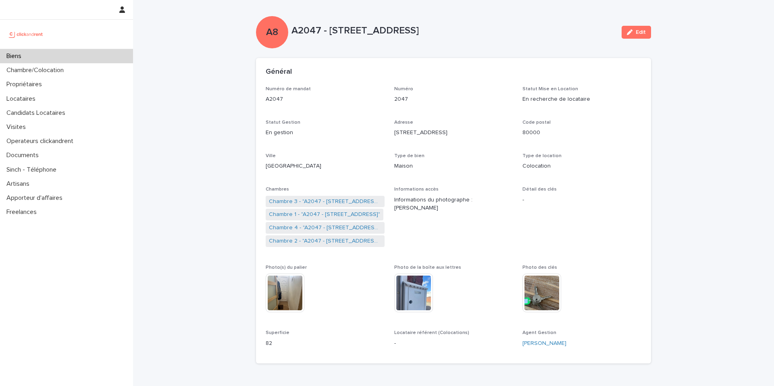
click at [299, 203] on link "Chambre 3 - "A2047 - 296 Rue Riolan, Amiens 80000"" at bounding box center [325, 201] width 112 height 8
click at [305, 203] on link "Chambre 2 - "A2047 - 296 Rue Riolan, Amiens 80000"" at bounding box center [325, 201] width 112 height 8
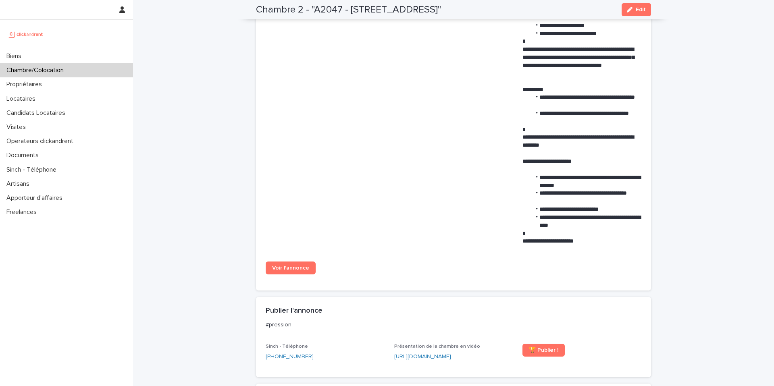
scroll to position [403, 0]
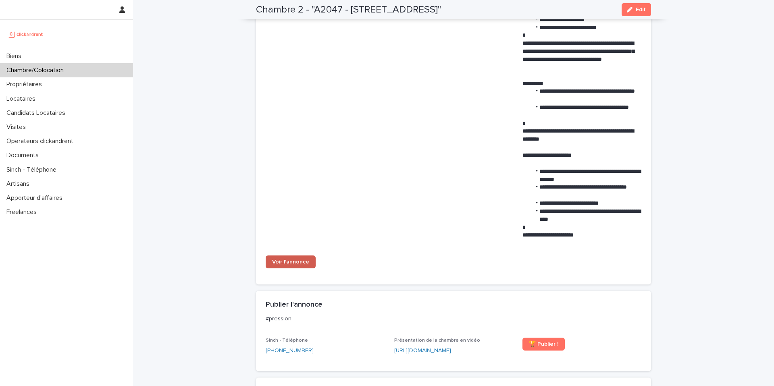
click at [295, 262] on span "Voir l'annonce" at bounding box center [290, 262] width 37 height 6
click at [92, 52] on div "Biens" at bounding box center [66, 56] width 133 height 14
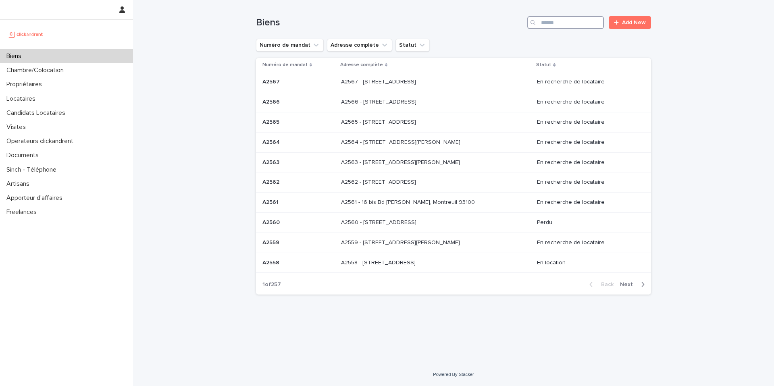
click at [559, 22] on input "Search" at bounding box center [565, 22] width 77 height 13
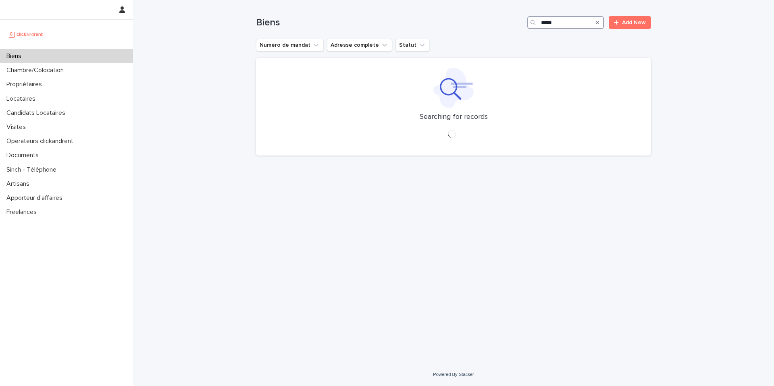
type input "*****"
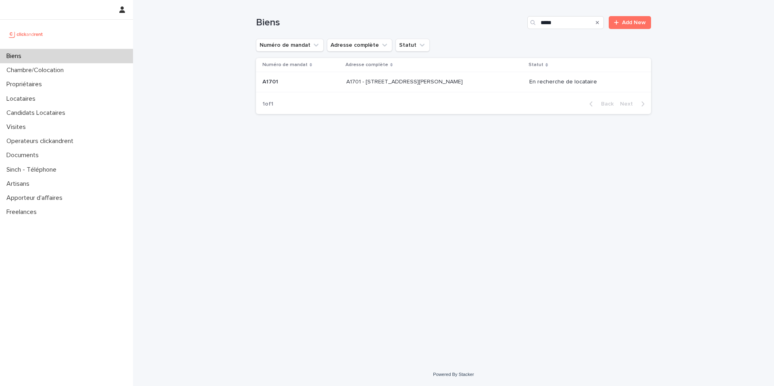
click at [501, 76] on div "A1701 - 7 bis boulevard Georges Michel, Corbeil-Essonnes 91100 A1701 - 7 bis bo…" at bounding box center [434, 81] width 177 height 13
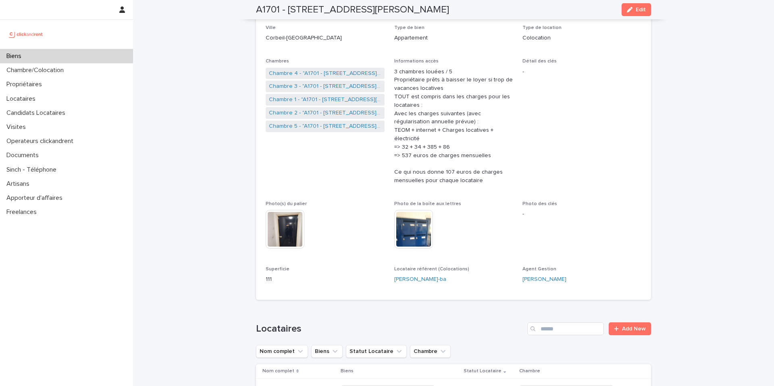
scroll to position [95, 0]
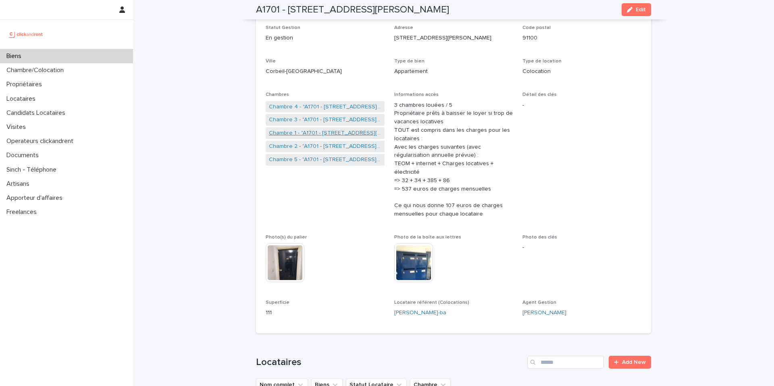
click at [328, 133] on link "Chambre 1 - "A1701 - 7 bis boulevard Georges Michel, Corbeil-Essonnes 91100"" at bounding box center [325, 133] width 112 height 8
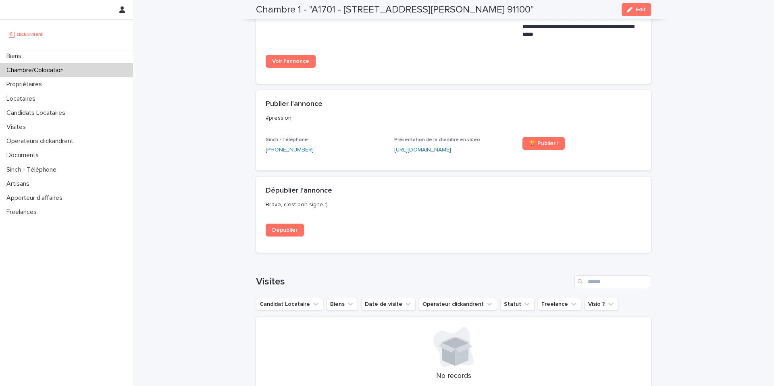
scroll to position [635, 0]
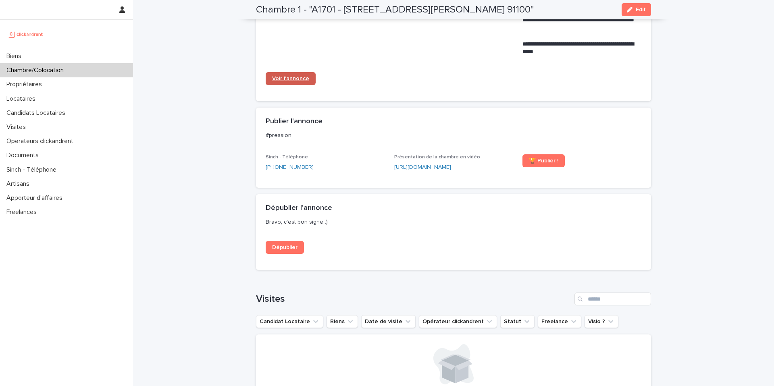
click at [298, 84] on link "Voir l'annonce" at bounding box center [291, 78] width 50 height 13
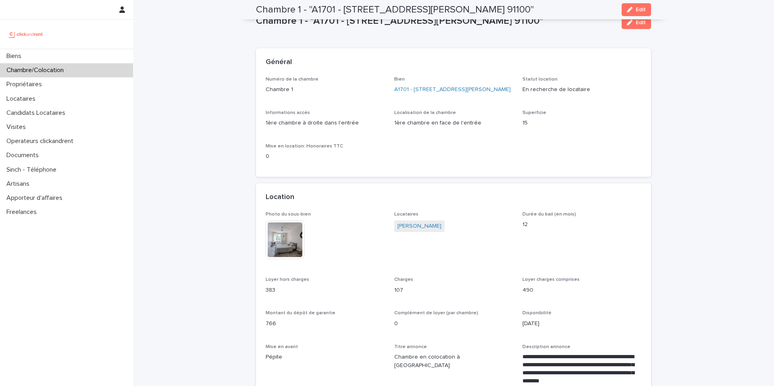
scroll to position [0, 0]
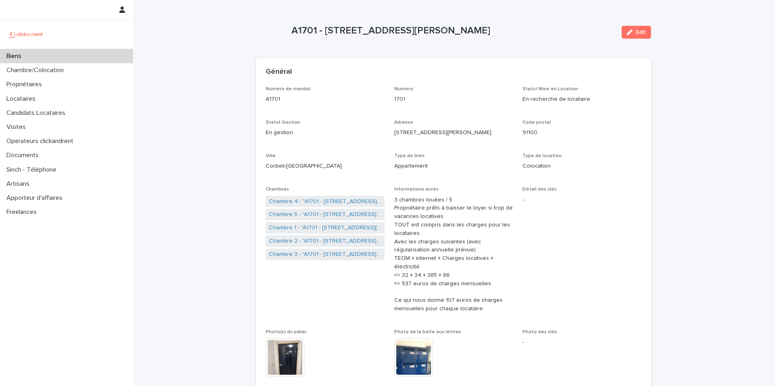
click at [102, 49] on div "Biens" at bounding box center [66, 56] width 133 height 14
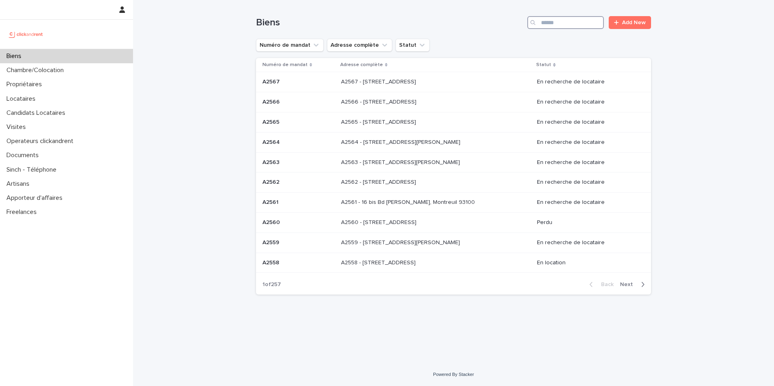
click at [553, 24] on input "Search" at bounding box center [565, 22] width 77 height 13
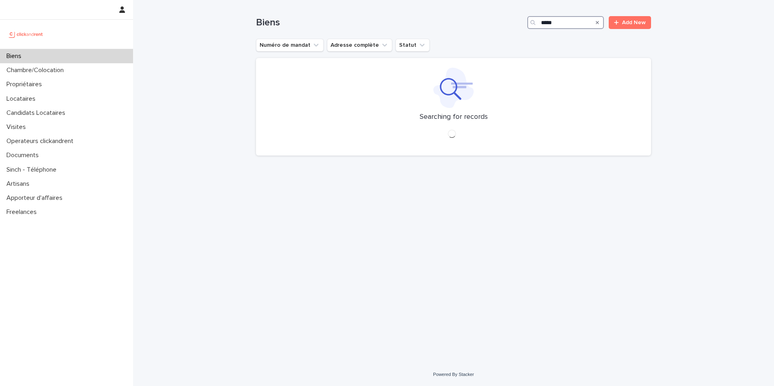
type input "*****"
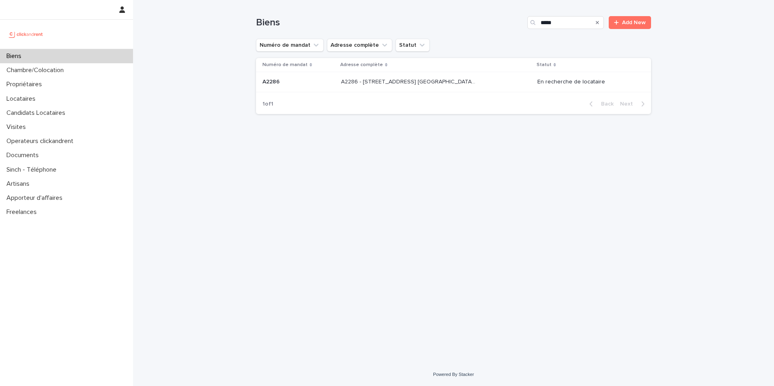
click at [461, 79] on p "A2286 - 5 allée du Dr. Schalow, Aulnay-sous-Bois 93600" at bounding box center [409, 81] width 136 height 8
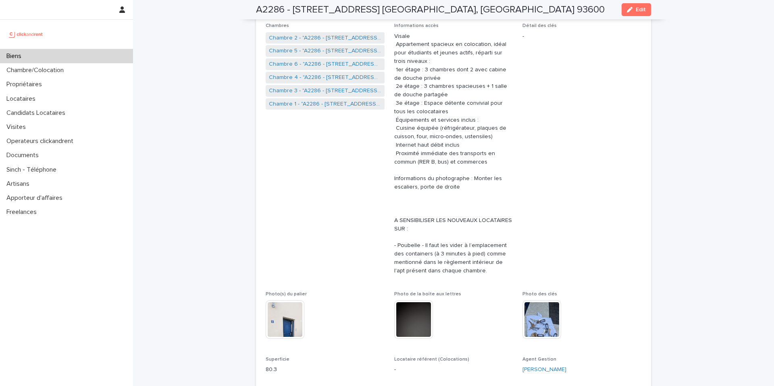
scroll to position [151, 0]
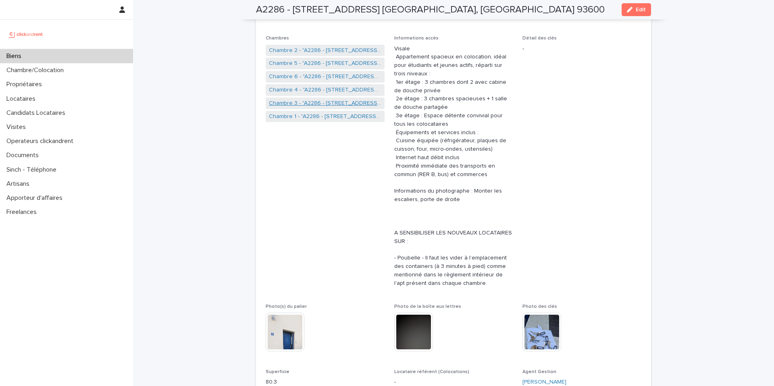
click at [335, 106] on link "Chambre 3 - "A2286 - 5 allée du Dr. Schalow, Aulnay-sous-Bois 93600"" at bounding box center [325, 103] width 112 height 8
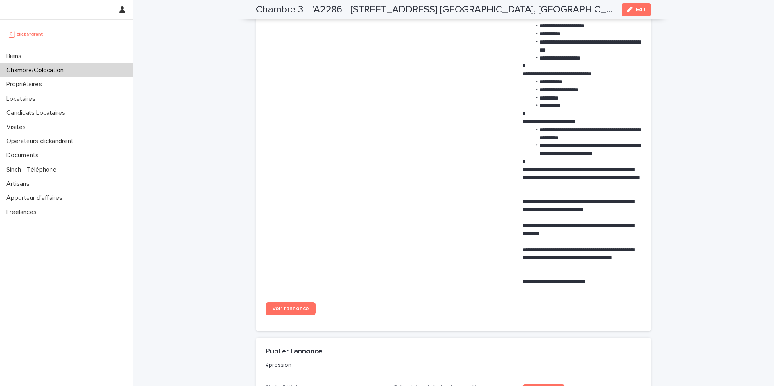
scroll to position [525, 0]
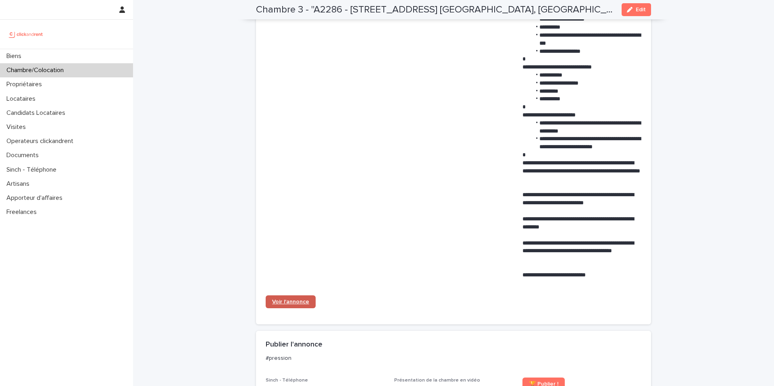
click at [287, 299] on span "Voir l'annonce" at bounding box center [290, 302] width 37 height 6
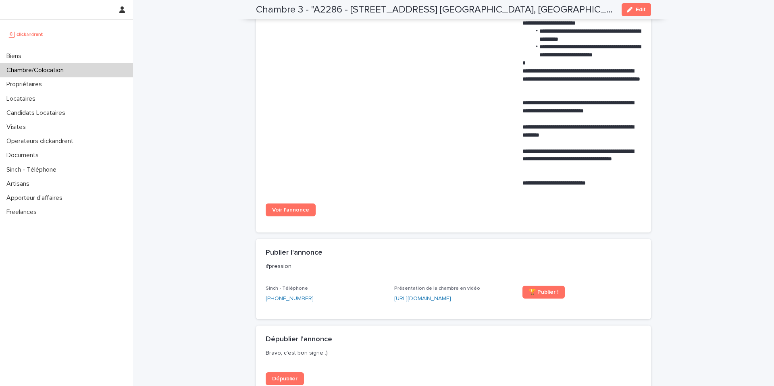
scroll to position [616, 0]
click at [294, 205] on link "Voir l'annonce" at bounding box center [291, 210] width 50 height 13
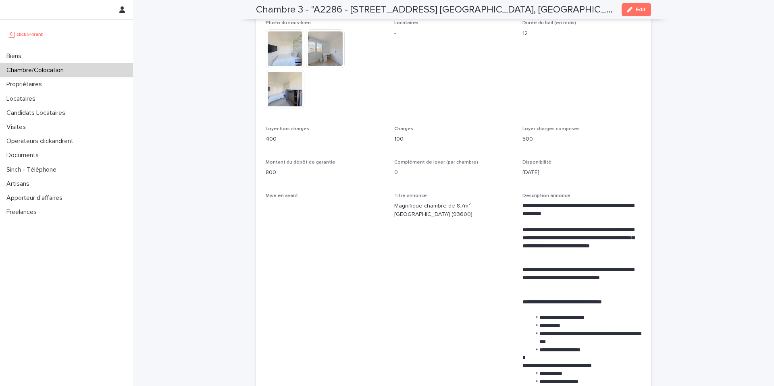
scroll to position [0, 0]
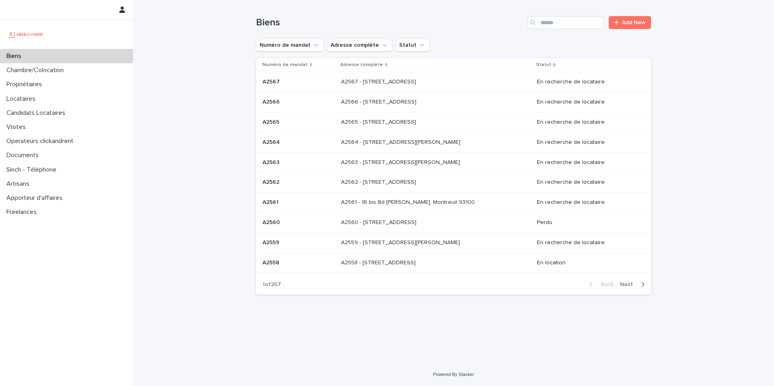
click at [69, 54] on div "Biens" at bounding box center [66, 56] width 133 height 14
click at [576, 17] on input "Search" at bounding box center [565, 22] width 77 height 13
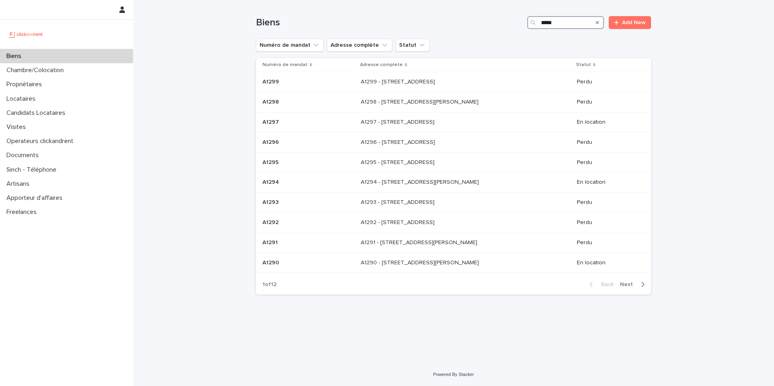
type input "*****"
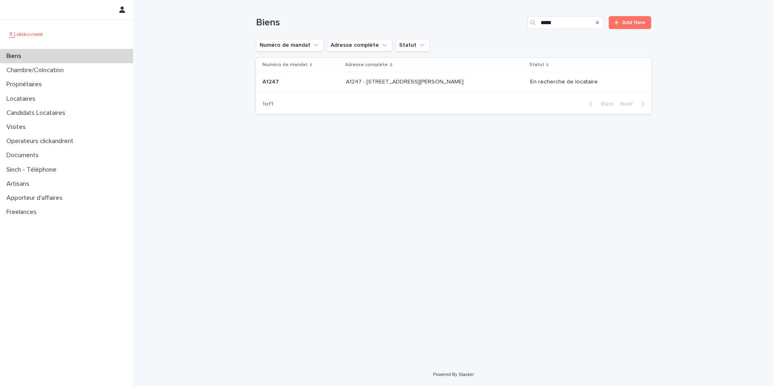
click at [449, 83] on p "A1247 - [STREET_ADDRESS][PERSON_NAME]" at bounding box center [405, 81] width 119 height 8
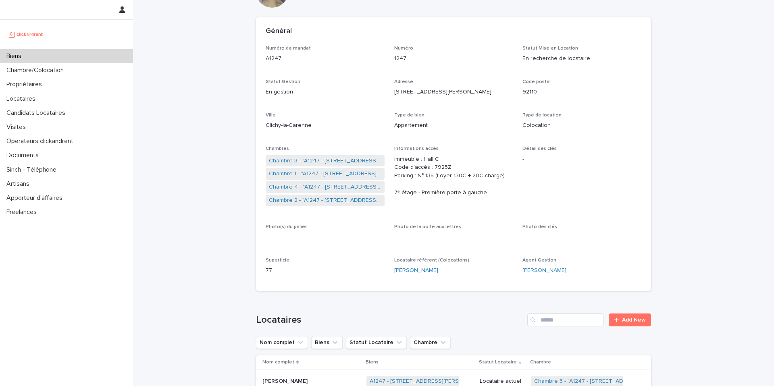
scroll to position [42, 0]
click at [333, 173] on link "Chambre 1 - "A1247 - [STREET_ADDRESS][PERSON_NAME]"" at bounding box center [325, 173] width 112 height 8
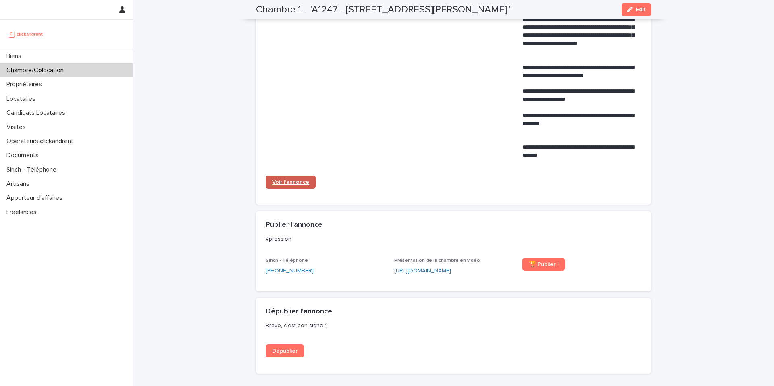
scroll to position [428, 0]
click at [303, 184] on span "Voir l'annonce" at bounding box center [290, 182] width 37 height 6
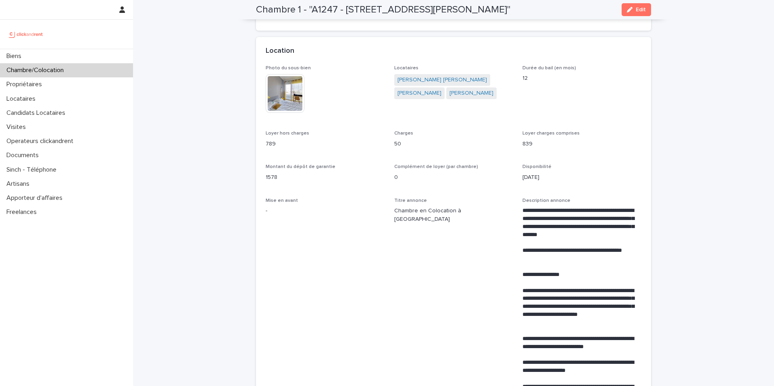
scroll to position [0, 0]
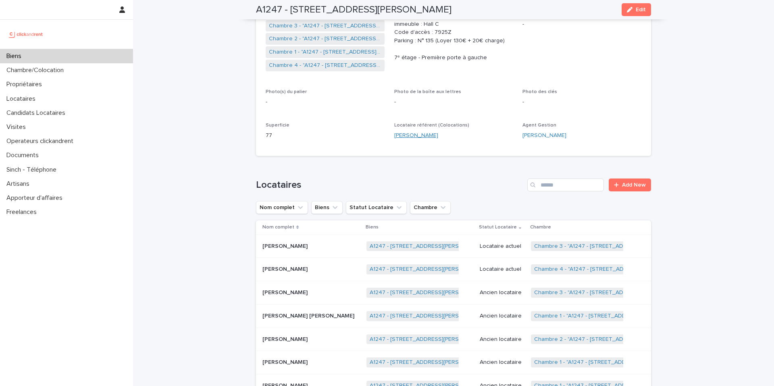
scroll to position [182, 0]
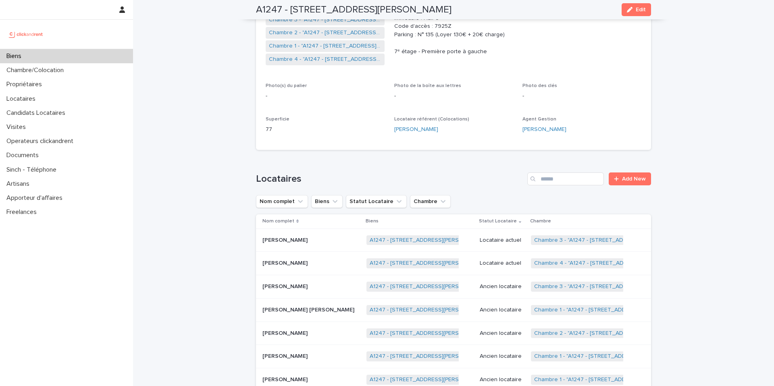
click at [487, 239] on p "Locataire actuel" at bounding box center [502, 240] width 45 height 7
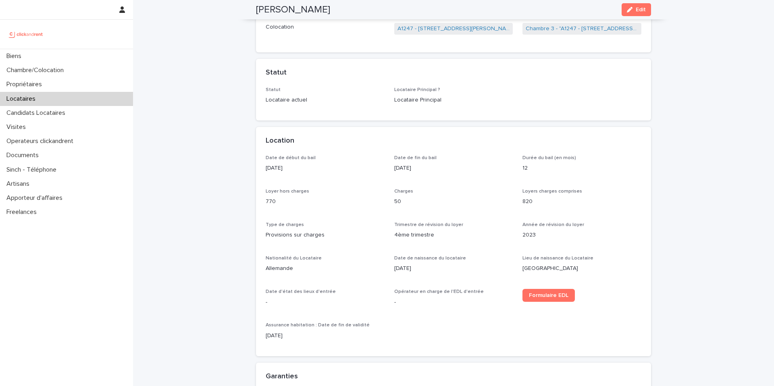
scroll to position [139, 0]
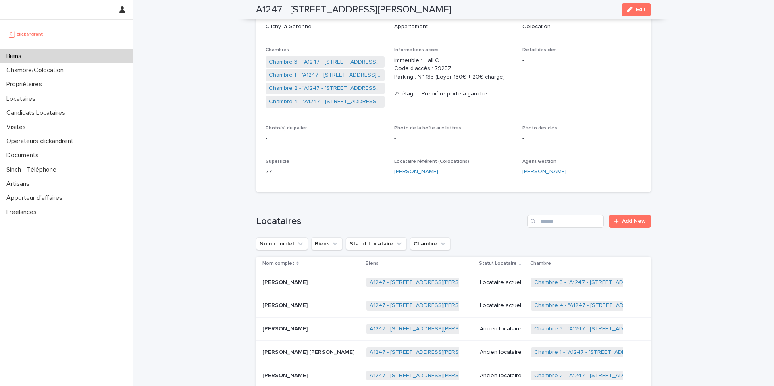
click at [495, 304] on p "Locataire actuel" at bounding box center [502, 305] width 45 height 7
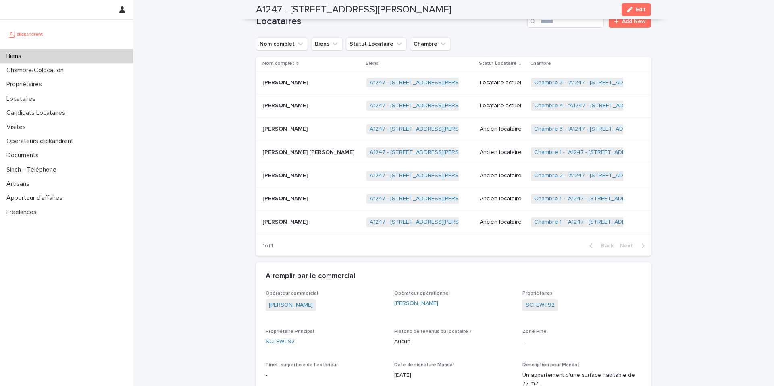
scroll to position [338, 0]
click at [489, 86] on p "Locataire actuel" at bounding box center [502, 84] width 45 height 7
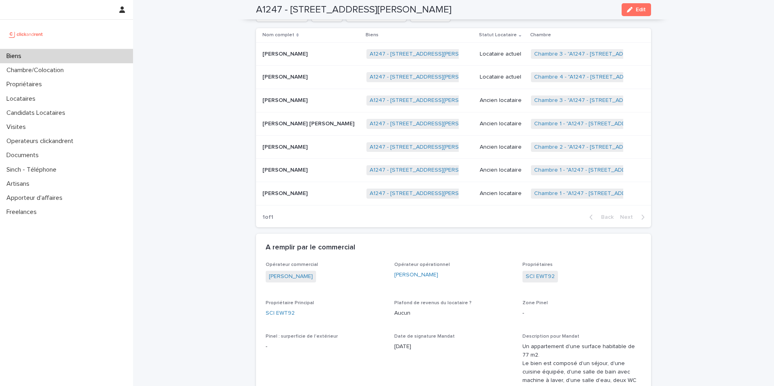
scroll to position [359, 0]
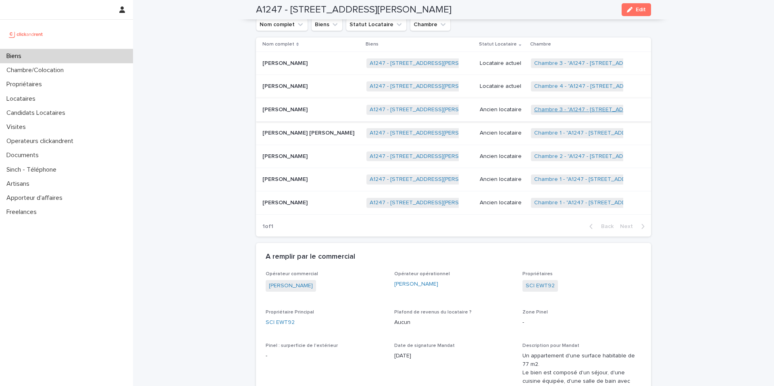
click at [542, 113] on link "Chambre 3 - "A1247 - [STREET_ADDRESS][PERSON_NAME]"" at bounding box center [611, 109] width 155 height 7
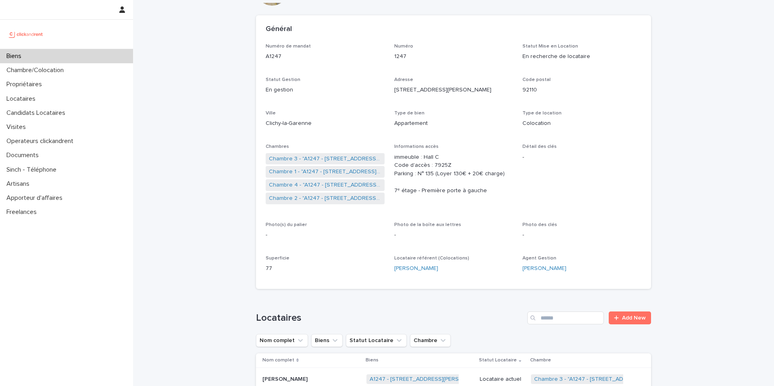
scroll to position [43, 0]
click at [333, 169] on link "Chambre 1 - "A1247 - [STREET_ADDRESS][PERSON_NAME]"" at bounding box center [325, 171] width 112 height 8
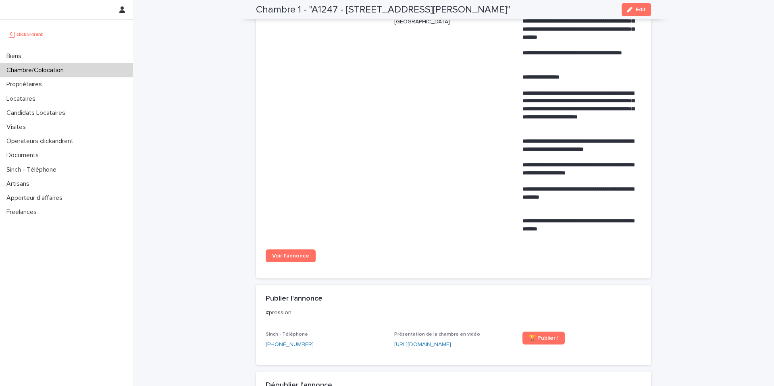
scroll to position [361, 0]
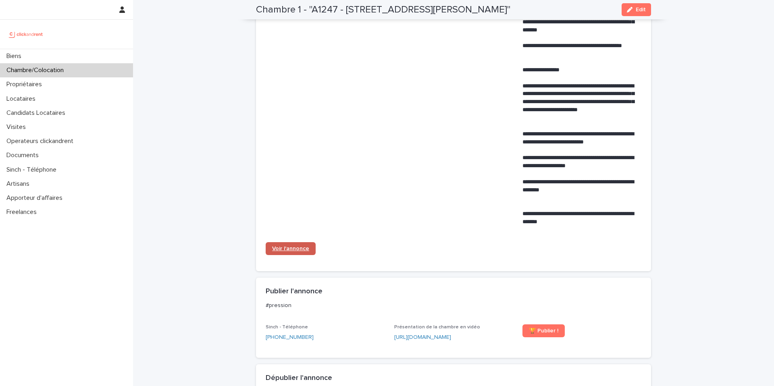
click at [294, 251] on span "Voir l'annonce" at bounding box center [290, 249] width 37 height 6
